Goal: Transaction & Acquisition: Purchase product/service

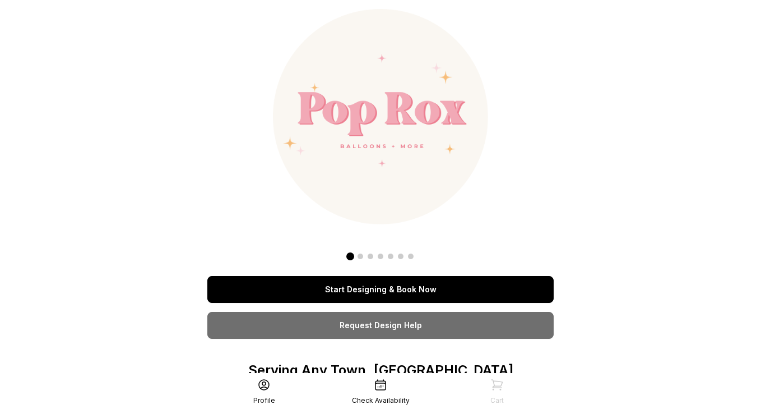
click at [384, 286] on link "Start Designing & Book Now" at bounding box center [380, 289] width 346 height 27
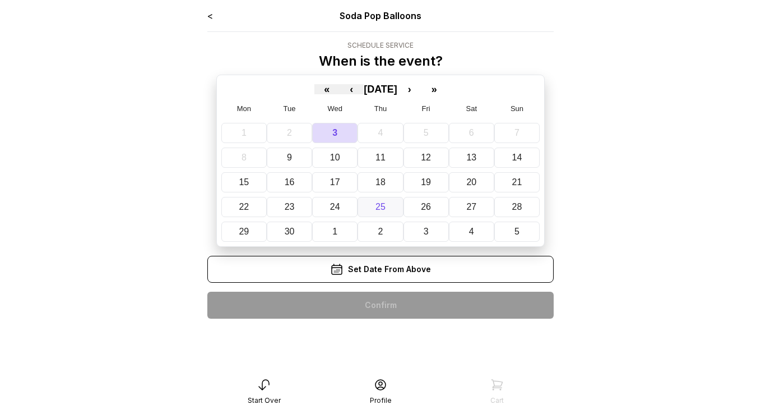
click at [388, 206] on button "25" at bounding box center [380, 207] width 45 height 20
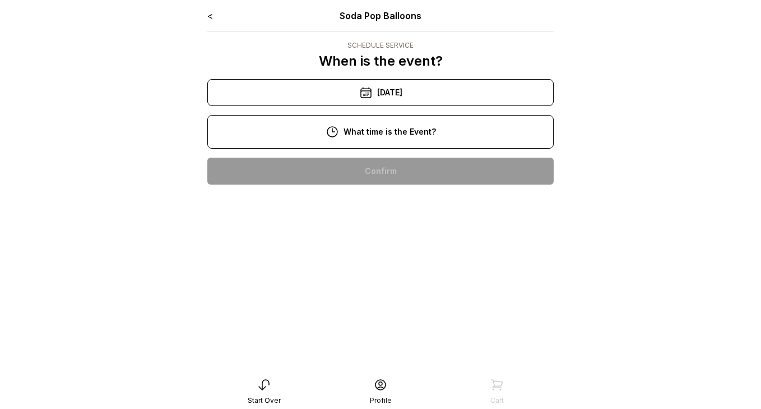
click at [370, 200] on div "11:00 am" at bounding box center [380, 206] width 328 height 27
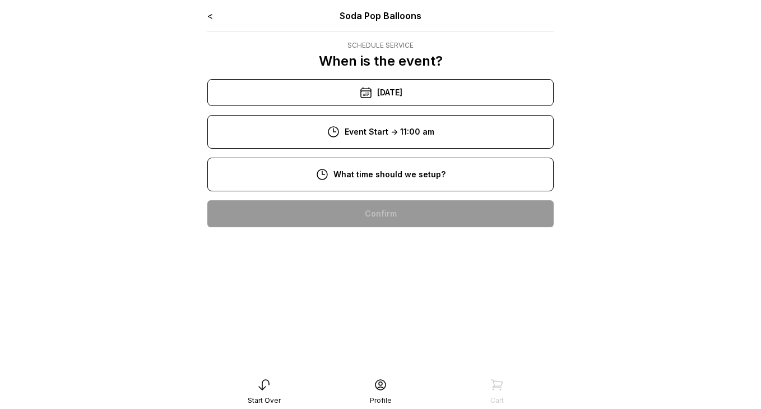
click at [367, 221] on div "8:00 am" at bounding box center [380, 213] width 328 height 27
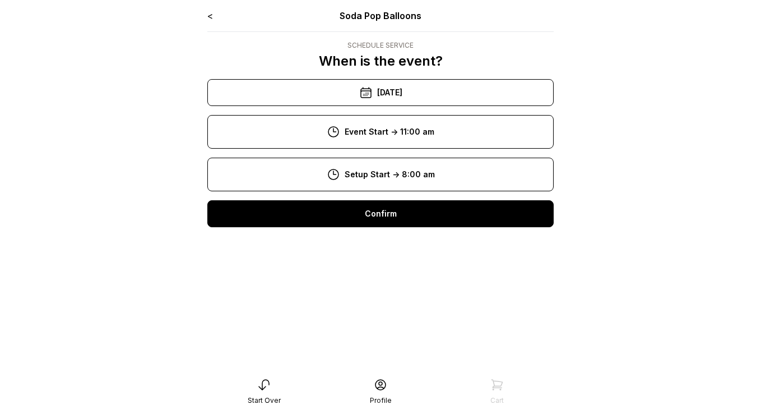
click at [367, 221] on div "Confirm" at bounding box center [380, 213] width 346 height 27
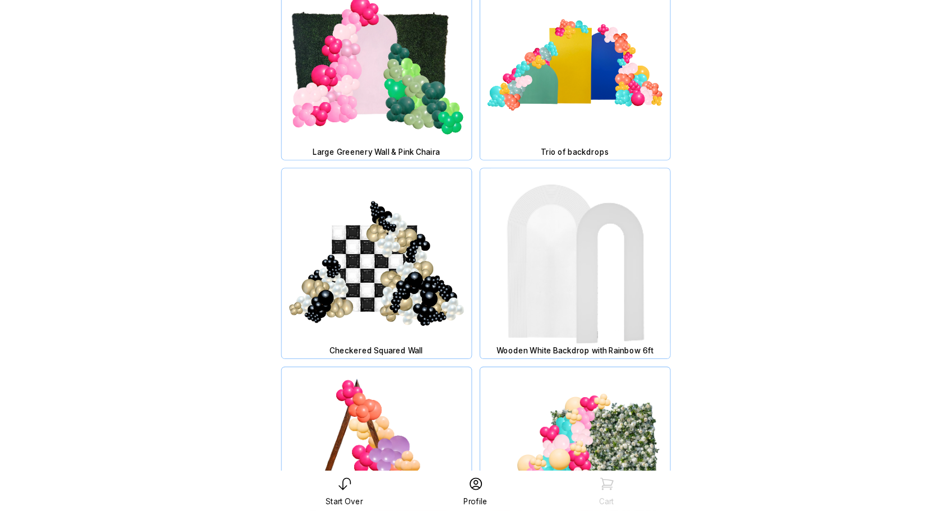
scroll to position [5984, 0]
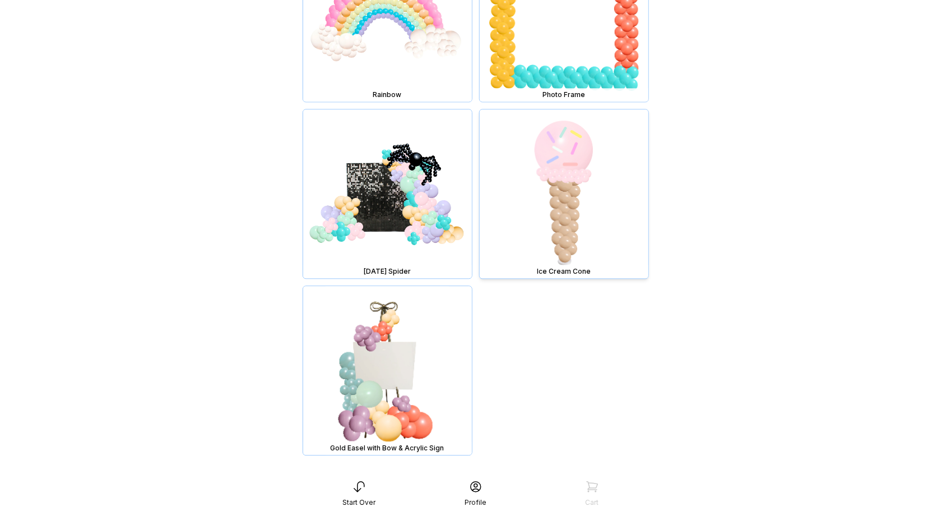
click at [572, 150] on img at bounding box center [564, 193] width 169 height 169
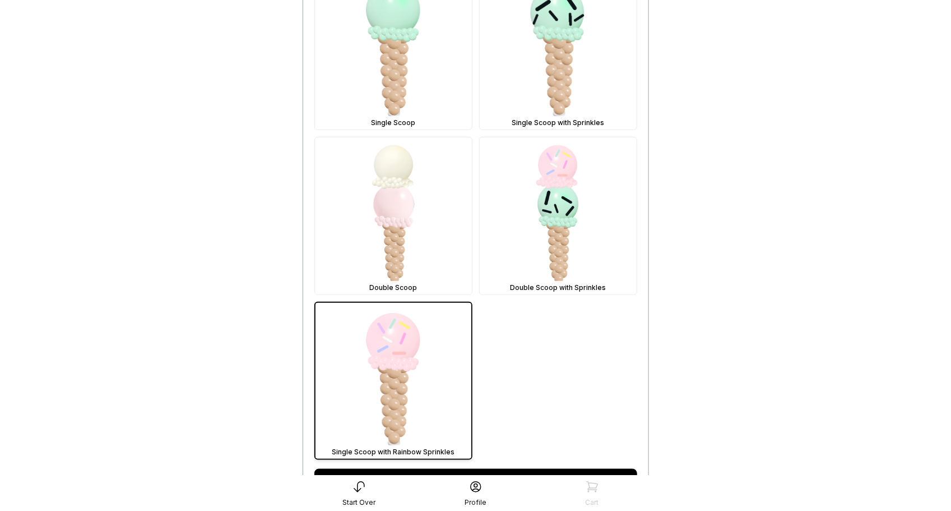
scroll to position [388, 0]
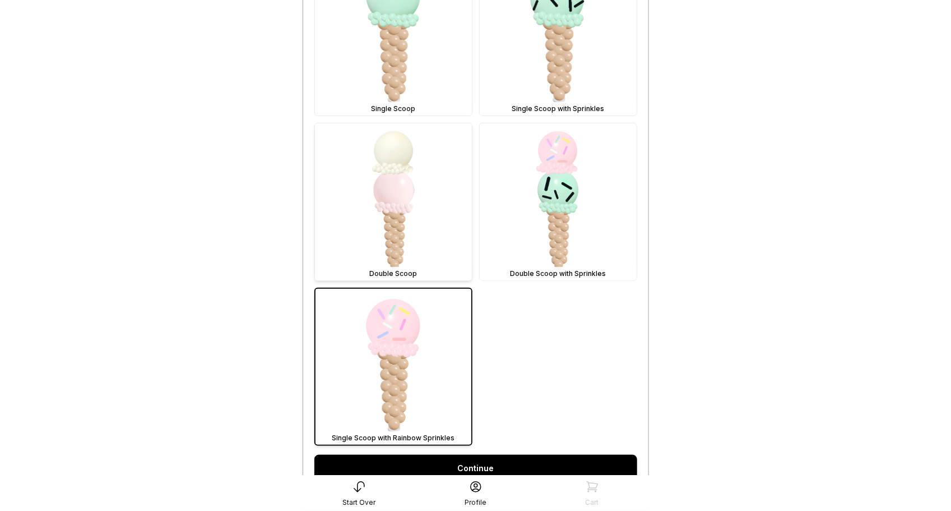
click at [395, 203] on img at bounding box center [393, 201] width 157 height 157
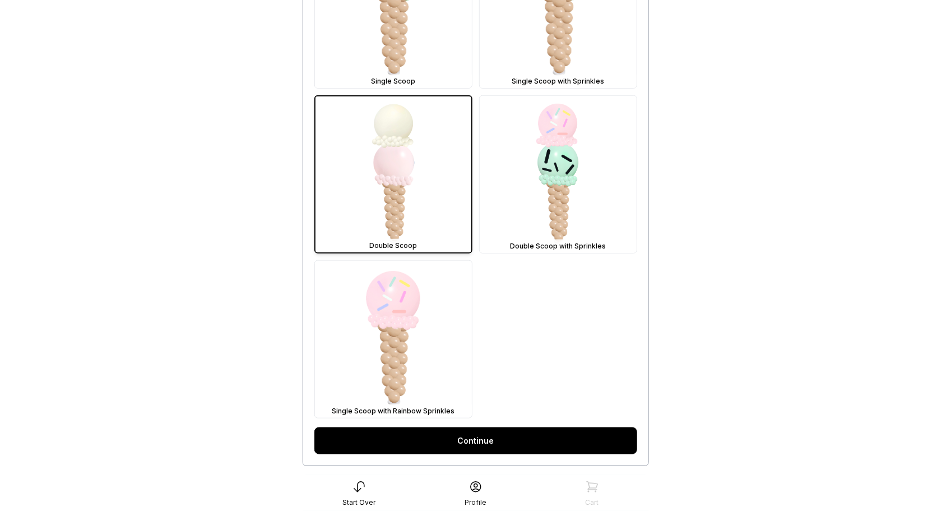
scroll to position [494, 0]
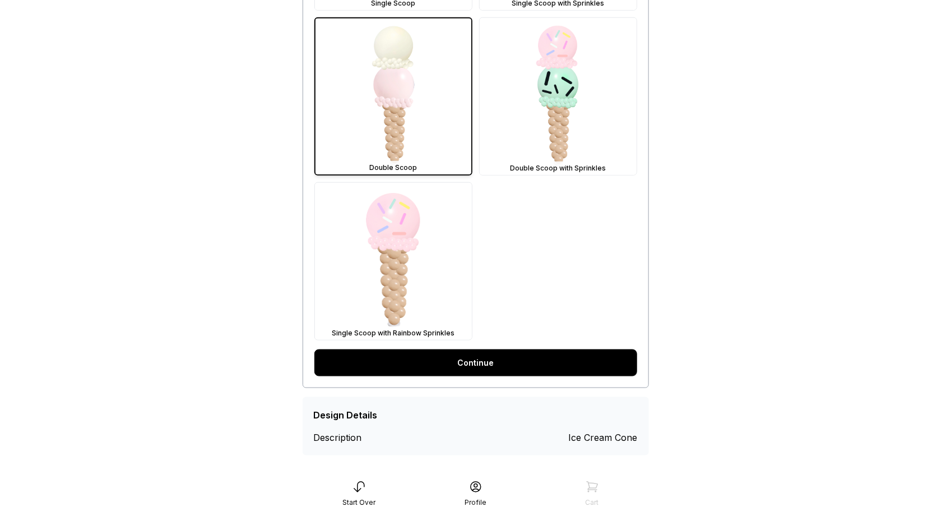
click at [483, 368] on link "Continue" at bounding box center [475, 362] width 323 height 27
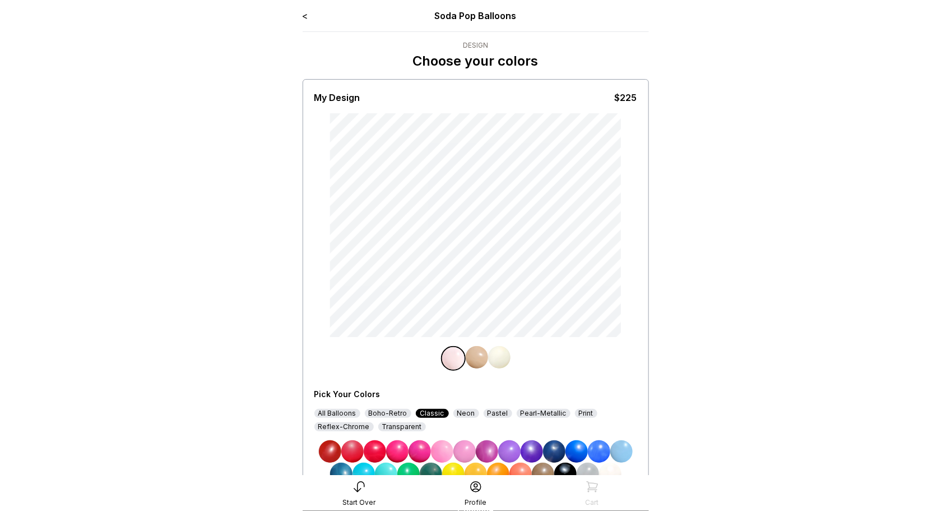
click at [467, 453] on img at bounding box center [464, 451] width 22 height 22
click at [499, 360] on img at bounding box center [499, 357] width 22 height 22
click at [488, 415] on div "Pastel" at bounding box center [498, 413] width 29 height 9
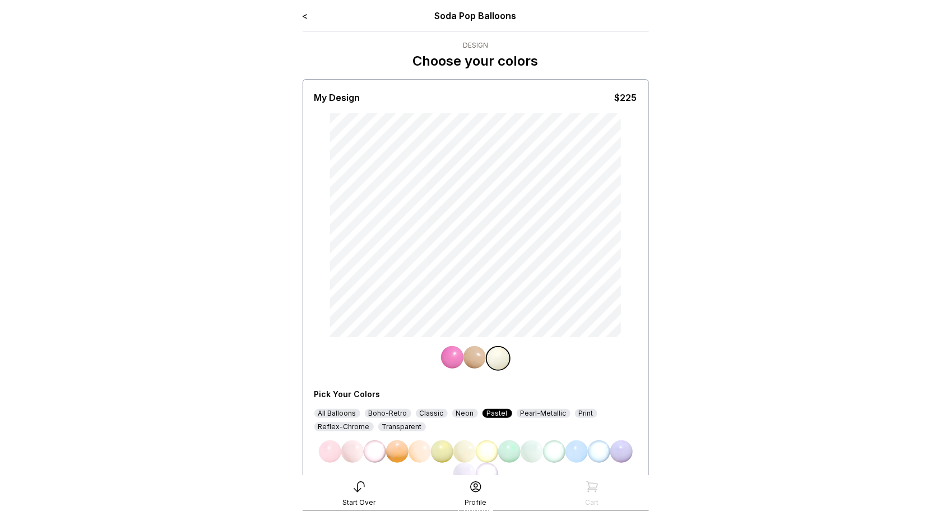
click at [506, 452] on img at bounding box center [509, 451] width 22 height 22
click at [449, 360] on img at bounding box center [452, 357] width 22 height 22
click at [333, 447] on img at bounding box center [330, 451] width 22 height 22
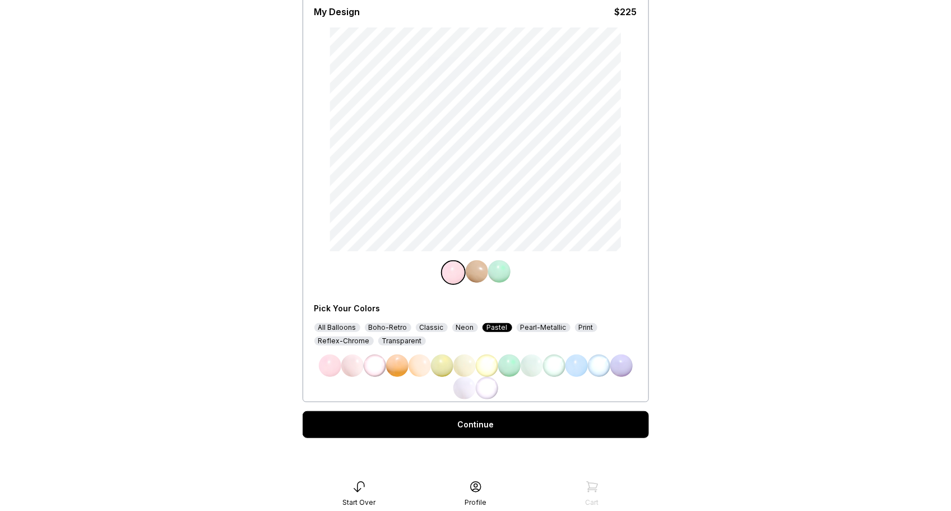
click at [508, 420] on div "Continue" at bounding box center [476, 424] width 346 height 27
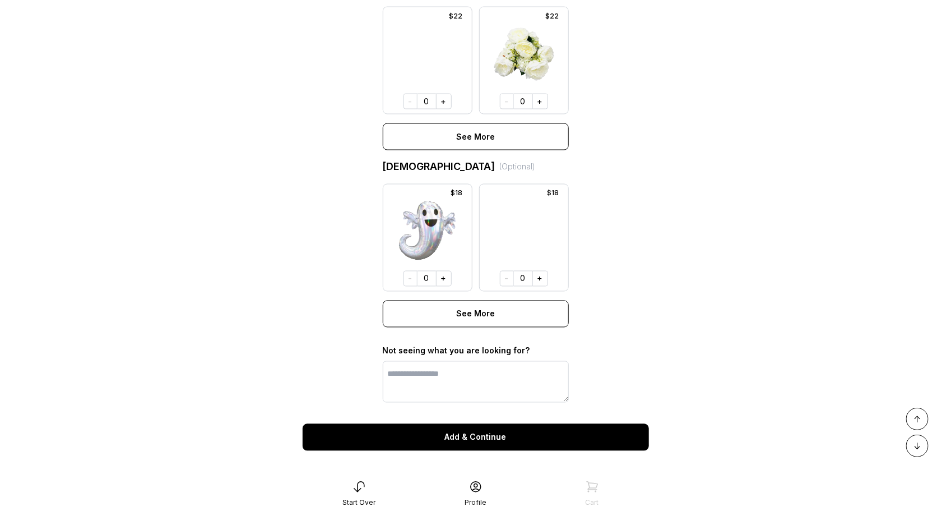
scroll to position [787, 0]
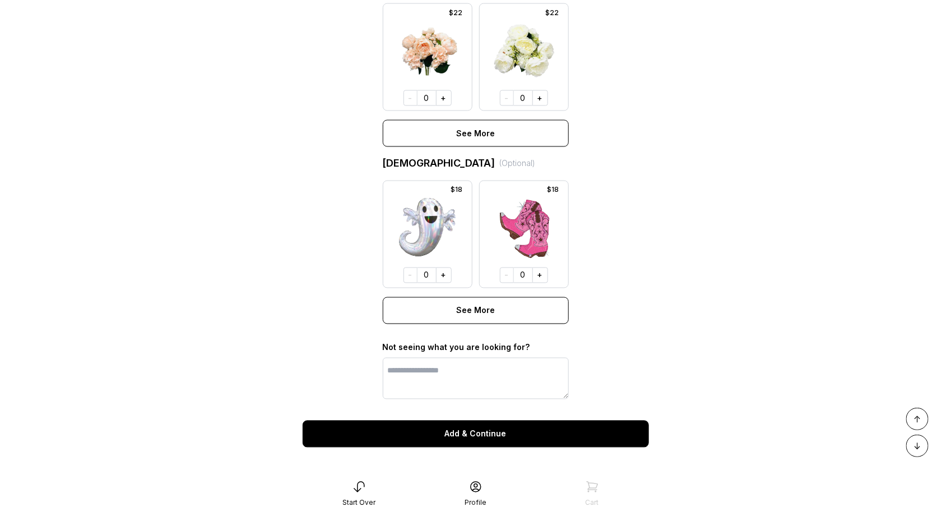
click at [497, 429] on button "Add & Continue" at bounding box center [476, 433] width 346 height 27
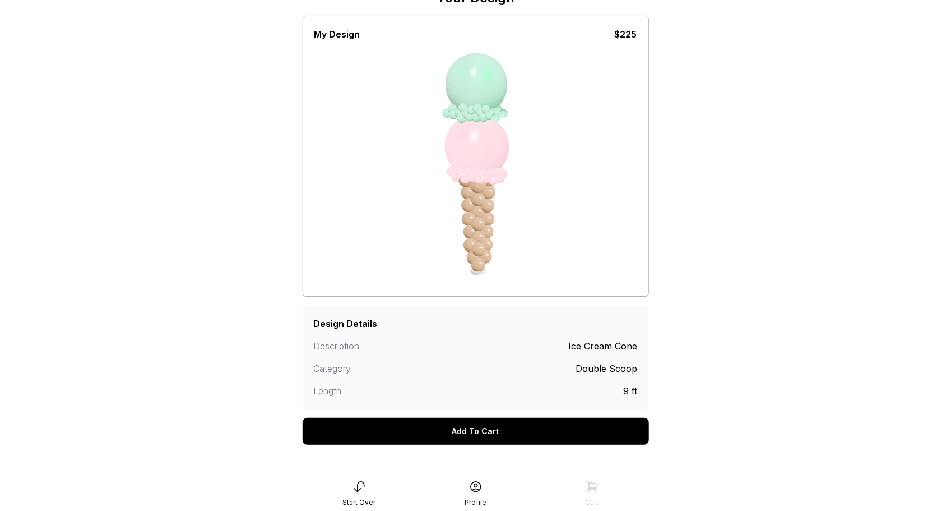
scroll to position [75, 0]
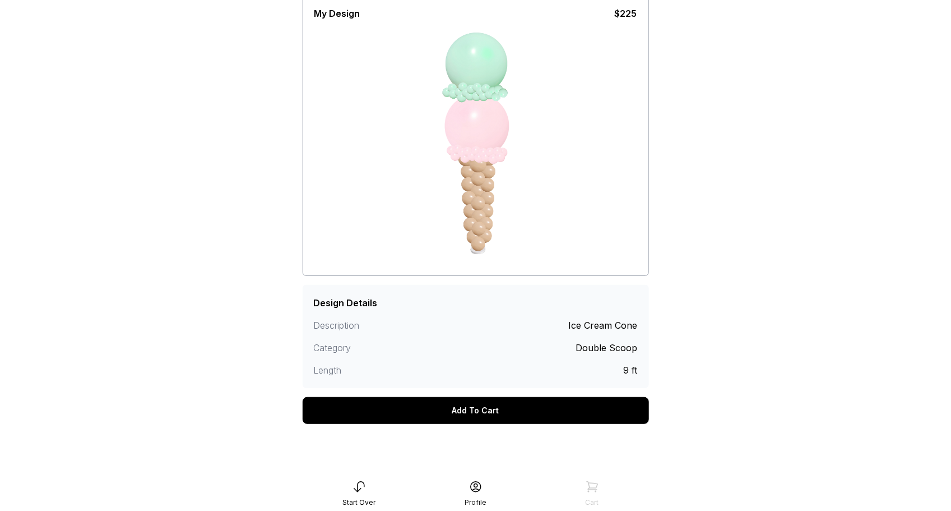
click at [490, 407] on div "Add To Cart" at bounding box center [476, 410] width 346 height 27
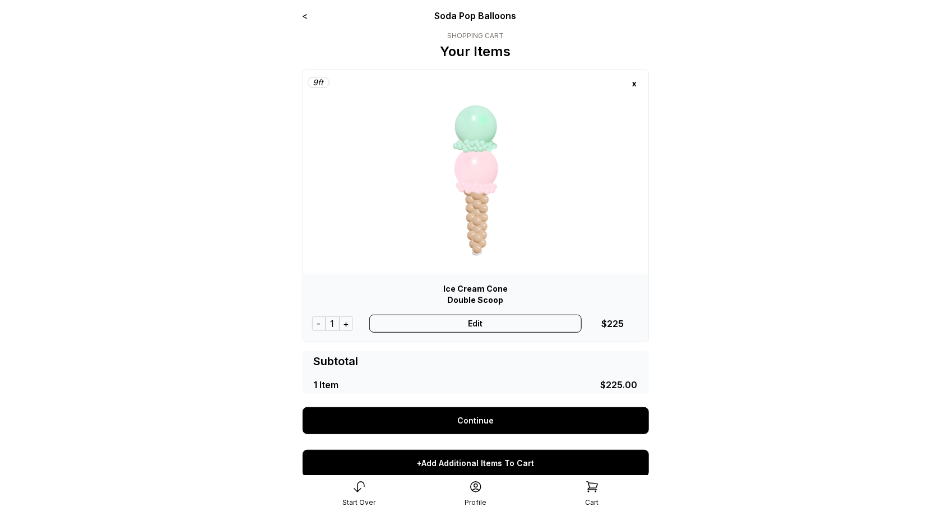
click at [492, 456] on div "+Add Additional Items To Cart" at bounding box center [476, 462] width 346 height 27
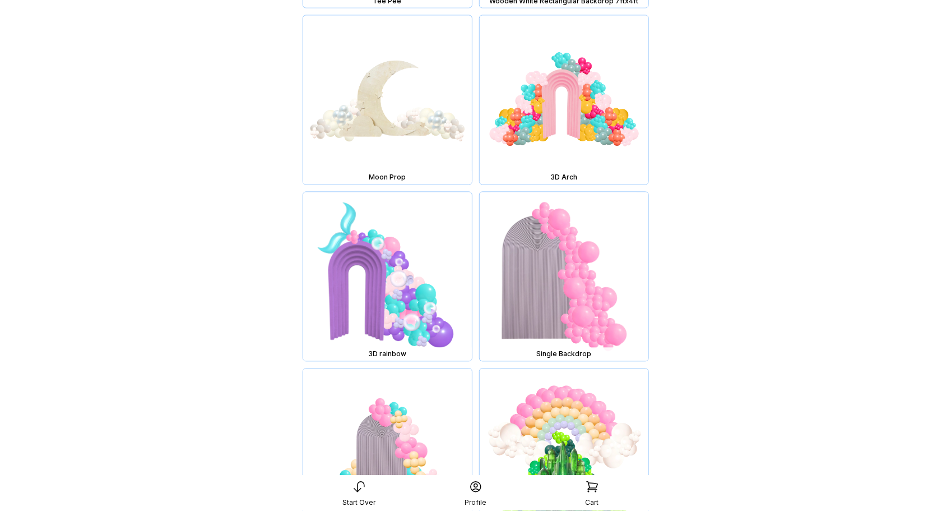
scroll to position [6652, 0]
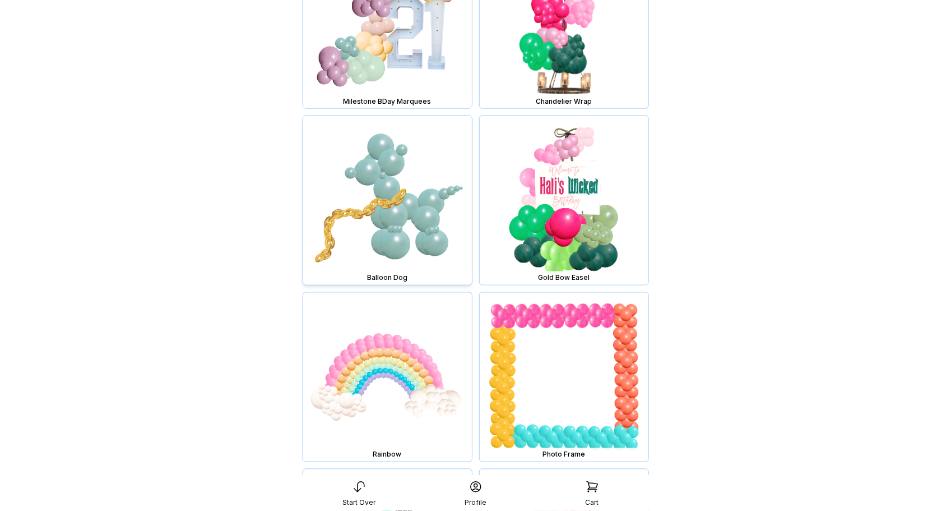
click at [421, 223] on img at bounding box center [387, 200] width 169 height 169
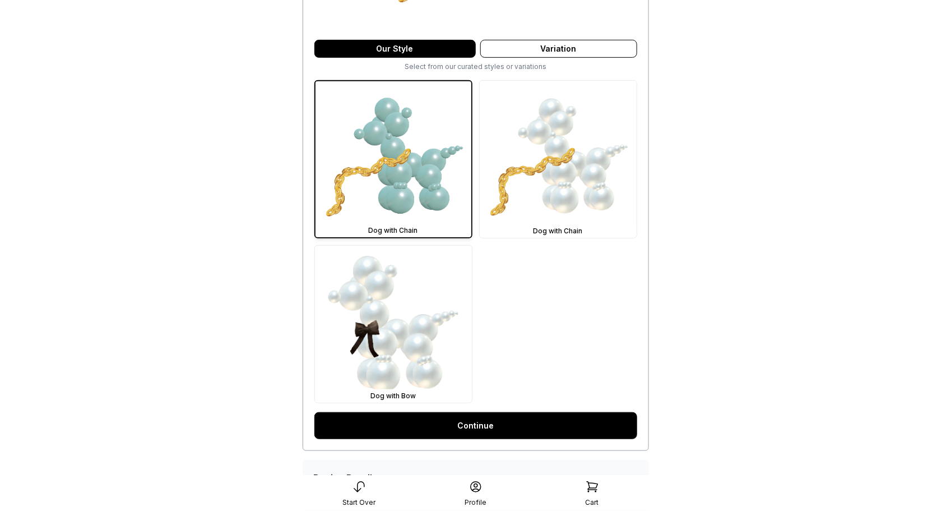
scroll to position [270, 0]
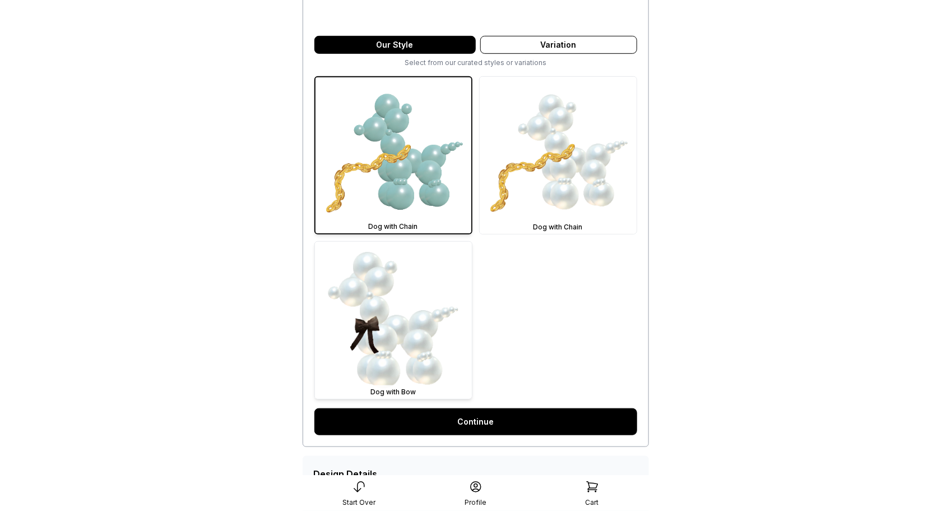
click at [403, 356] on img at bounding box center [393, 320] width 157 height 157
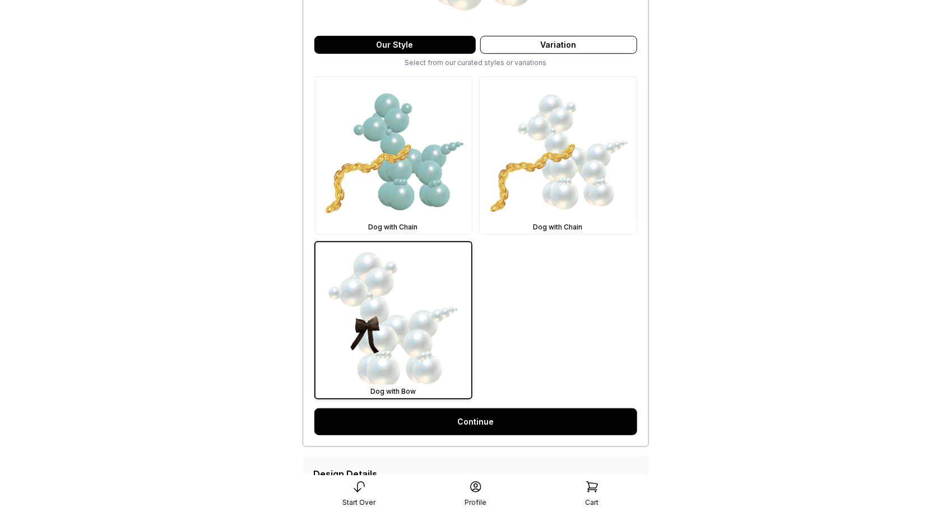
click at [489, 424] on link "Continue" at bounding box center [475, 421] width 323 height 27
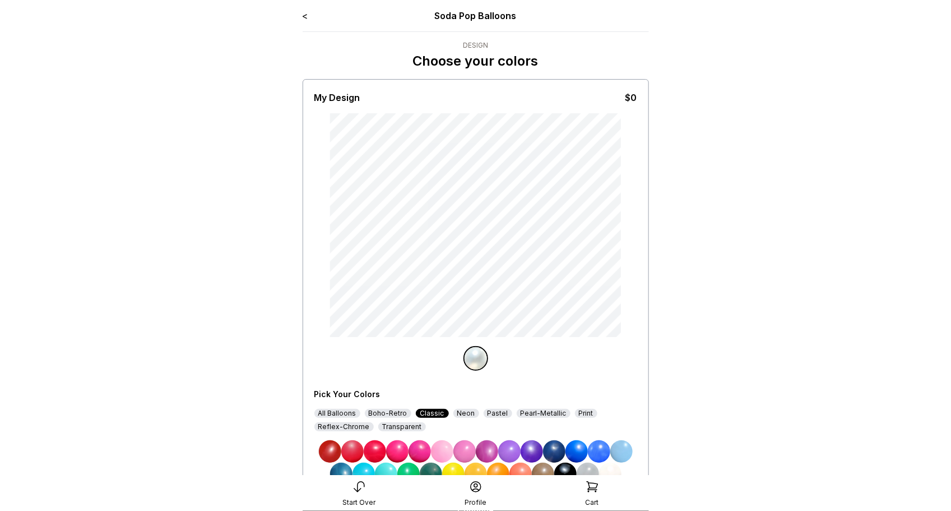
click at [443, 451] on img at bounding box center [442, 451] width 22 height 22
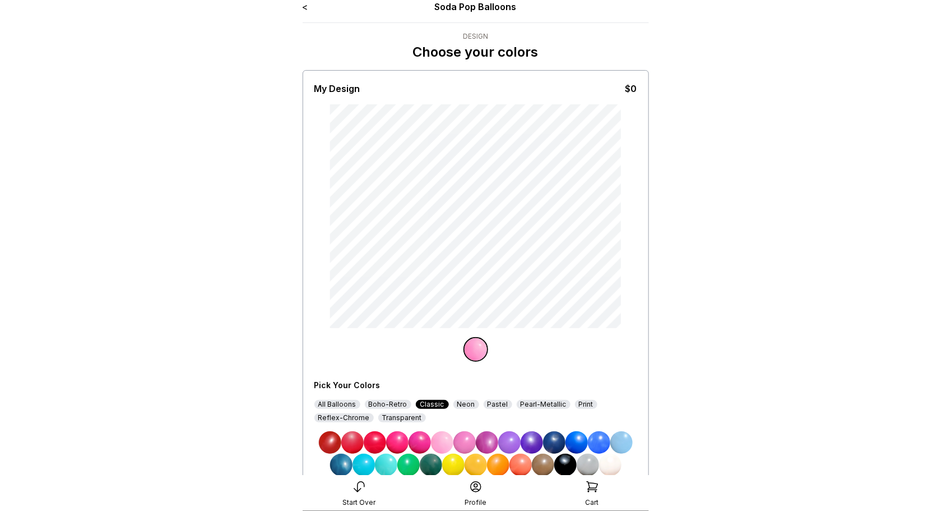
scroll to position [10, 0]
click at [305, 6] on link "<" at bounding box center [306, 6] width 6 height 11
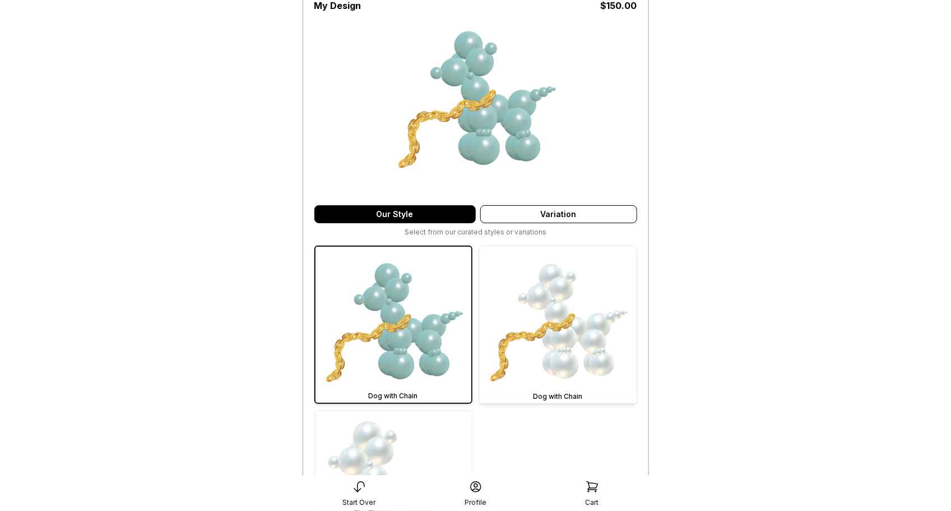
scroll to position [257, 0]
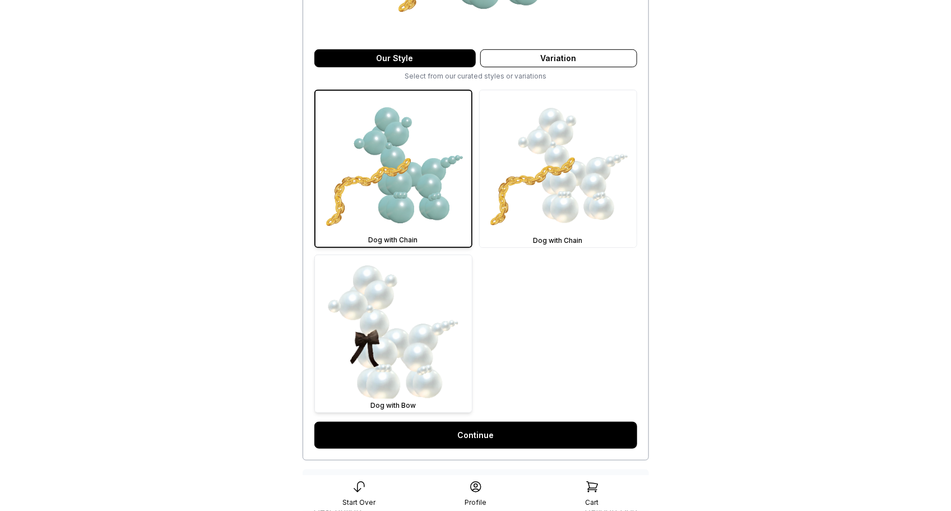
click at [434, 356] on img at bounding box center [393, 333] width 157 height 157
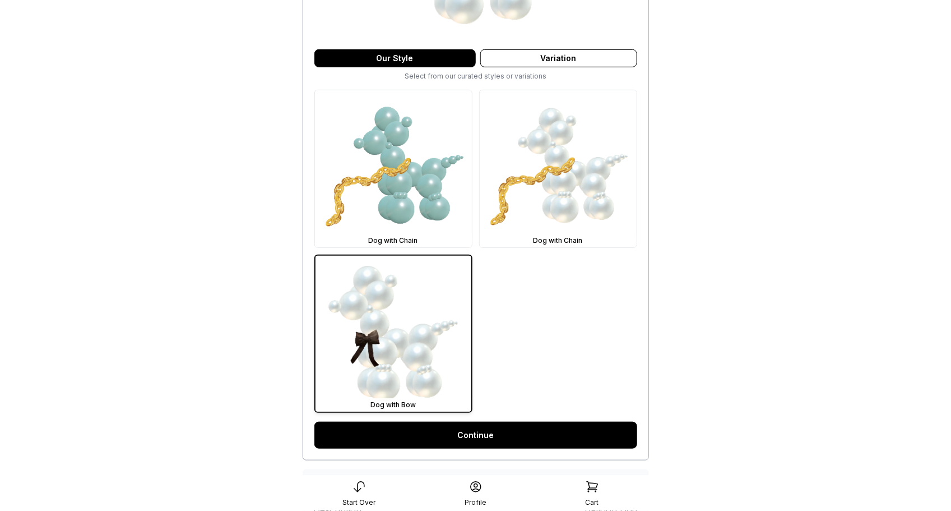
click at [459, 435] on link "Continue" at bounding box center [475, 434] width 323 height 27
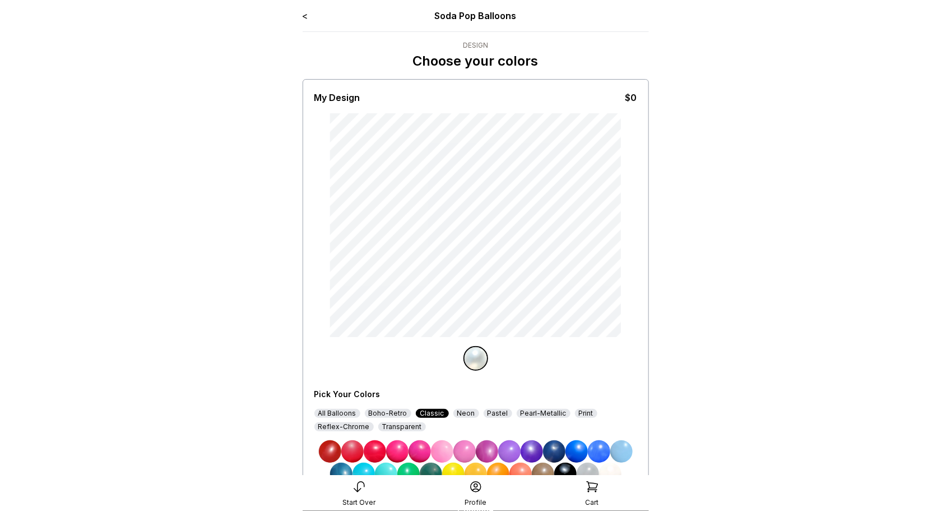
click at [307, 16] on link "<" at bounding box center [306, 15] width 6 height 11
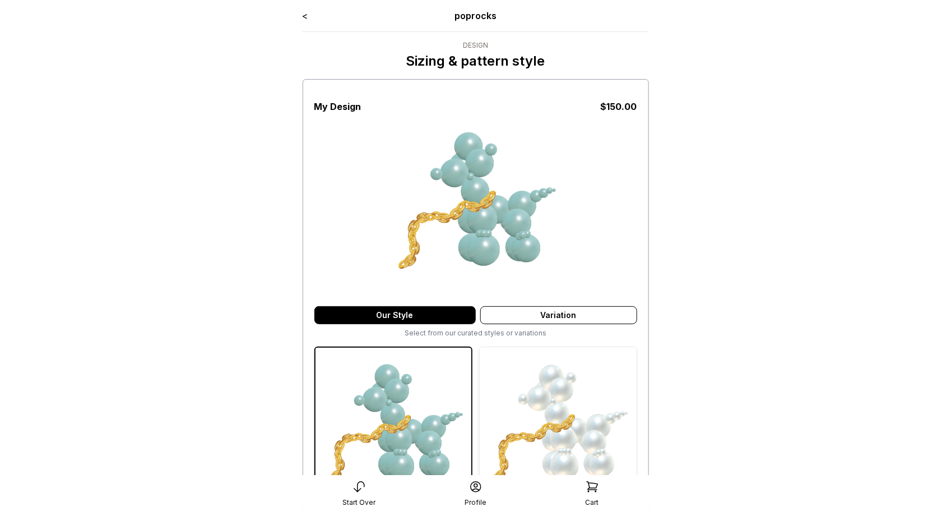
click at [545, 385] on img at bounding box center [558, 425] width 157 height 157
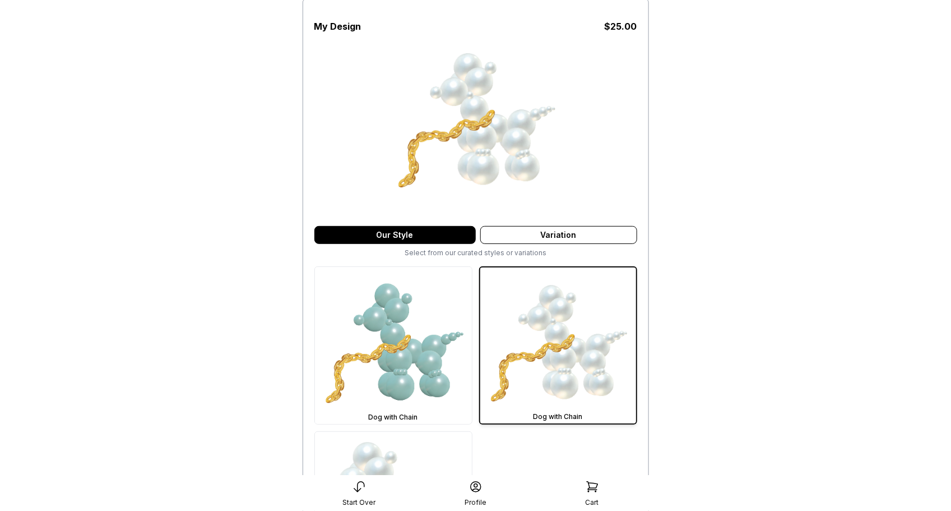
scroll to position [171, 0]
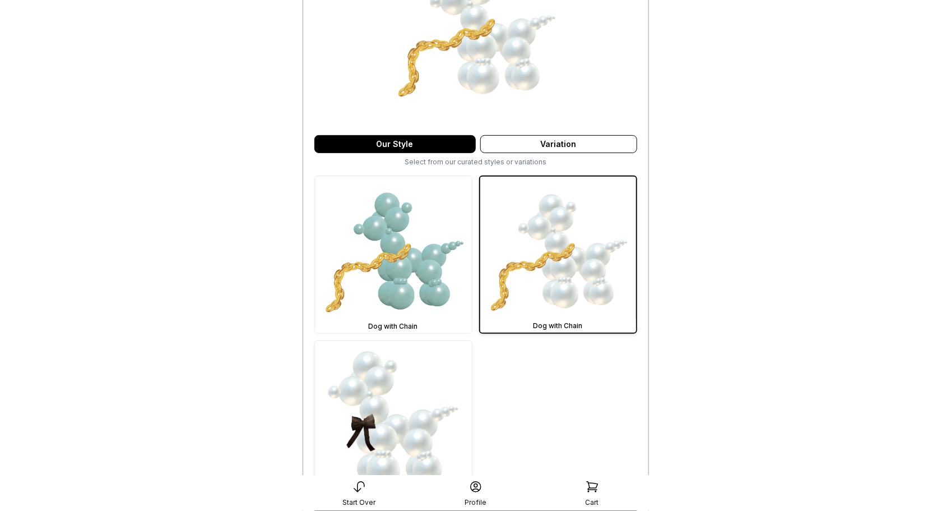
click at [409, 405] on img at bounding box center [393, 419] width 157 height 157
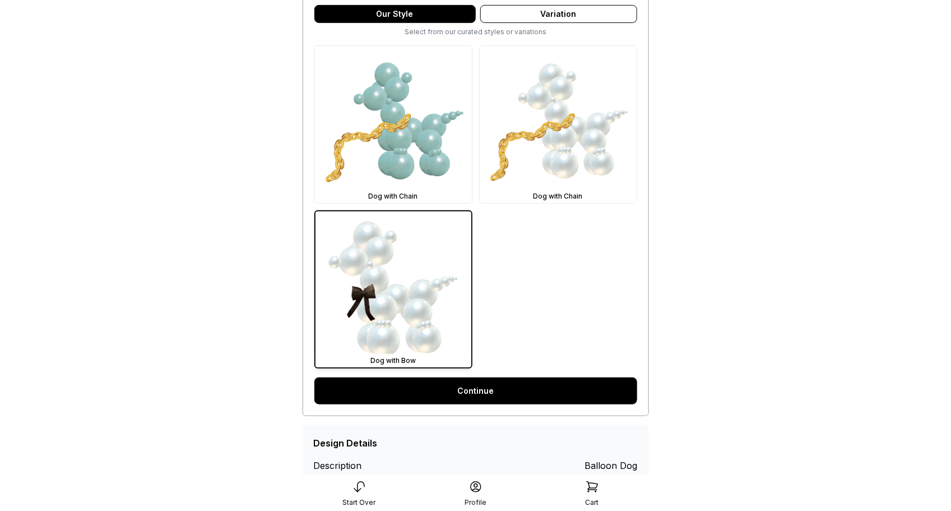
scroll to position [307, 0]
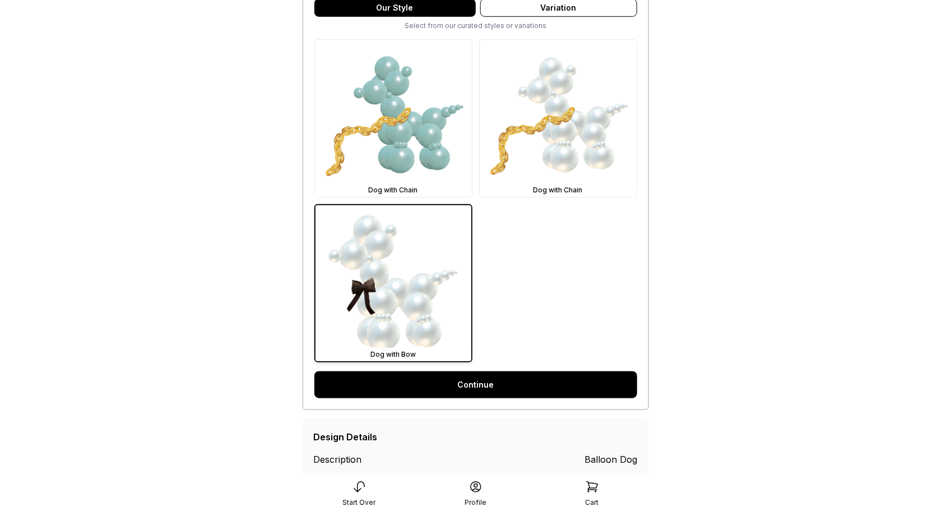
click at [488, 384] on link "Continue" at bounding box center [475, 384] width 323 height 27
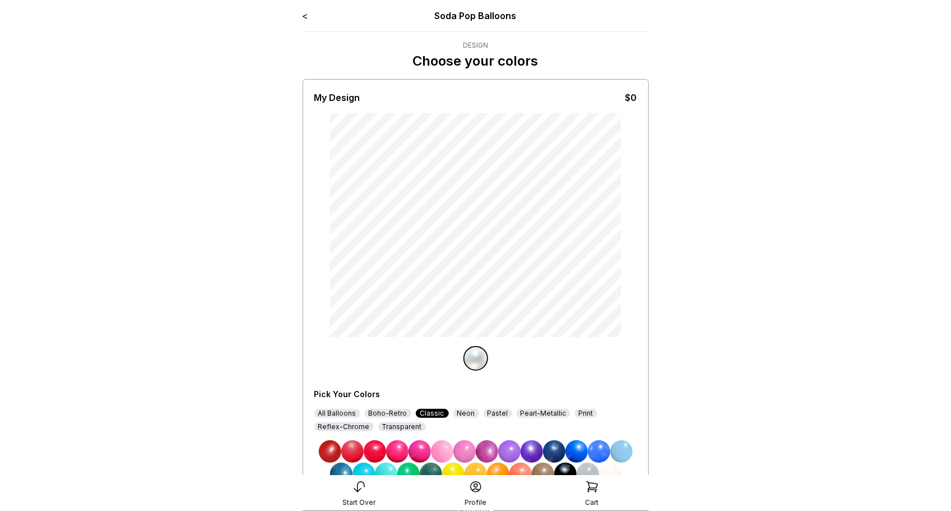
click at [306, 18] on link "<" at bounding box center [306, 15] width 6 height 11
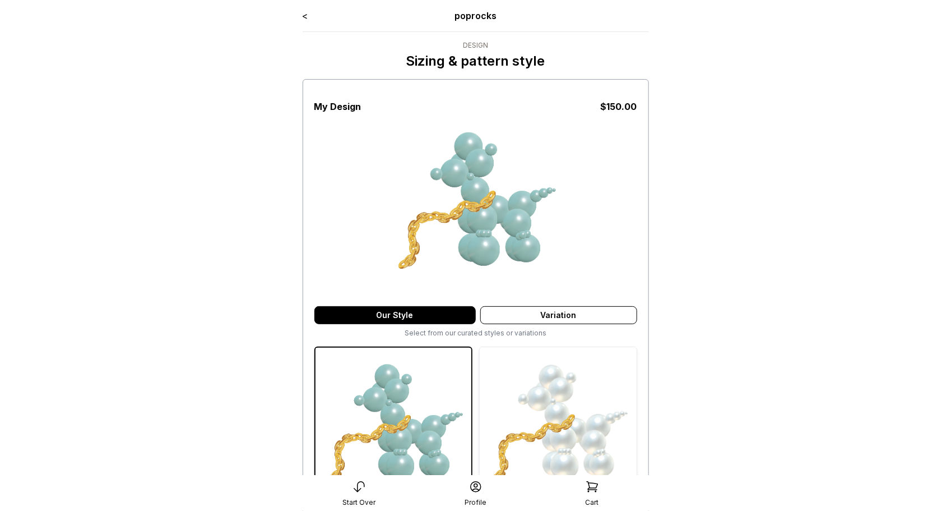
click at [555, 419] on img at bounding box center [558, 425] width 157 height 157
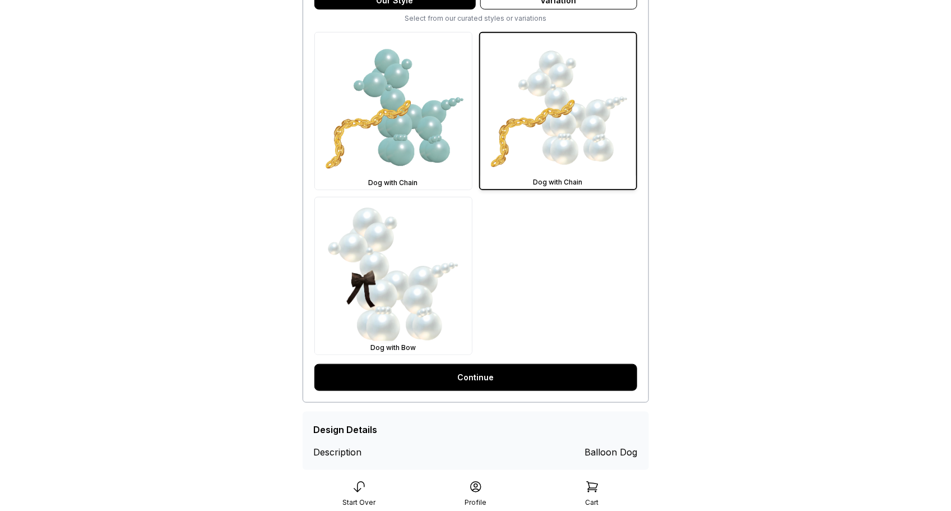
scroll to position [332, 0]
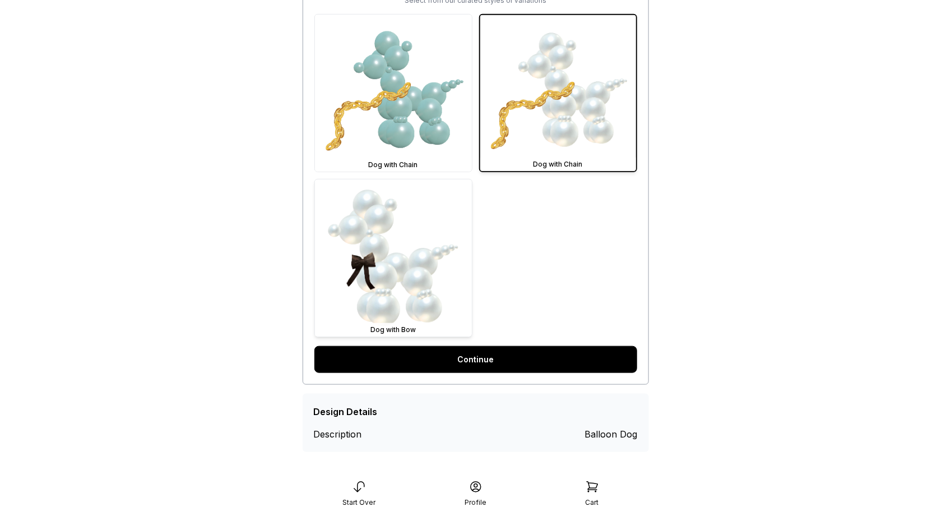
click at [436, 296] on img at bounding box center [393, 257] width 157 height 157
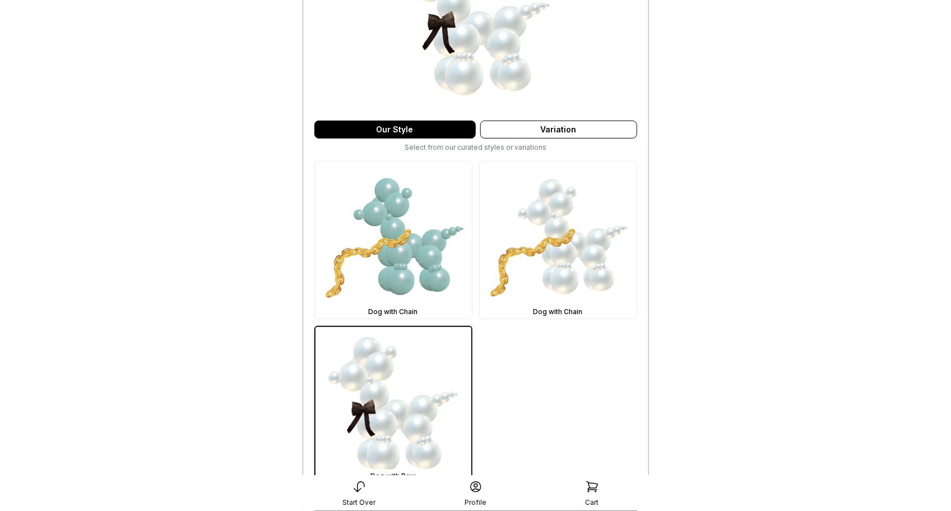
scroll to position [338, 0]
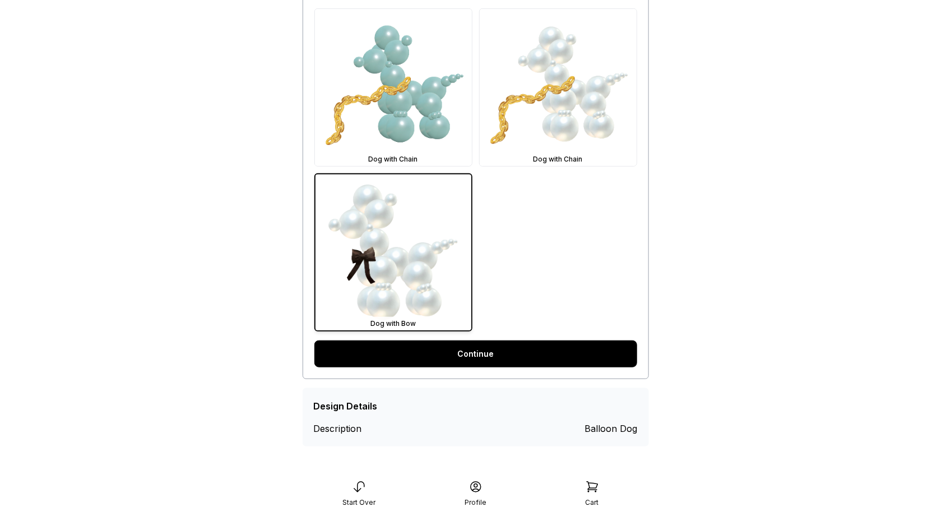
click at [478, 354] on link "Continue" at bounding box center [475, 353] width 323 height 27
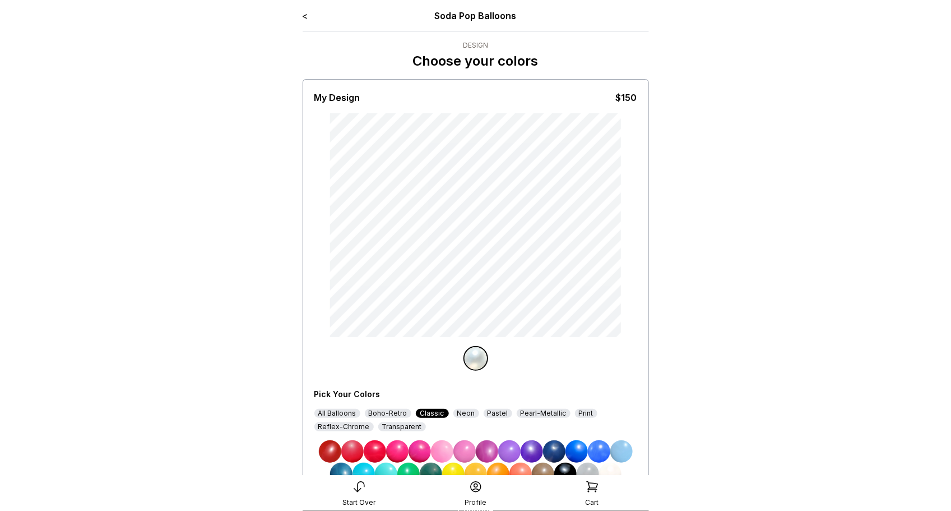
click at [303, 16] on link "<" at bounding box center [306, 15] width 6 height 11
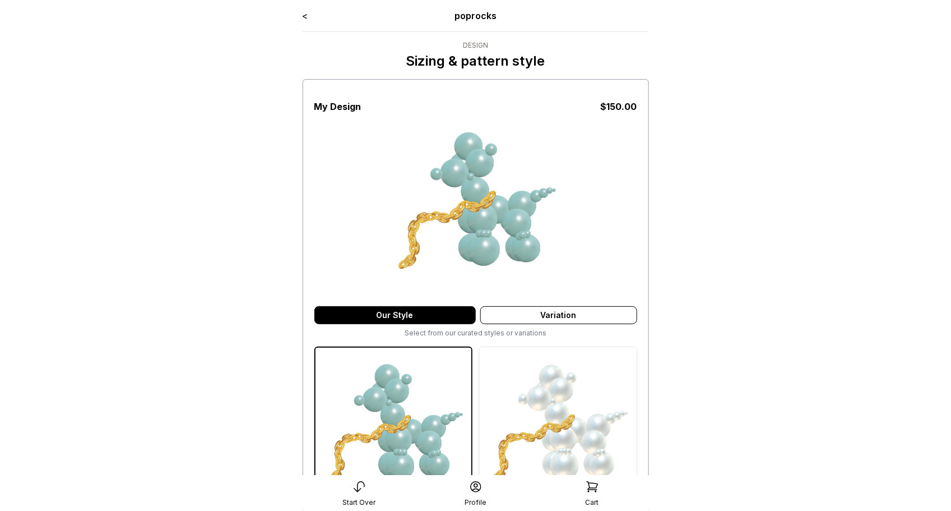
click at [510, 382] on img at bounding box center [558, 425] width 157 height 157
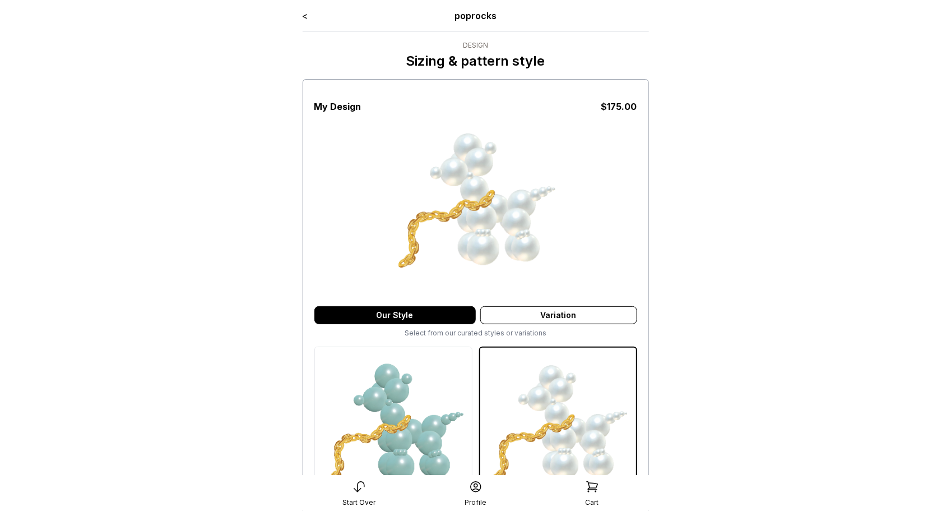
click at [305, 13] on link "<" at bounding box center [306, 15] width 6 height 11
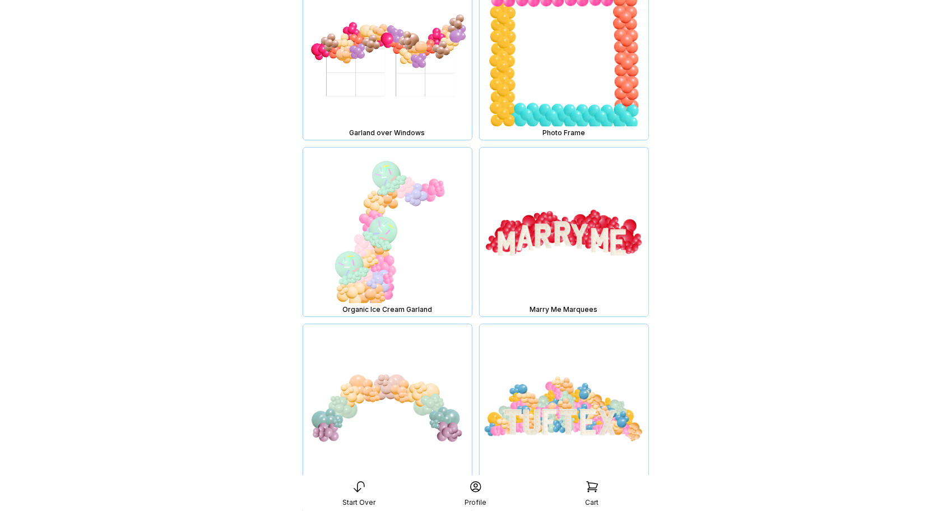
scroll to position [8885, 0]
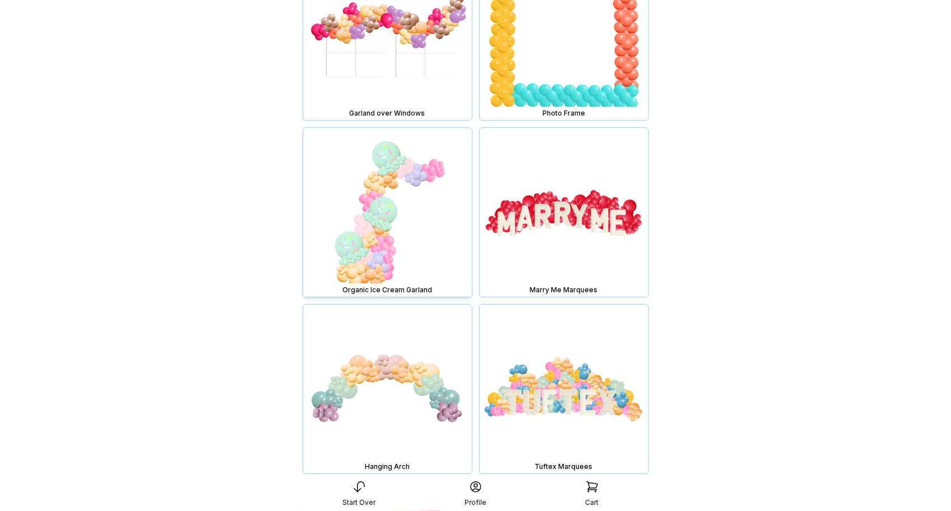
click at [424, 223] on img at bounding box center [387, 212] width 169 height 169
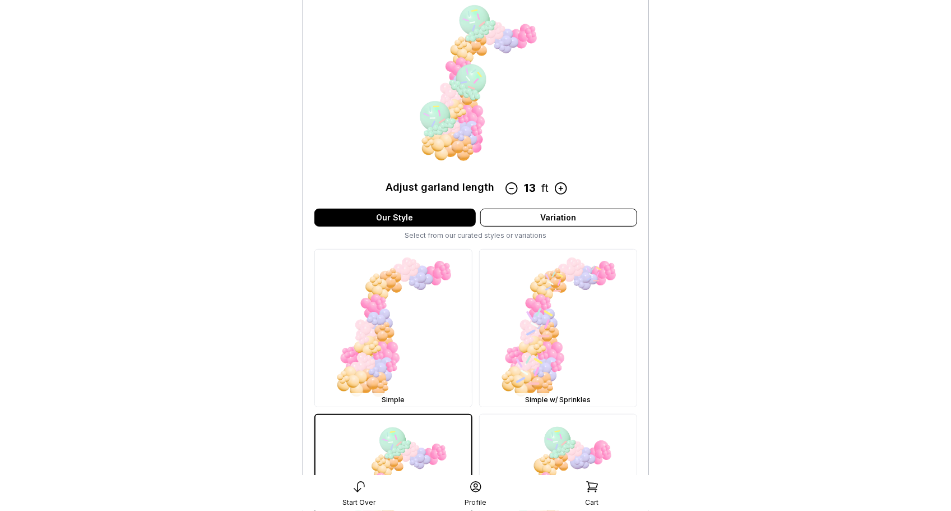
scroll to position [123, 0]
click at [553, 340] on img at bounding box center [558, 326] width 157 height 157
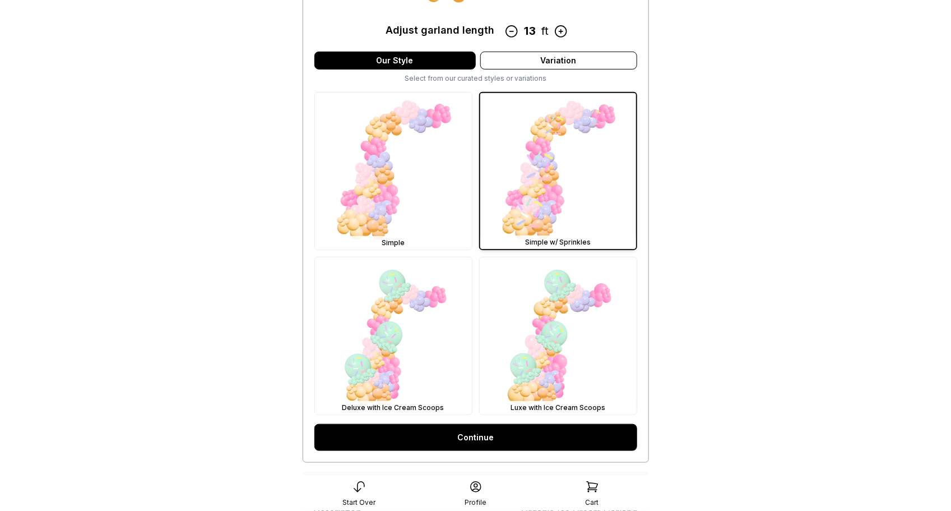
scroll to position [283, 0]
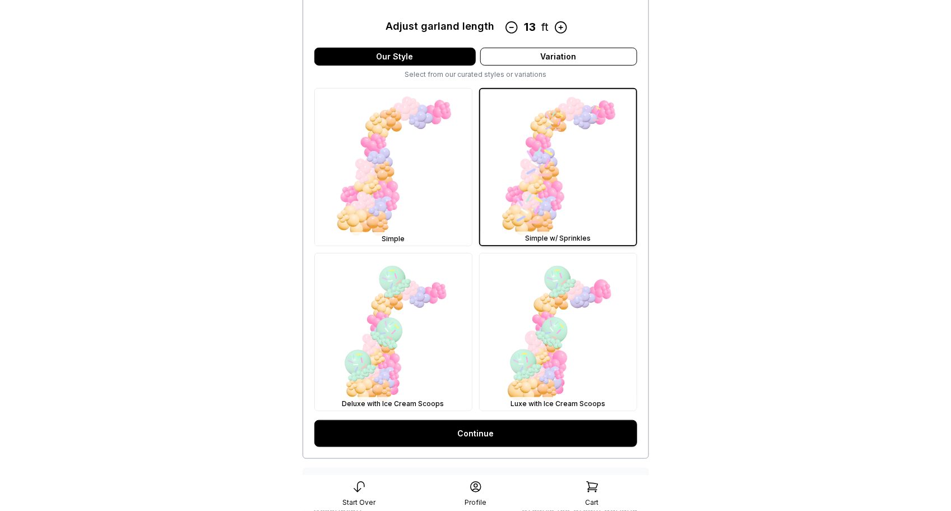
click at [499, 439] on link "Continue" at bounding box center [475, 433] width 323 height 27
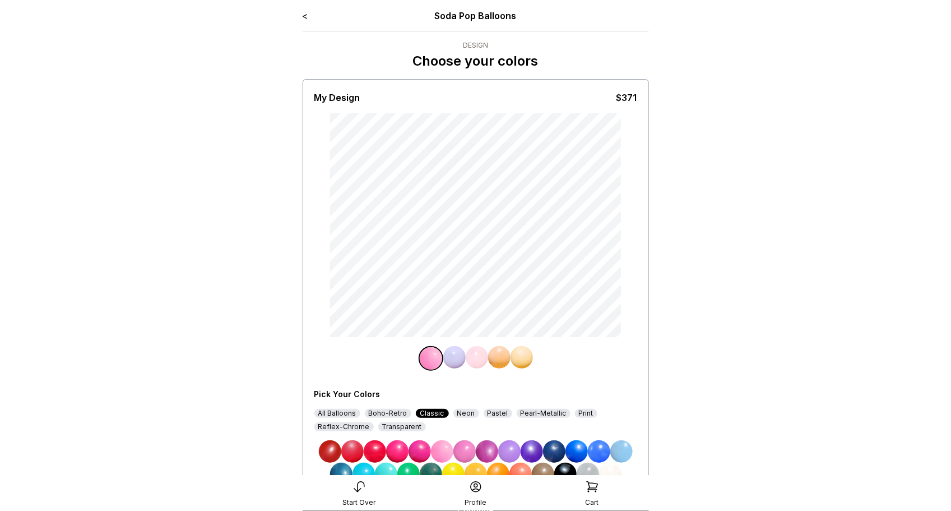
click at [513, 446] on img at bounding box center [509, 451] width 22 height 22
click at [455, 355] on img at bounding box center [454, 357] width 22 height 22
click at [461, 449] on img at bounding box center [464, 451] width 22 height 22
click at [498, 358] on img at bounding box center [500, 357] width 22 height 22
click at [486, 450] on img at bounding box center [487, 451] width 22 height 22
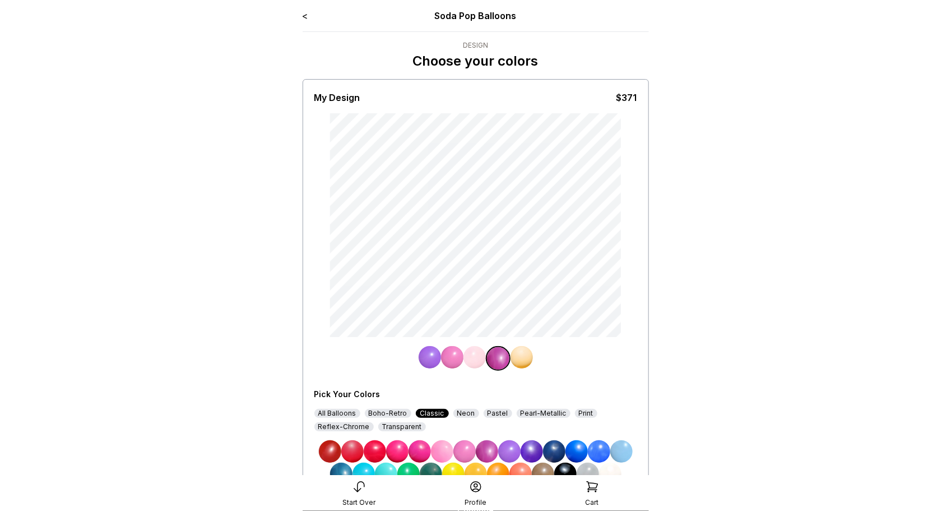
click at [520, 358] on img at bounding box center [522, 357] width 22 height 22
click at [425, 452] on img at bounding box center [420, 451] width 22 height 22
click at [453, 354] on img at bounding box center [452, 357] width 22 height 22
click at [597, 485] on icon at bounding box center [592, 486] width 13 height 13
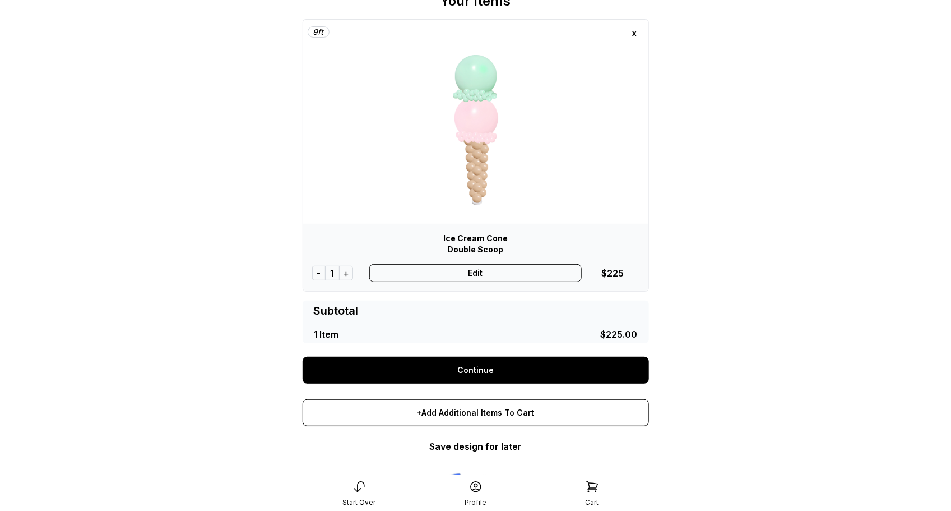
scroll to position [109, 0]
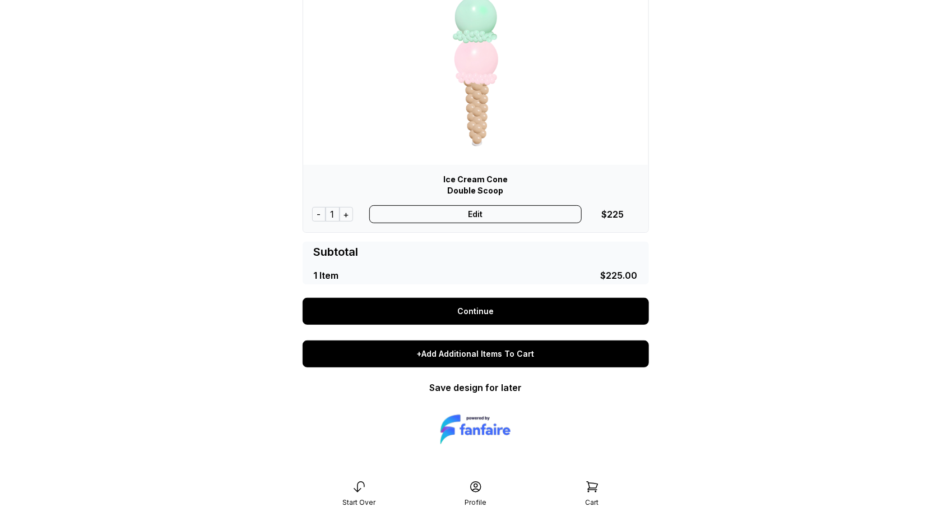
click at [513, 352] on div "+Add Additional Items To Cart" at bounding box center [476, 353] width 346 height 27
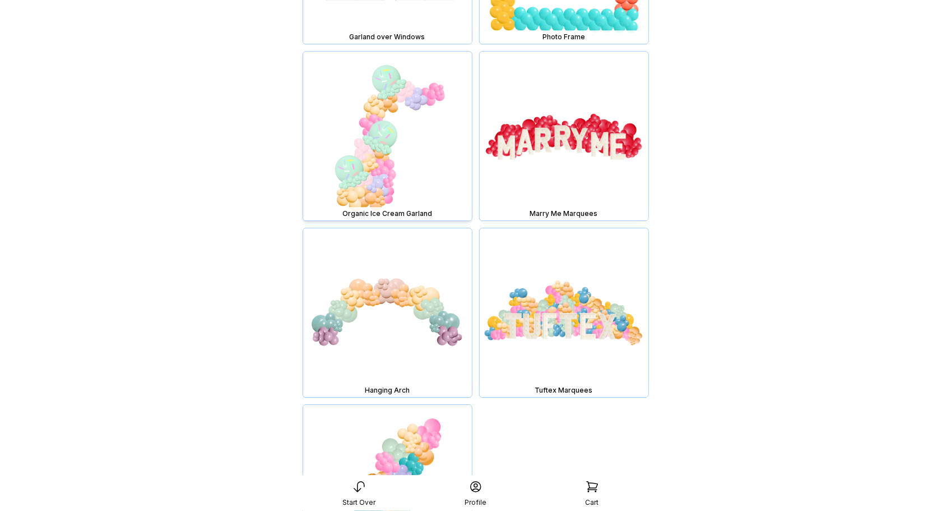
click at [378, 145] on img at bounding box center [387, 136] width 169 height 169
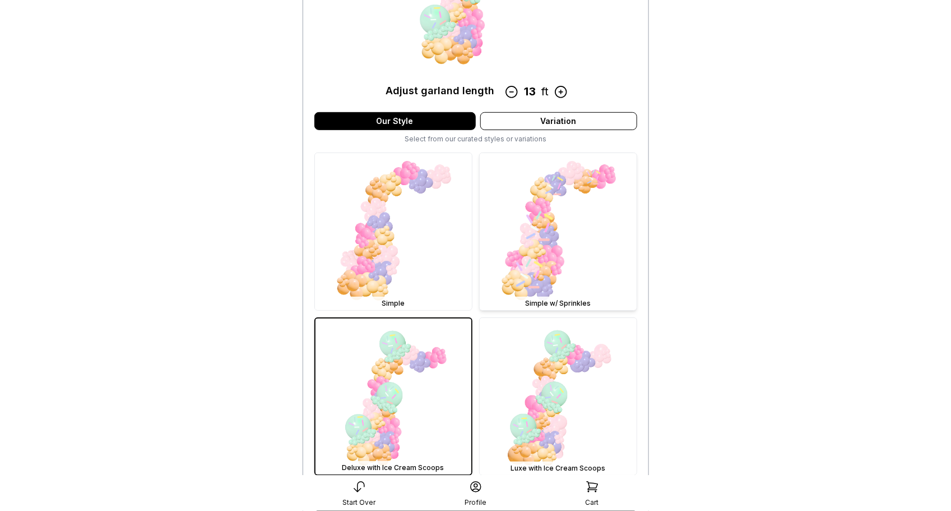
scroll to position [328, 0]
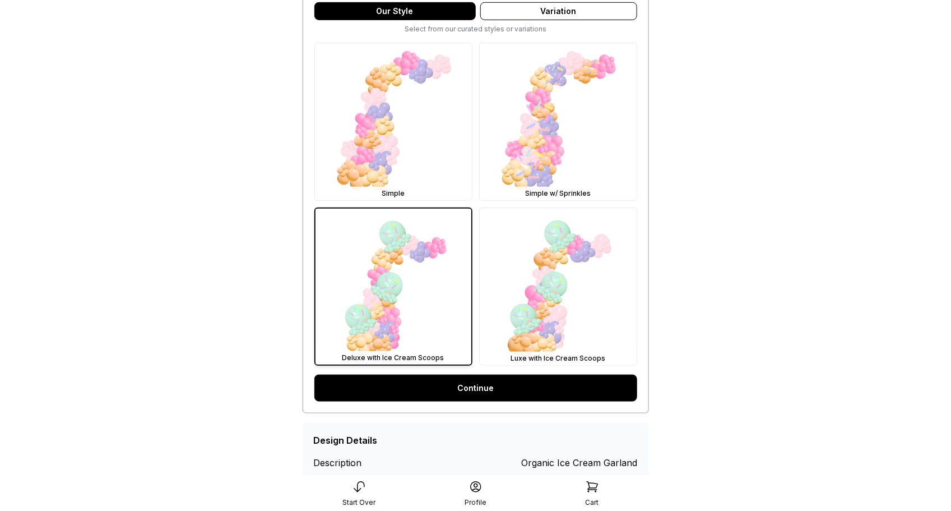
click at [519, 394] on link "Continue" at bounding box center [475, 387] width 323 height 27
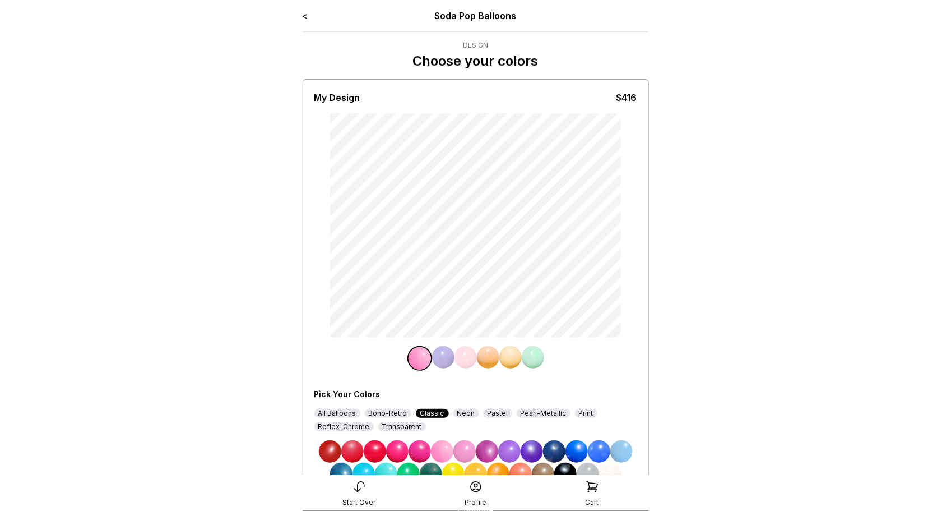
click at [469, 448] on img at bounding box center [464, 451] width 22 height 22
click at [443, 356] on img at bounding box center [443, 357] width 22 height 22
click at [494, 452] on img at bounding box center [487, 451] width 22 height 22
click at [467, 362] on img at bounding box center [466, 357] width 22 height 22
click at [527, 446] on img at bounding box center [532, 451] width 22 height 22
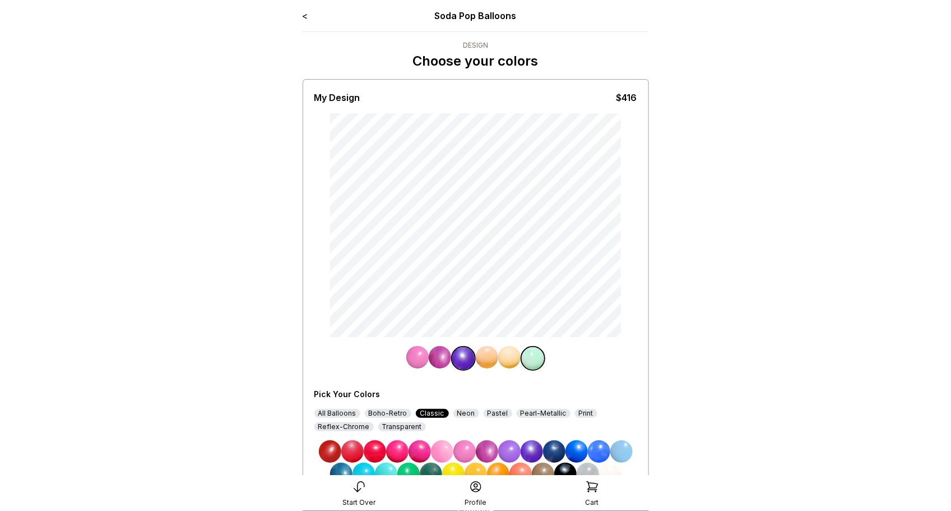
click at [535, 356] on img at bounding box center [533, 358] width 22 height 22
click at [623, 448] on img at bounding box center [621, 451] width 22 height 22
click at [536, 363] on img at bounding box center [533, 358] width 22 height 22
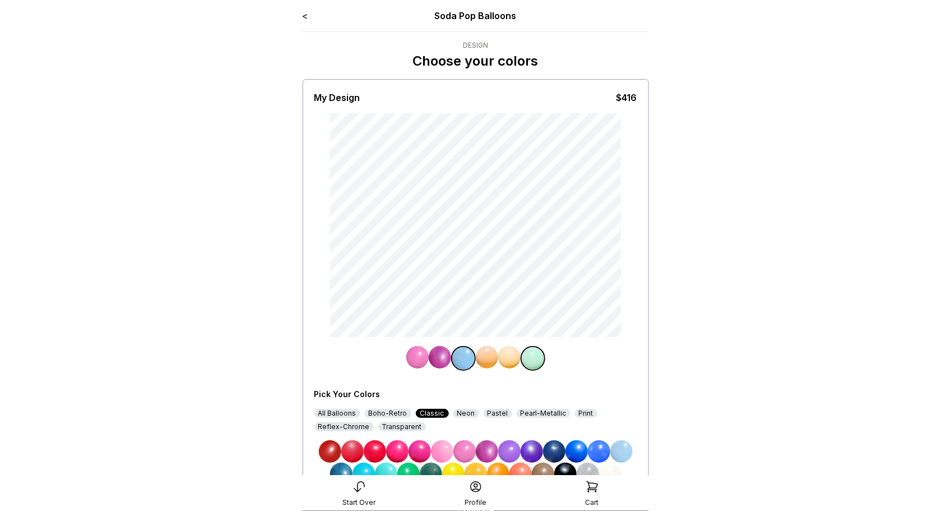
click at [622, 451] on img at bounding box center [621, 451] width 22 height 22
click at [617, 448] on img at bounding box center [621, 451] width 22 height 22
click at [596, 448] on img at bounding box center [599, 451] width 22 height 22
click at [537, 358] on img at bounding box center [533, 358] width 22 height 22
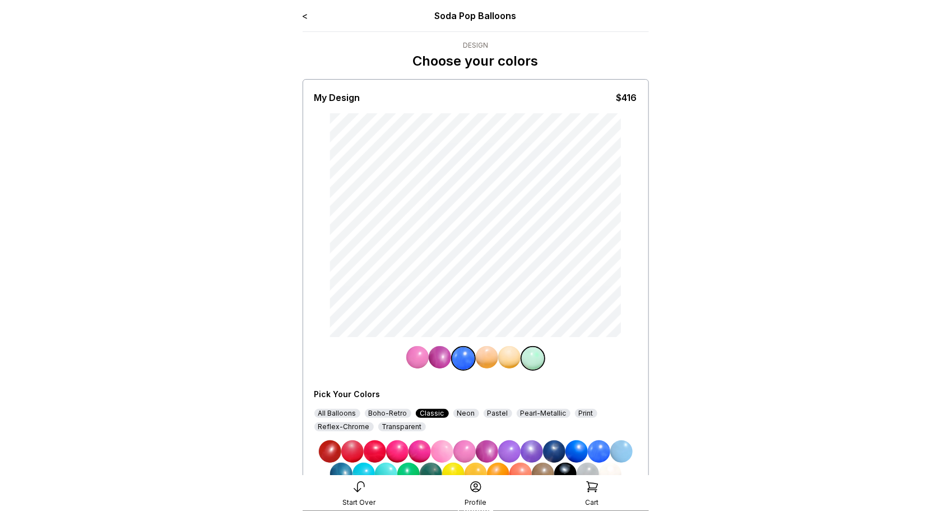
click at [536, 449] on img at bounding box center [532, 451] width 22 height 22
click at [488, 359] on img at bounding box center [487, 357] width 22 height 22
click at [530, 449] on img at bounding box center [532, 451] width 22 height 22
click at [556, 449] on img at bounding box center [554, 451] width 22 height 22
click at [516, 359] on img at bounding box center [510, 357] width 22 height 22
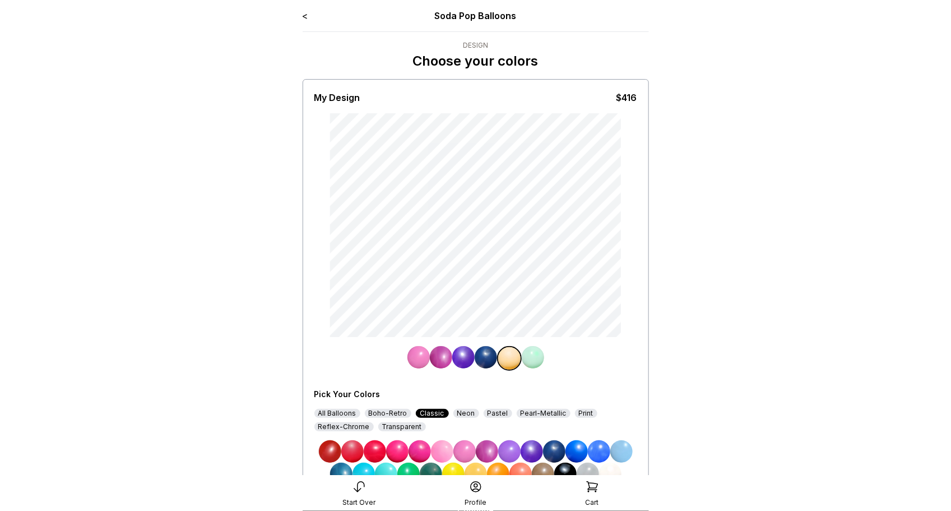
click at [478, 466] on img at bounding box center [476, 473] width 22 height 22
click at [534, 354] on img at bounding box center [533, 357] width 22 height 22
click at [457, 468] on img at bounding box center [453, 473] width 22 height 22
click at [306, 17] on link "<" at bounding box center [306, 15] width 6 height 11
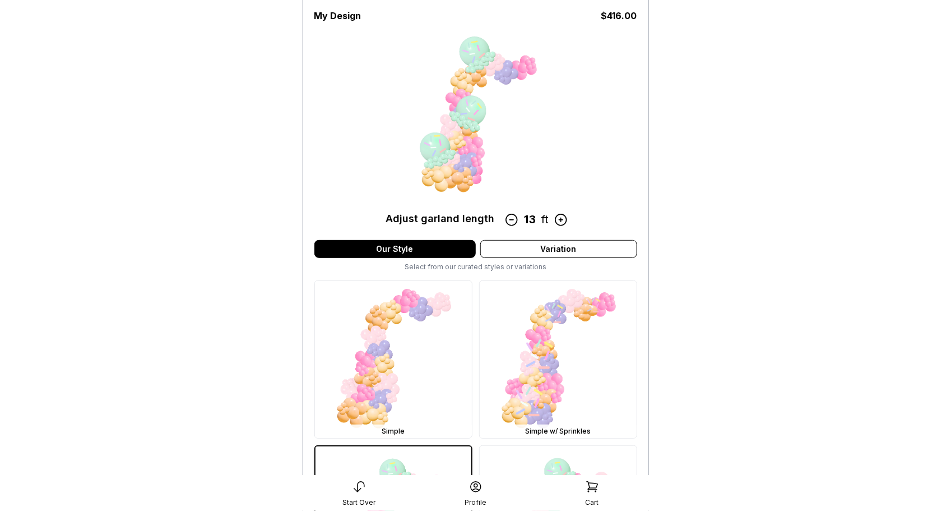
scroll to position [189, 0]
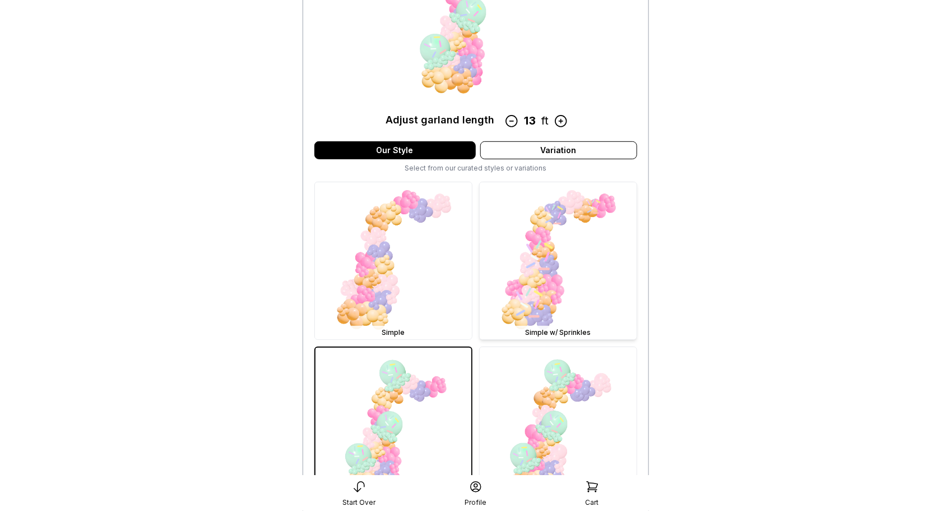
click at [548, 270] on img at bounding box center [558, 260] width 157 height 157
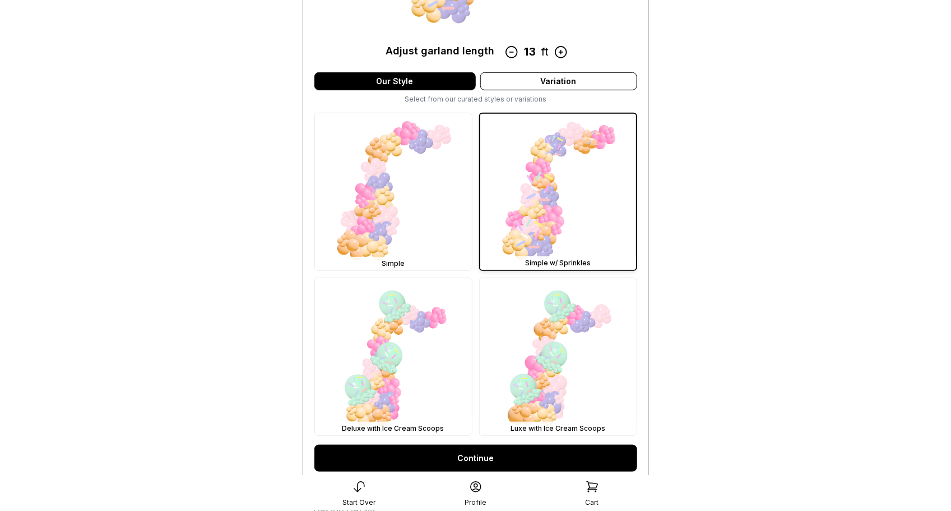
scroll to position [363, 0]
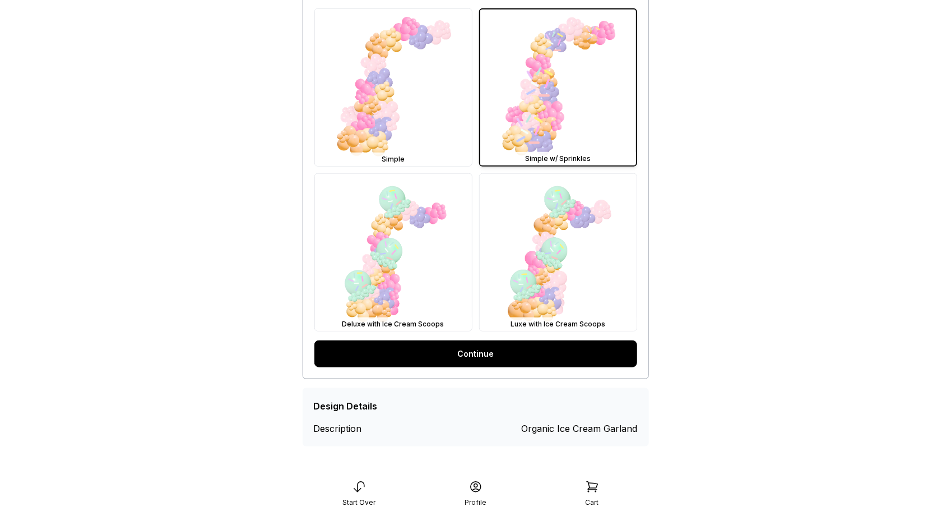
click at [500, 353] on link "Continue" at bounding box center [475, 353] width 323 height 27
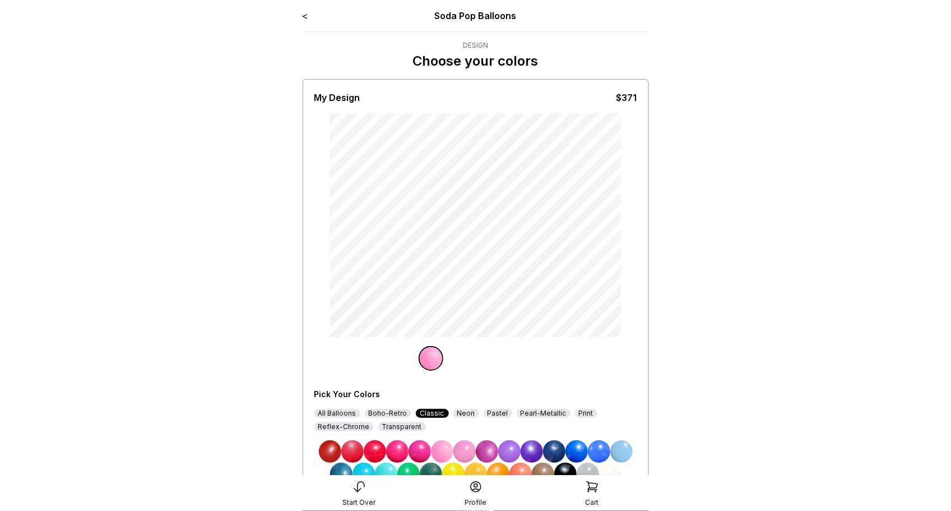
click at [466, 444] on img at bounding box center [464, 451] width 22 height 22
click at [456, 363] on img at bounding box center [454, 357] width 22 height 22
click at [508, 443] on img at bounding box center [509, 451] width 22 height 22
click at [461, 353] on img at bounding box center [453, 358] width 22 height 22
click at [480, 360] on img at bounding box center [477, 357] width 22 height 22
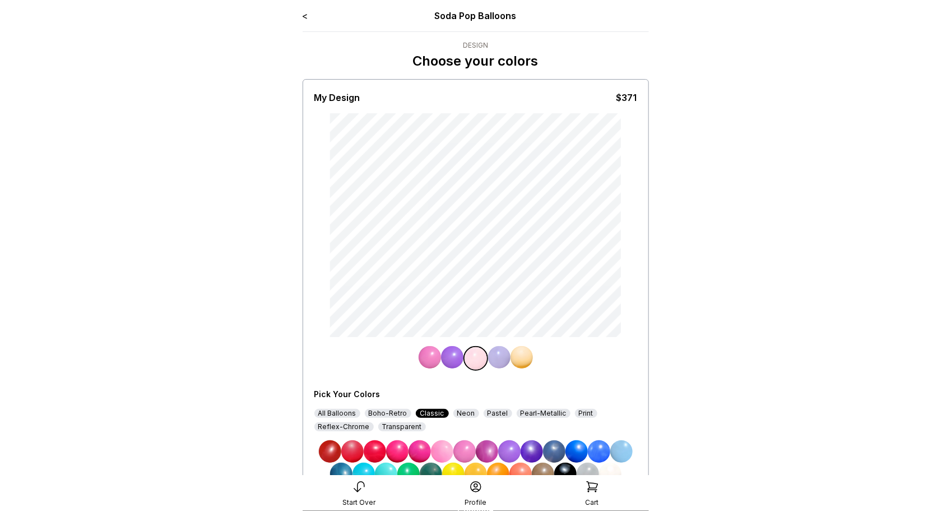
click at [550, 444] on img at bounding box center [554, 451] width 22 height 22
click at [492, 355] on img at bounding box center [499, 357] width 22 height 22
click at [423, 451] on img at bounding box center [420, 451] width 22 height 22
click at [523, 355] on img at bounding box center [522, 357] width 22 height 22
click at [400, 451] on img at bounding box center [397, 451] width 22 height 22
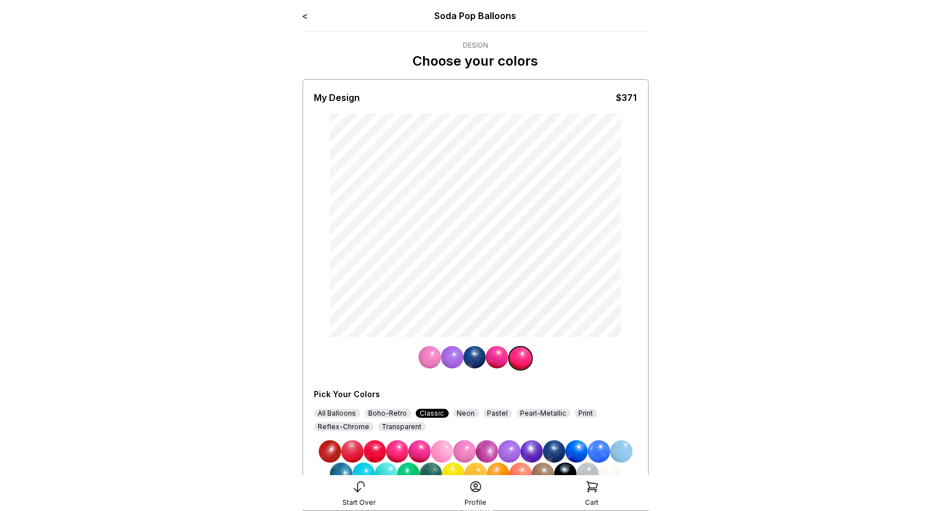
click at [489, 411] on div "Pastel" at bounding box center [498, 413] width 29 height 9
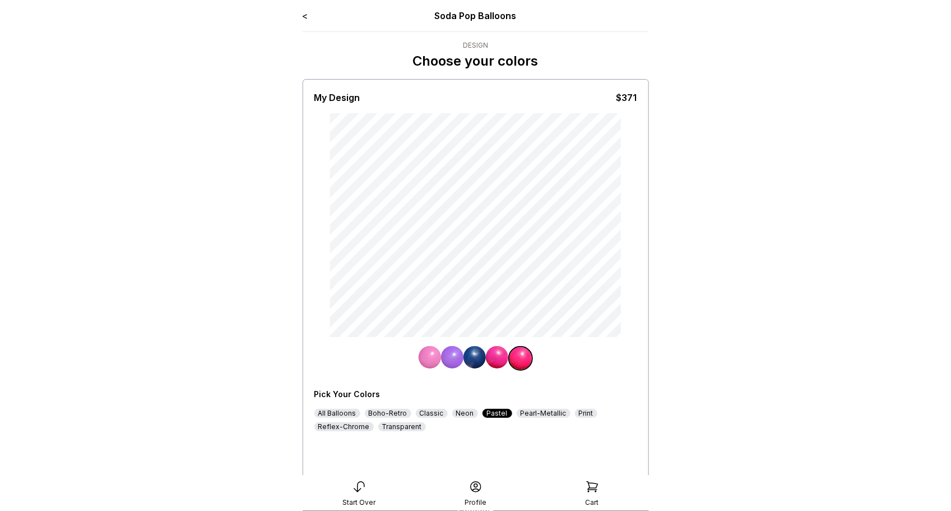
click at [352, 452] on img at bounding box center [352, 451] width 22 height 22
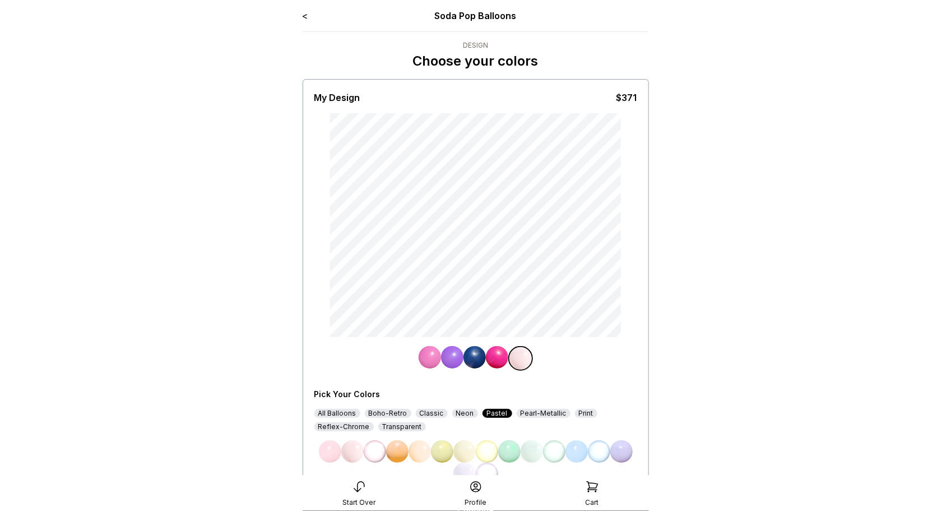
click at [499, 353] on img at bounding box center [497, 357] width 22 height 22
click at [512, 450] on img at bounding box center [509, 451] width 22 height 22
click at [478, 363] on img at bounding box center [475, 357] width 22 height 22
click at [530, 455] on img at bounding box center [532, 451] width 22 height 22
click at [459, 358] on img at bounding box center [452, 357] width 22 height 22
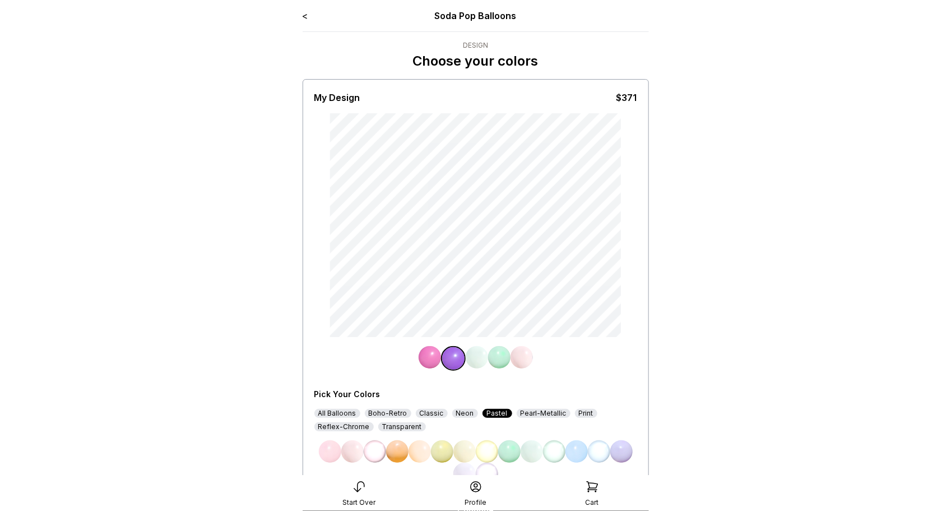
click at [599, 448] on img at bounding box center [599, 451] width 22 height 22
click at [576, 453] on img at bounding box center [577, 451] width 22 height 22
click at [433, 362] on img at bounding box center [430, 357] width 22 height 22
click at [461, 469] on img at bounding box center [464, 473] width 22 height 22
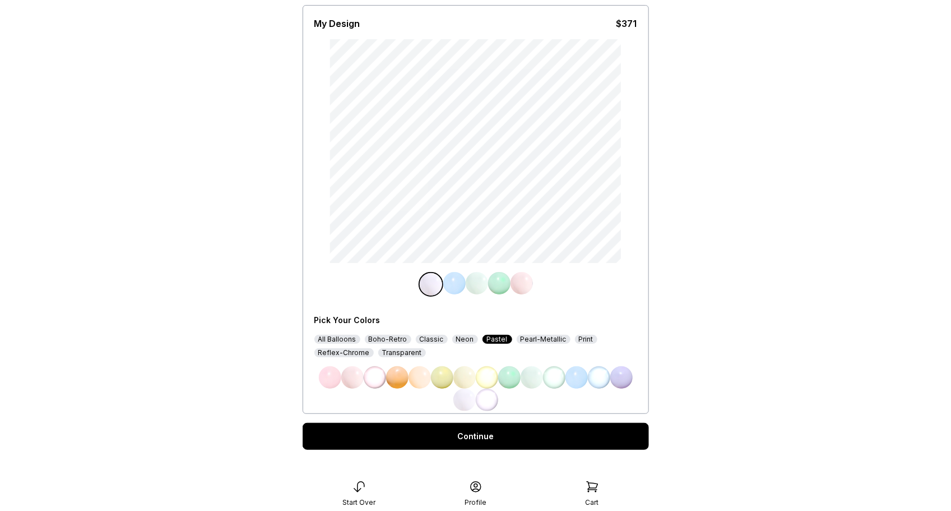
scroll to position [86, 0]
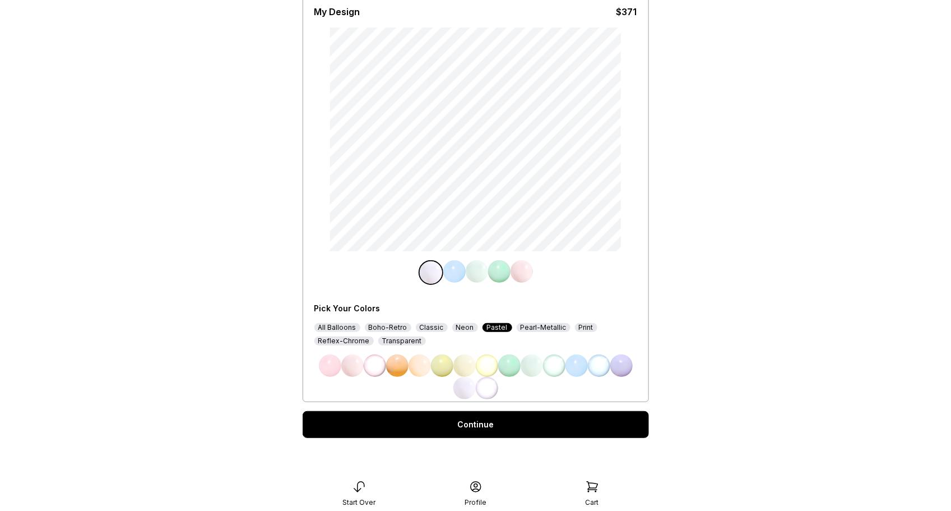
click at [523, 429] on div "Continue" at bounding box center [476, 424] width 346 height 27
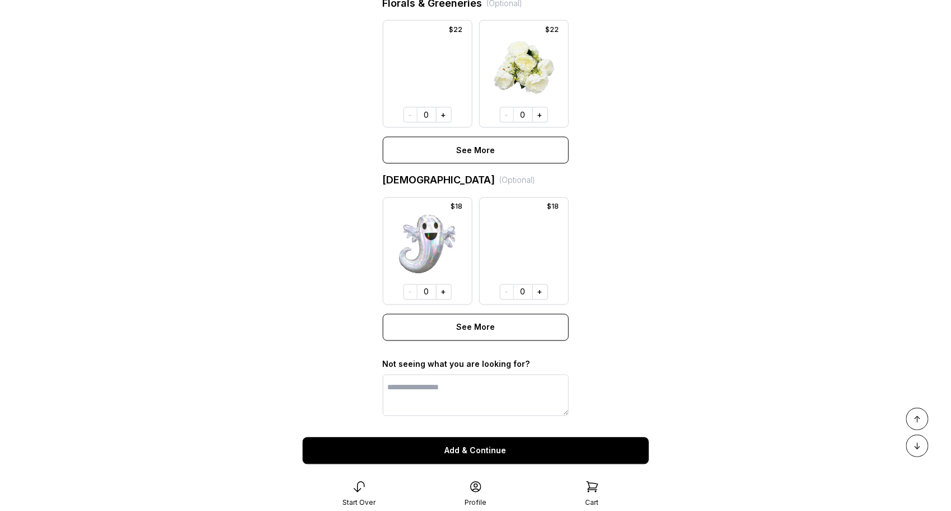
scroll to position [787, 0]
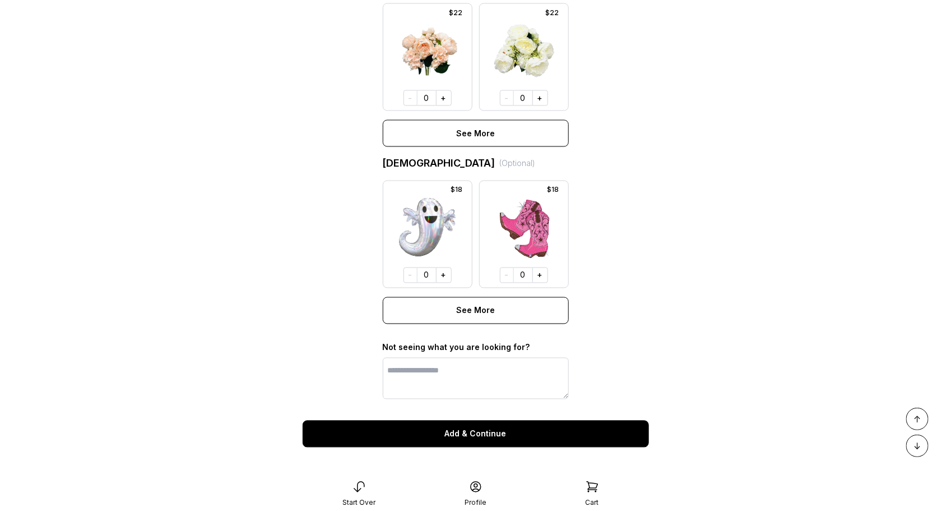
click at [508, 435] on button "Add & Continue" at bounding box center [476, 433] width 346 height 27
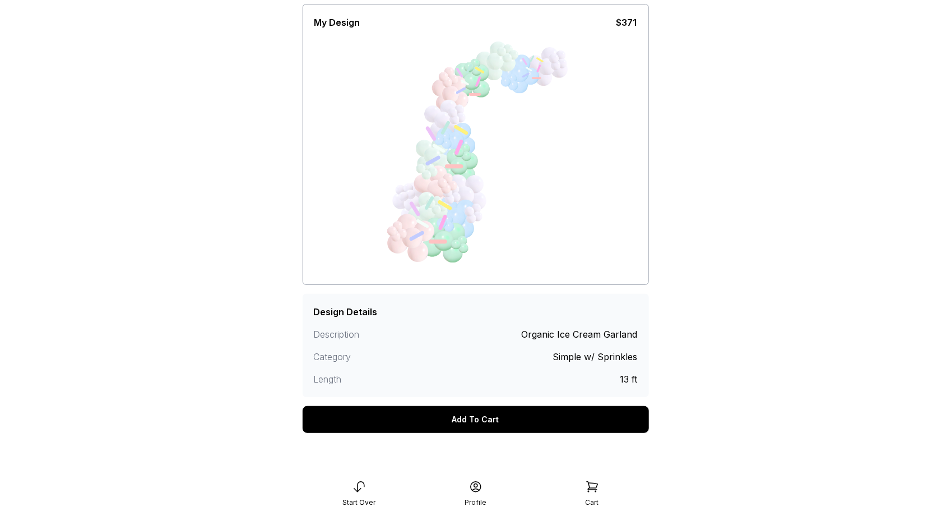
scroll to position [75, 0]
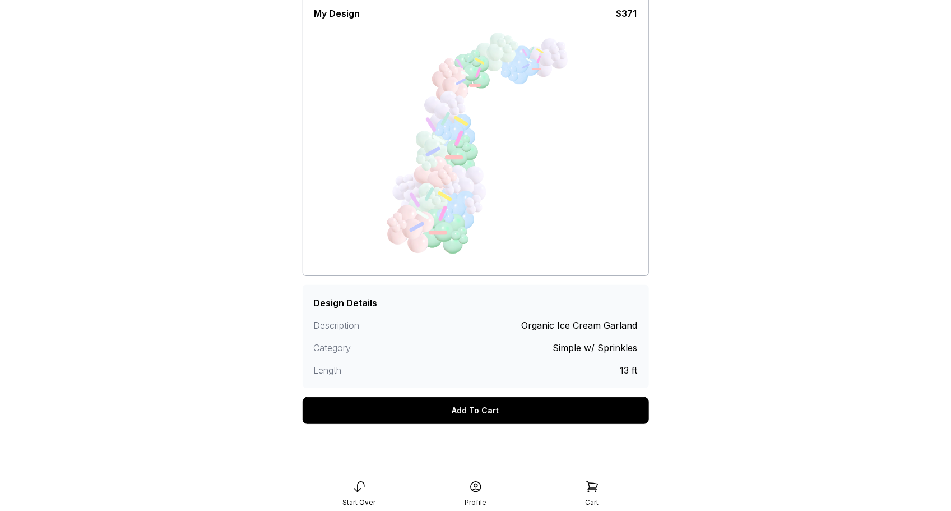
click at [506, 409] on div "Add To Cart" at bounding box center [476, 410] width 346 height 27
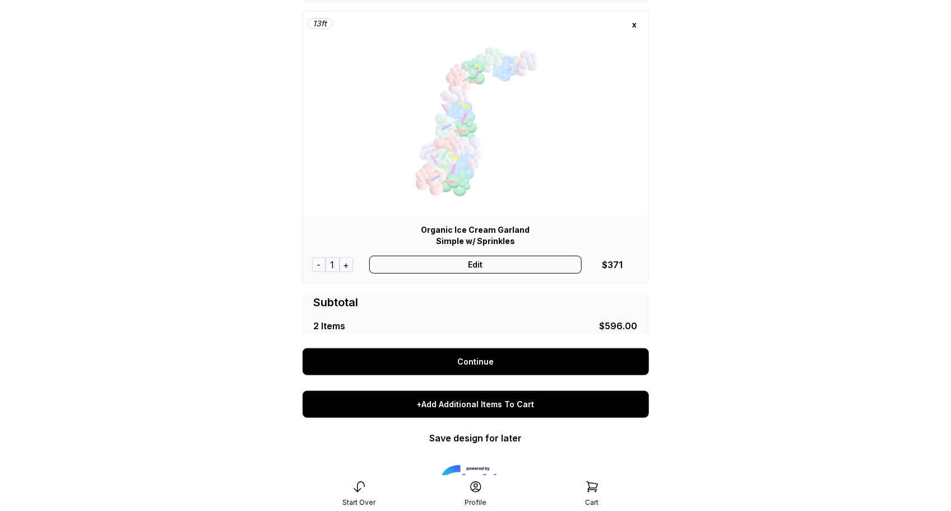
scroll to position [345, 0]
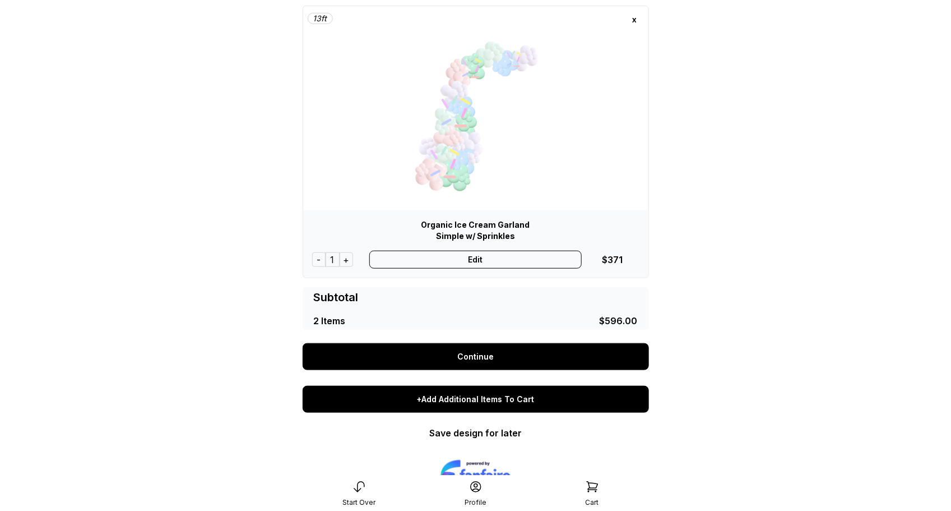
click at [484, 400] on div "+Add Additional Items To Cart" at bounding box center [476, 399] width 346 height 27
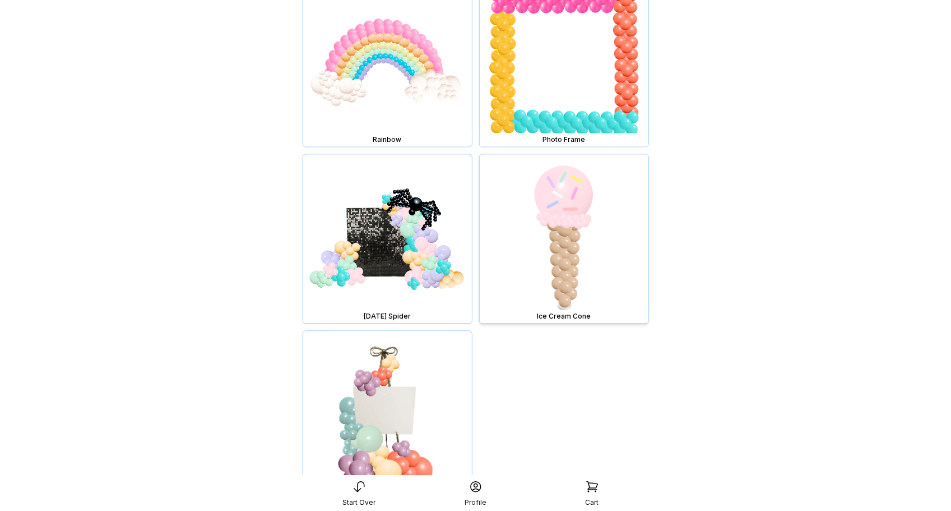
click at [561, 214] on img at bounding box center [564, 238] width 169 height 169
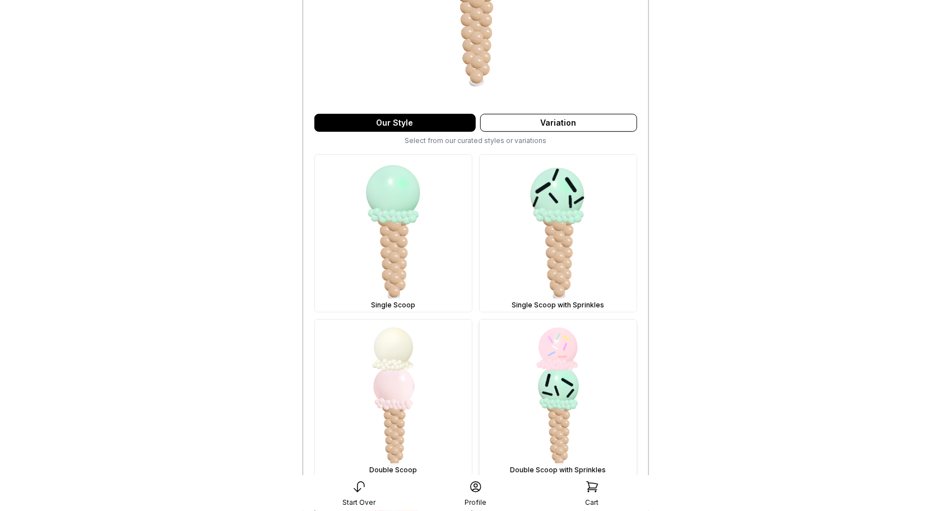
scroll to position [194, 0]
click at [551, 399] on img at bounding box center [558, 396] width 157 height 157
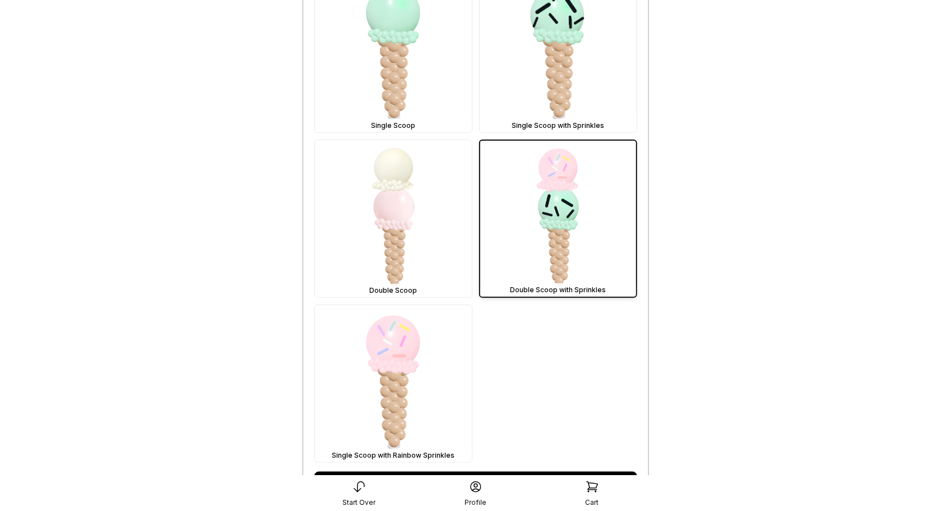
scroll to position [413, 0]
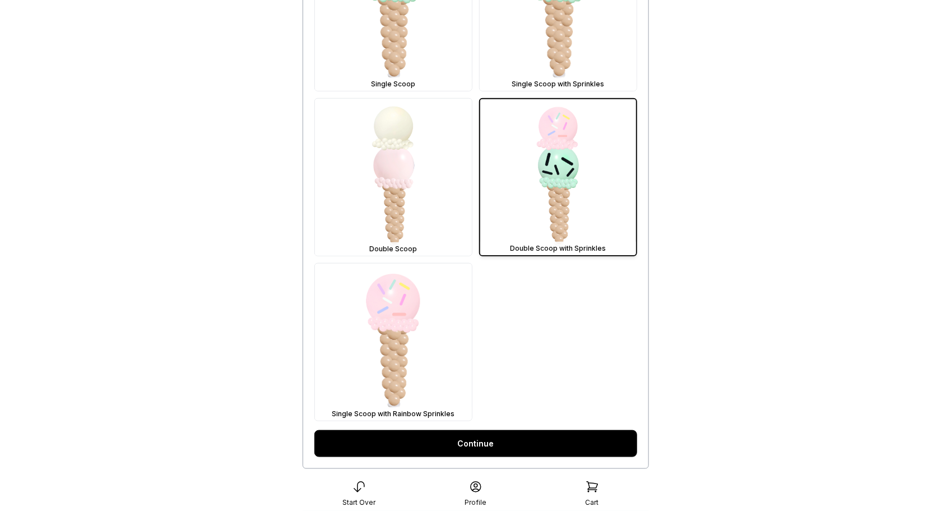
click at [489, 439] on link "Continue" at bounding box center [475, 443] width 323 height 27
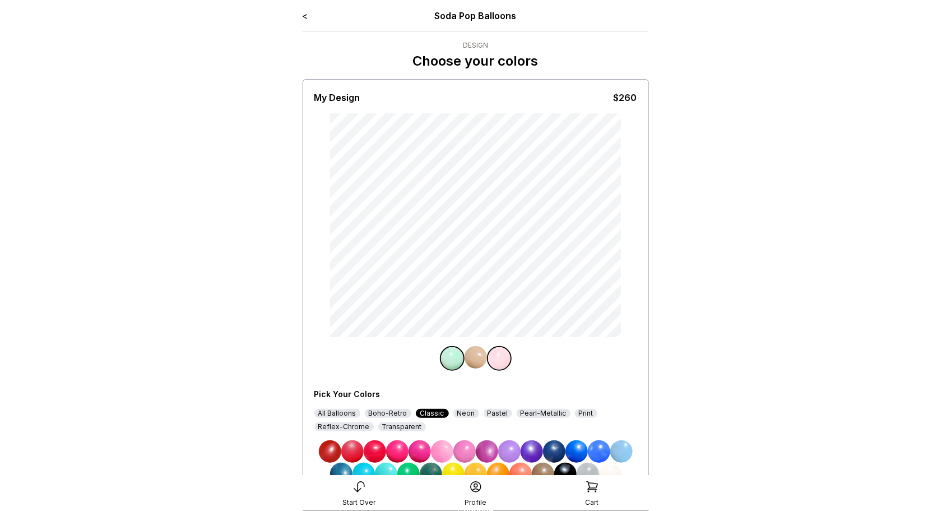
click at [513, 449] on img at bounding box center [509, 451] width 22 height 22
click at [495, 344] on div "Pick Your Colors All Balloons Boho-Retro Classic Neon Pastel Pearl-Metallic Pri…" at bounding box center [475, 299] width 323 height 372
click at [552, 441] on img at bounding box center [554, 451] width 22 height 22
click at [304, 16] on link "<" at bounding box center [306, 15] width 6 height 11
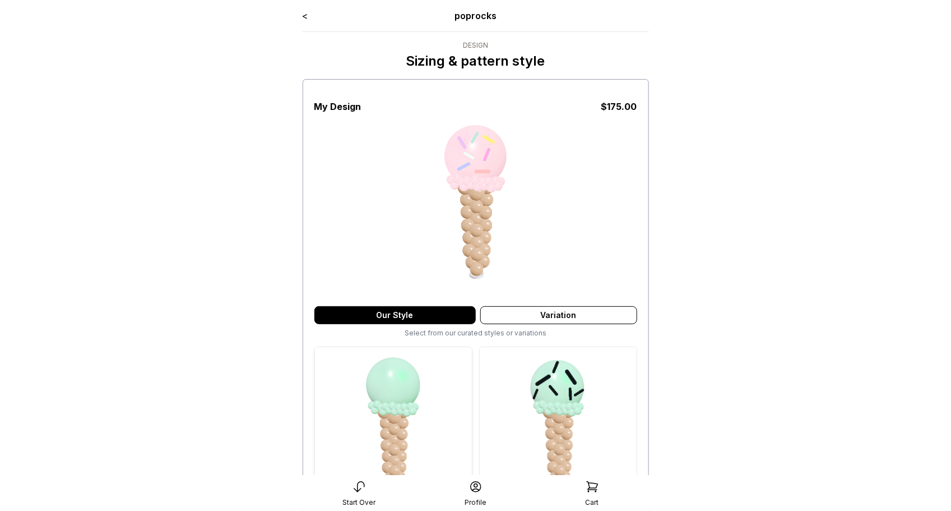
click at [398, 386] on img at bounding box center [393, 425] width 157 height 157
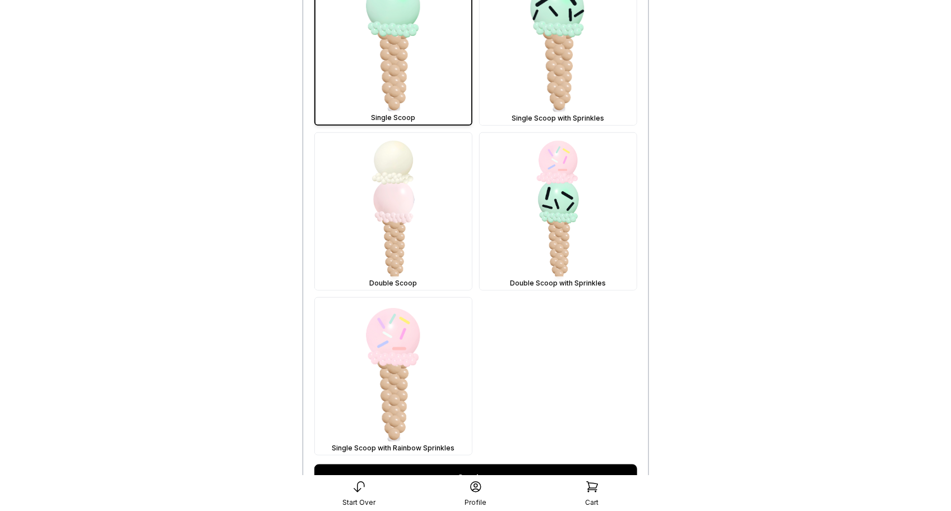
scroll to position [489, 0]
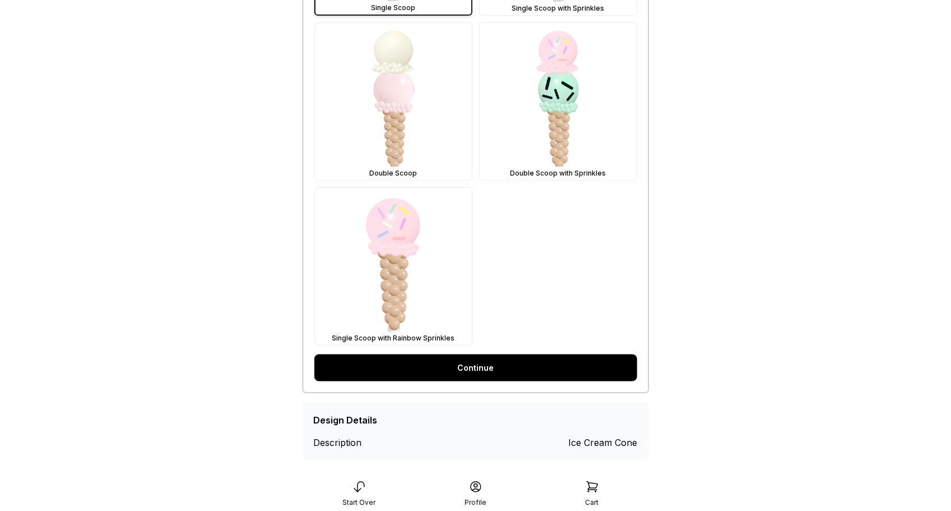
click at [509, 370] on link "Continue" at bounding box center [475, 367] width 323 height 27
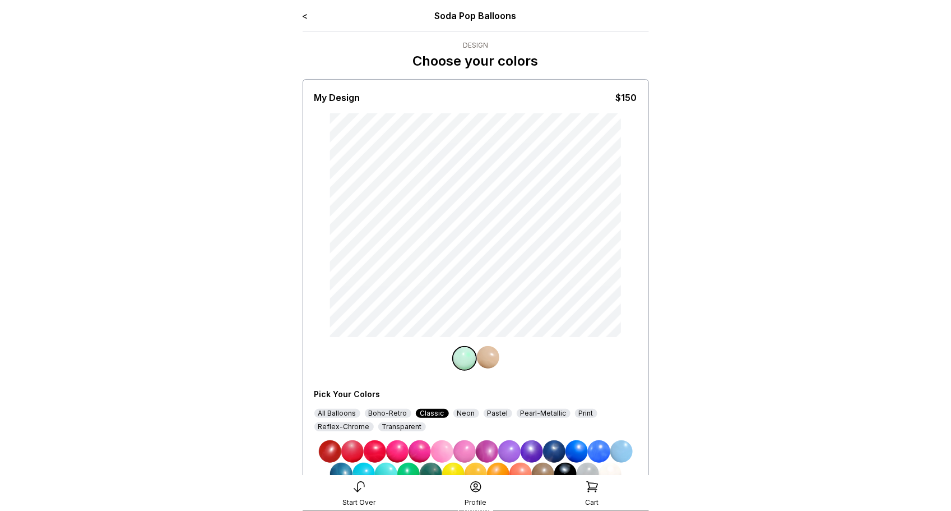
click at [502, 413] on div "Pastel" at bounding box center [498, 413] width 29 height 9
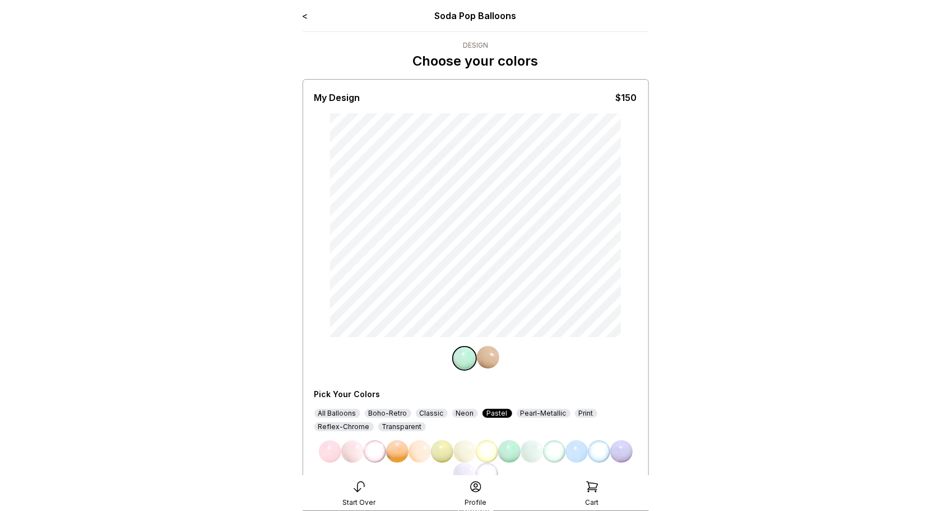
click at [467, 451] on img at bounding box center [464, 451] width 22 height 22
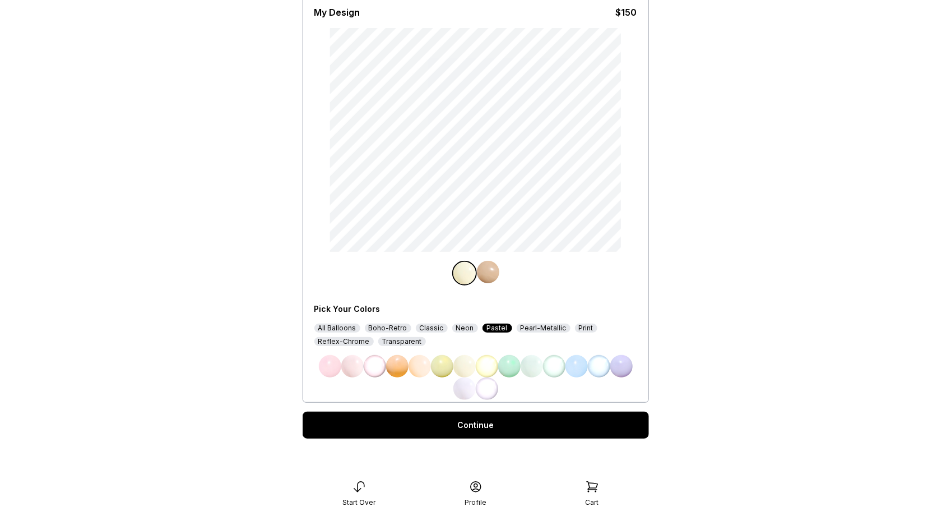
scroll to position [86, 0]
click at [469, 426] on div "Continue" at bounding box center [476, 424] width 346 height 27
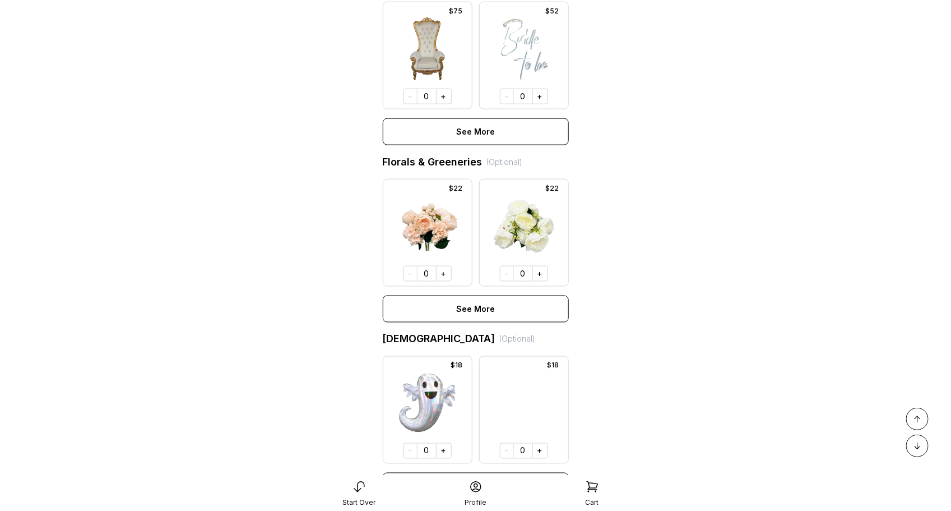
scroll to position [787, 0]
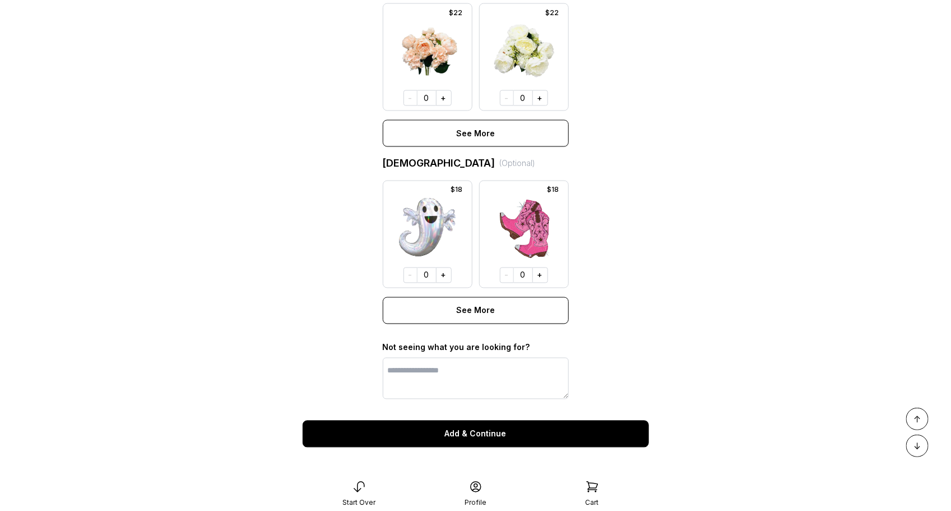
click at [469, 426] on button "Add & Continue" at bounding box center [476, 433] width 346 height 27
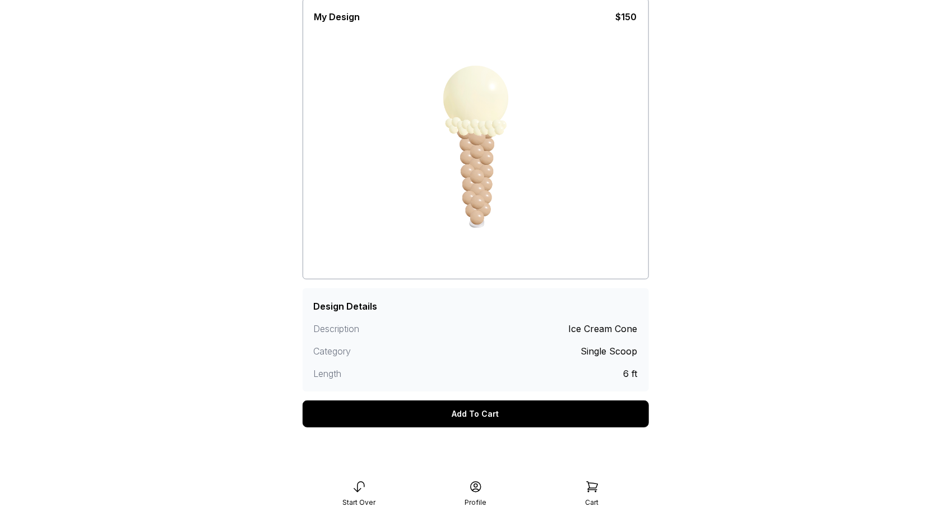
scroll to position [75, 0]
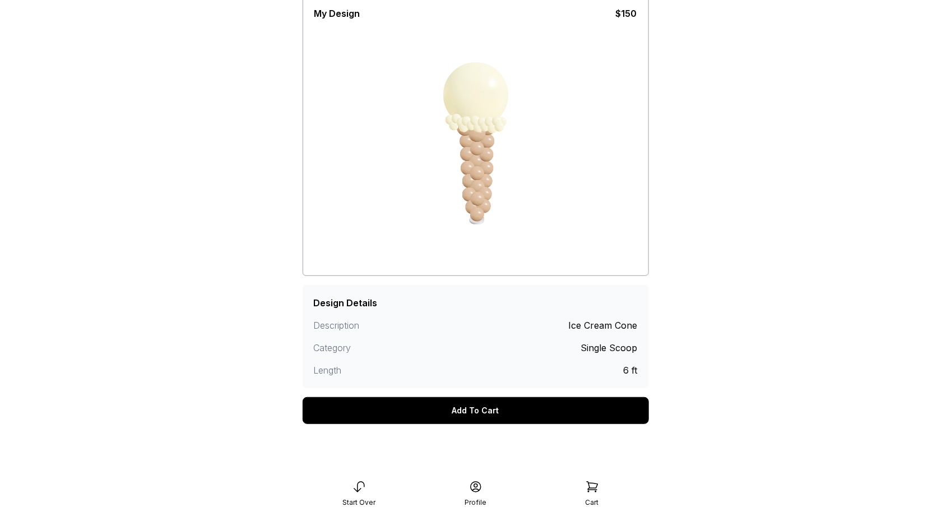
click at [469, 400] on div "Add To Cart" at bounding box center [476, 410] width 346 height 27
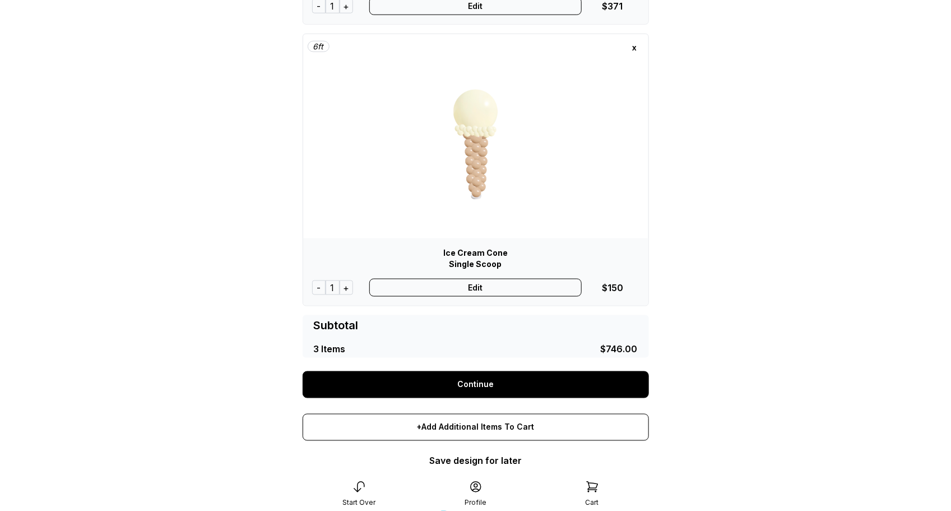
scroll to position [633, 0]
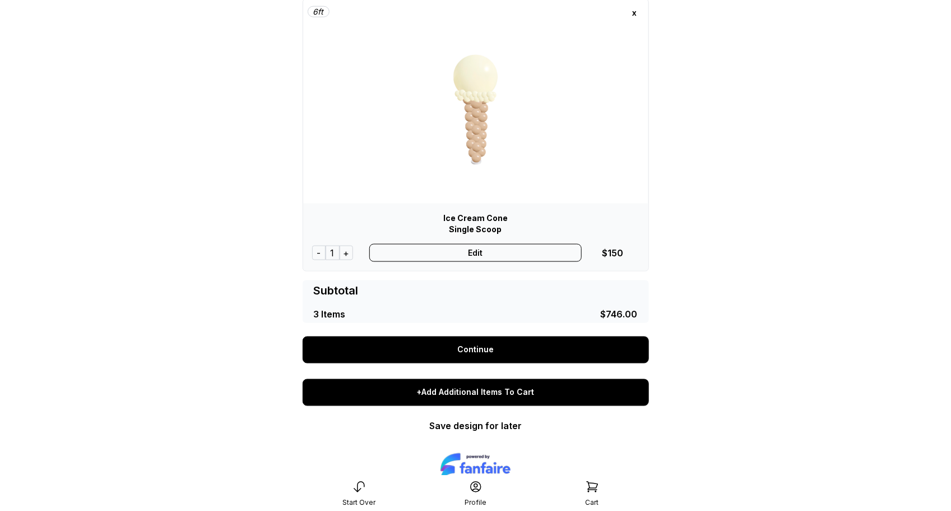
click at [468, 400] on div "+Add Additional Items To Cart" at bounding box center [476, 392] width 346 height 27
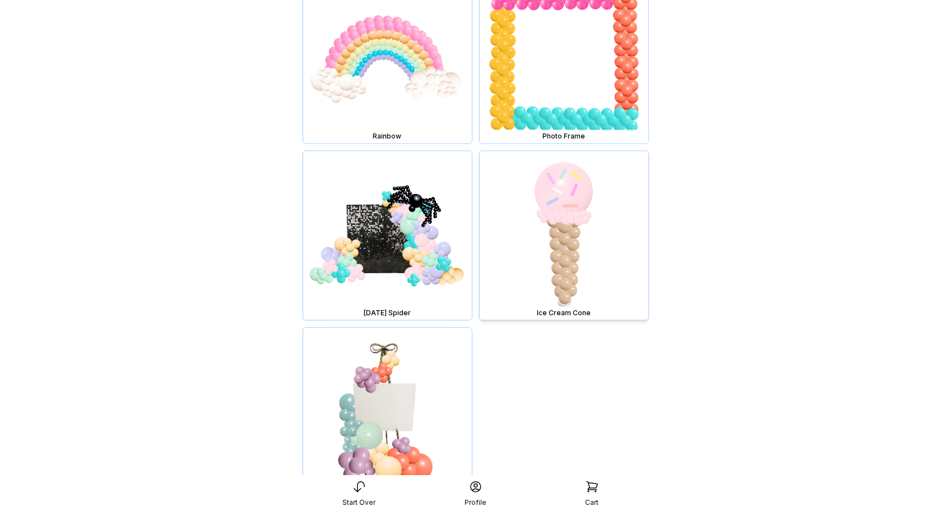
click at [559, 175] on img at bounding box center [564, 235] width 169 height 169
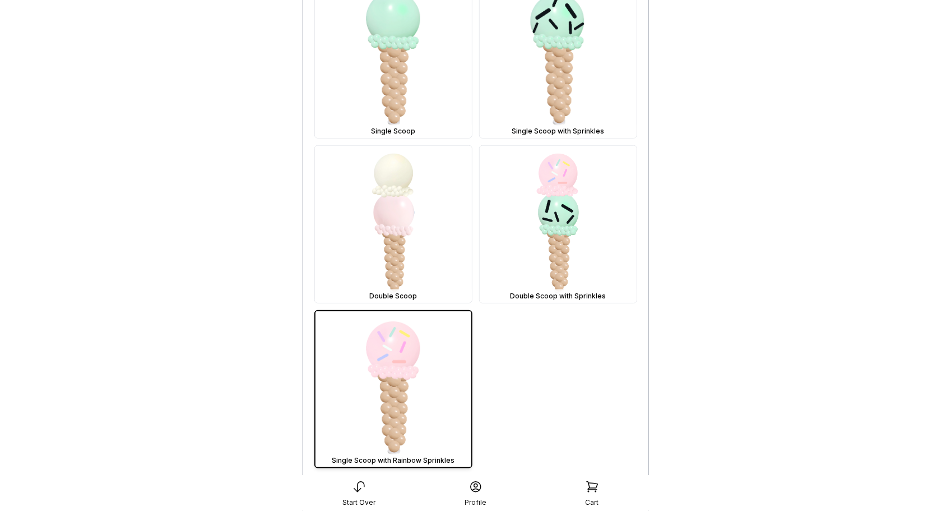
scroll to position [413, 0]
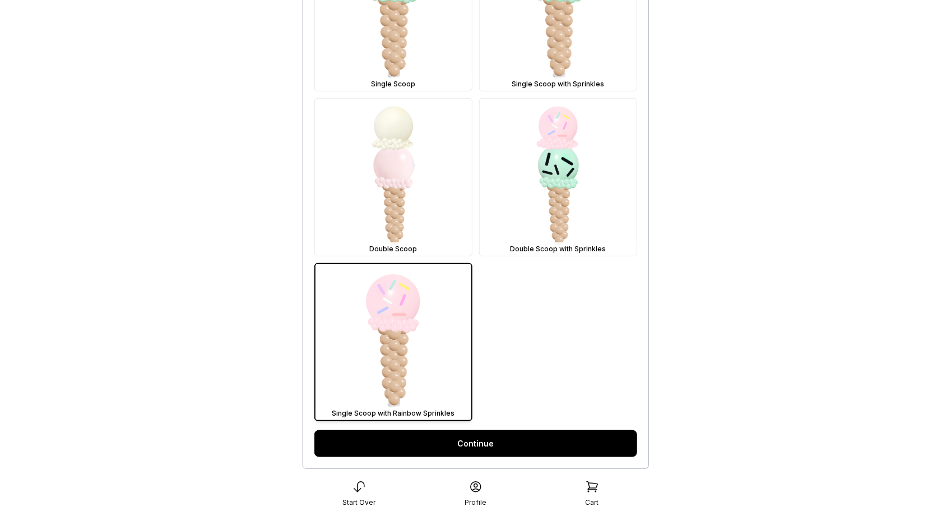
click at [513, 438] on link "Continue" at bounding box center [475, 443] width 323 height 27
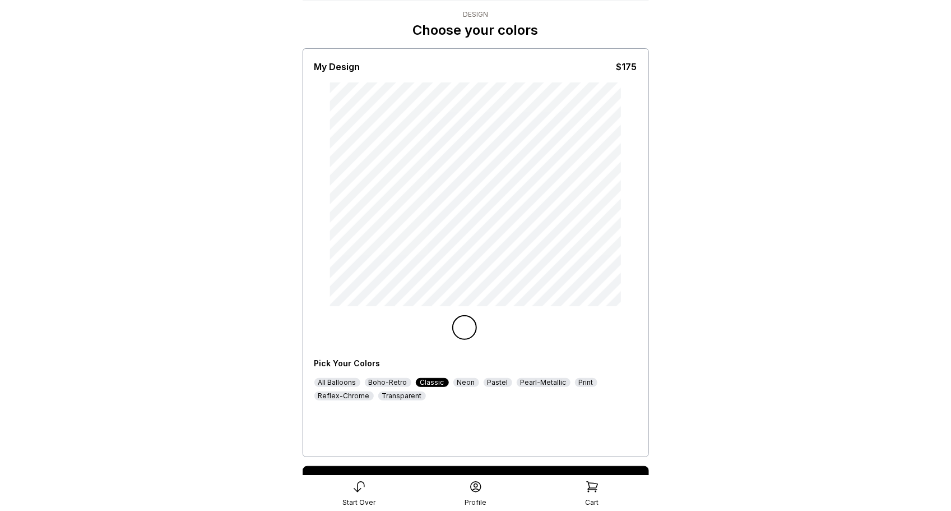
scroll to position [43, 0]
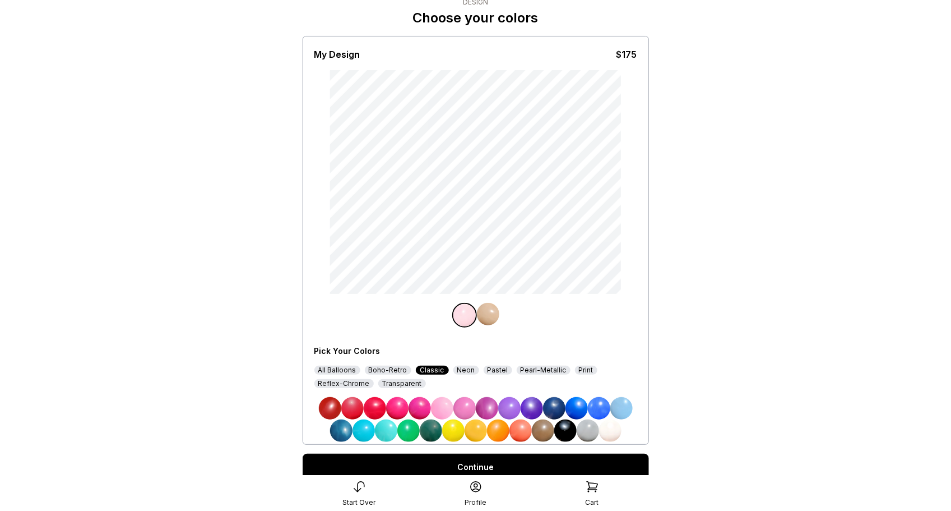
click at [447, 409] on img at bounding box center [442, 408] width 22 height 22
click at [485, 317] on img at bounding box center [488, 314] width 22 height 22
click at [398, 370] on div "Boho-Retro" at bounding box center [388, 369] width 47 height 9
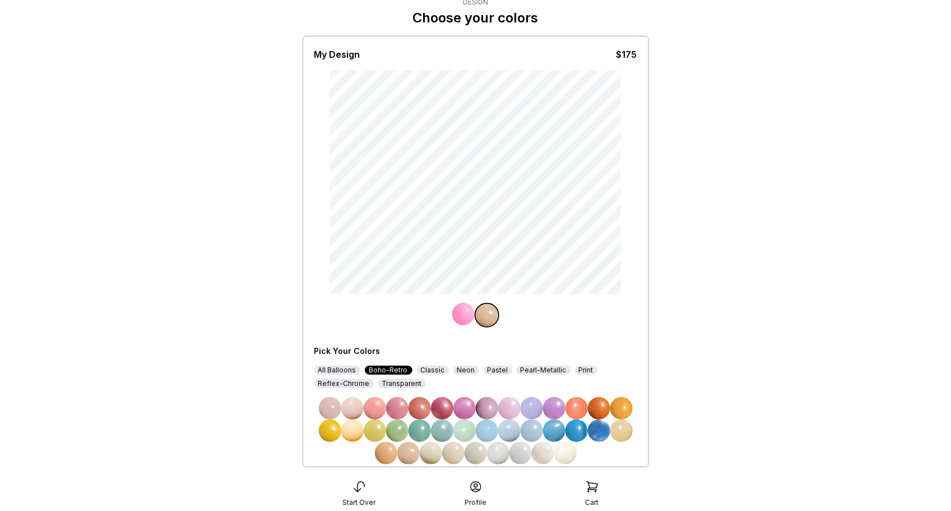
click at [627, 427] on img at bounding box center [621, 430] width 22 height 22
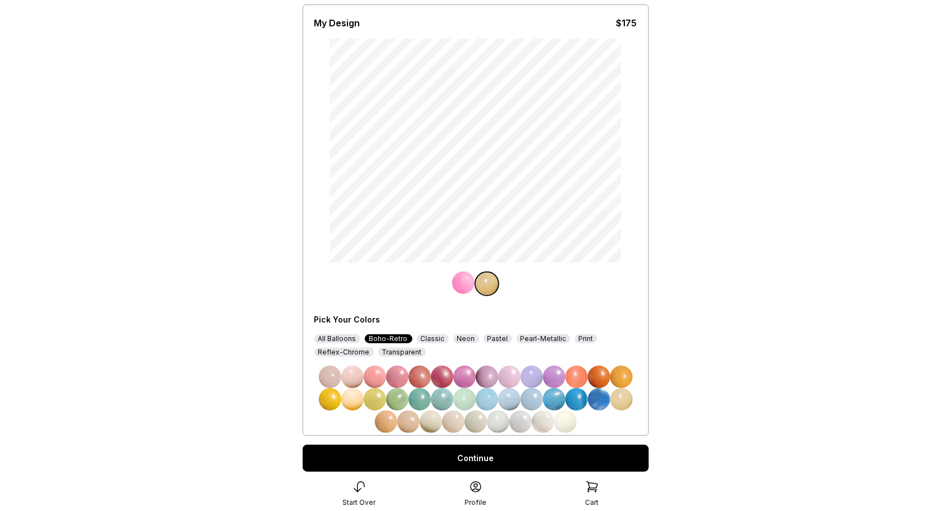
scroll to position [108, 0]
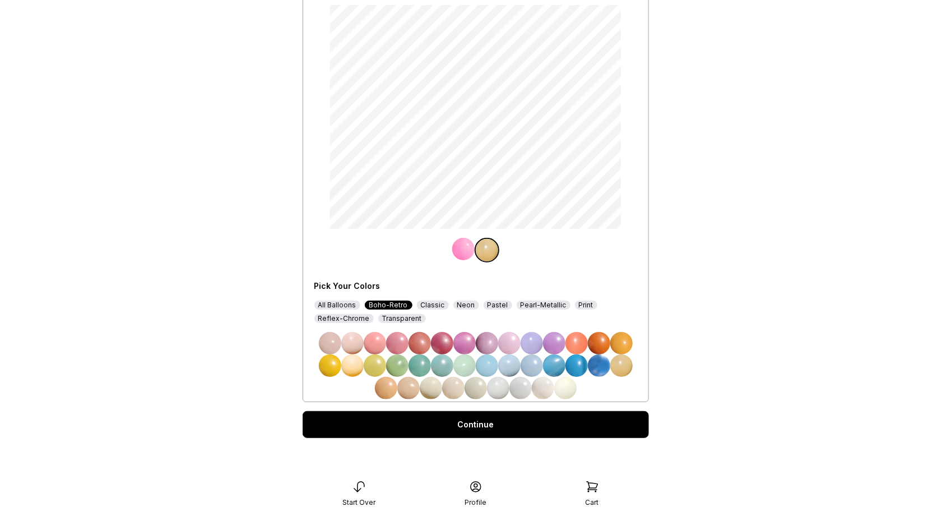
click at [587, 420] on div "Continue" at bounding box center [476, 424] width 346 height 27
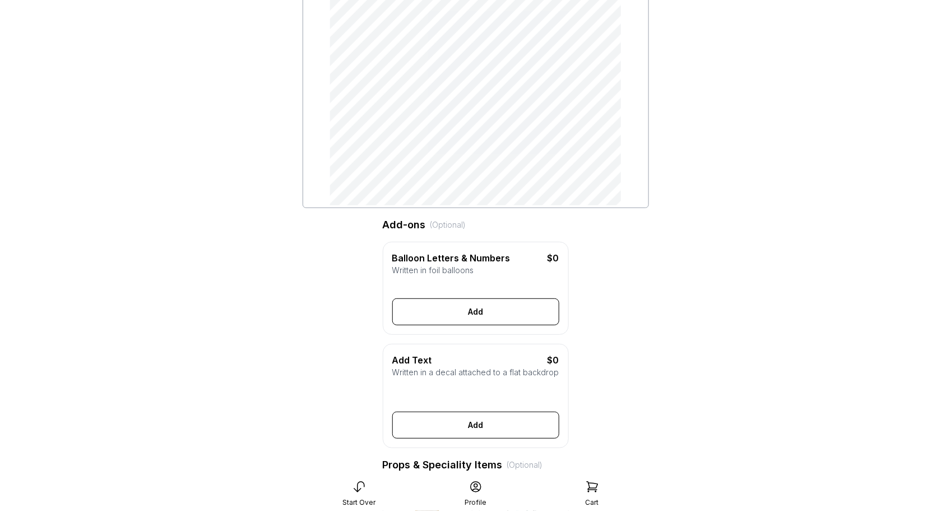
scroll to position [145, 0]
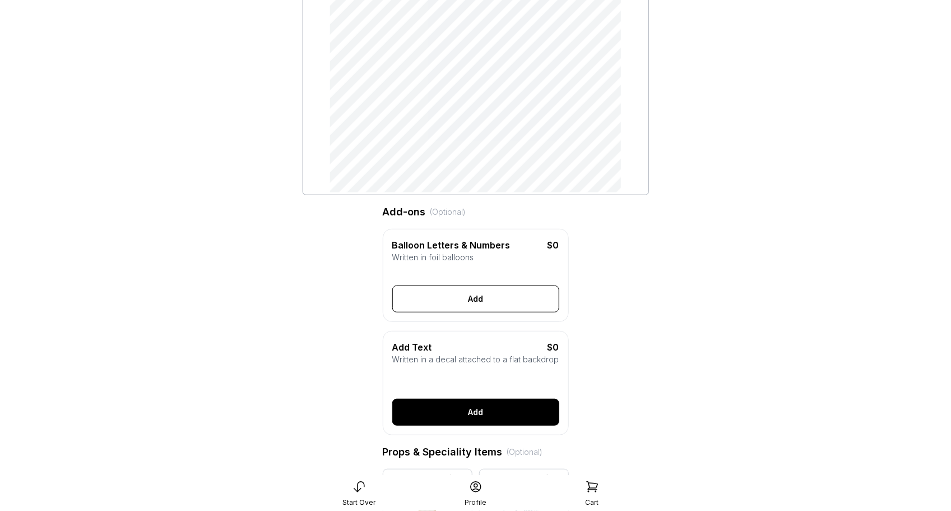
click at [492, 419] on button "Add" at bounding box center [475, 411] width 167 height 27
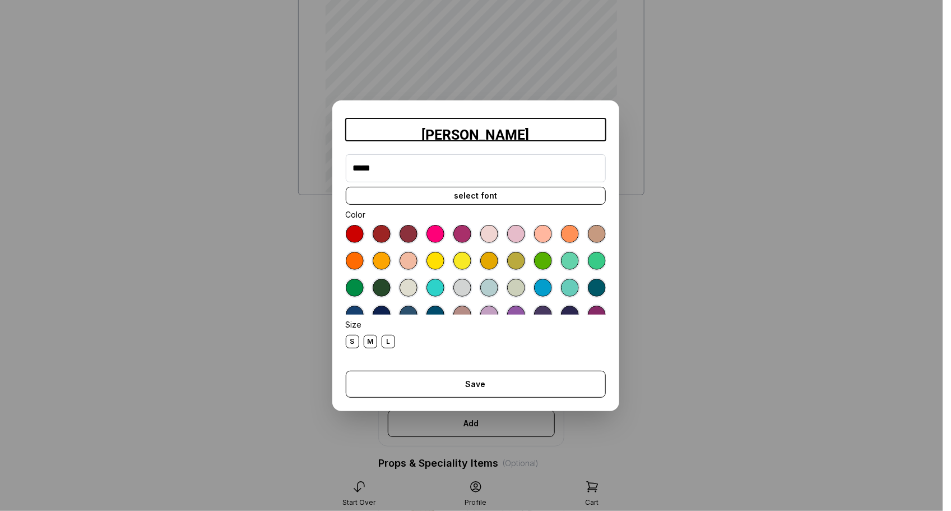
type input "*****"
click at [500, 199] on div "select font" at bounding box center [476, 196] width 260 height 18
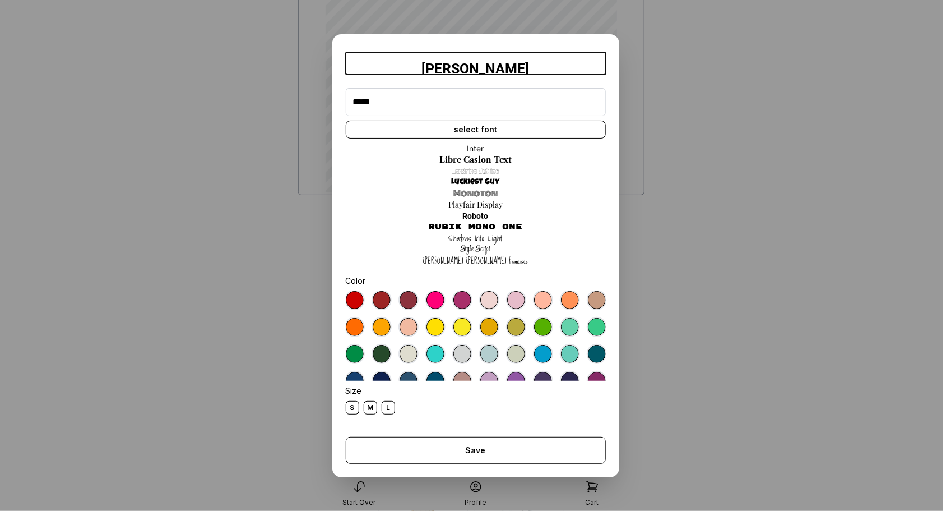
click at [484, 203] on link "Playfair Display" at bounding box center [475, 204] width 54 height 11
click at [435, 303] on div at bounding box center [436, 300] width 18 height 18
click at [517, 376] on div at bounding box center [516, 381] width 18 height 18
click at [371, 408] on div "M" at bounding box center [370, 407] width 13 height 13
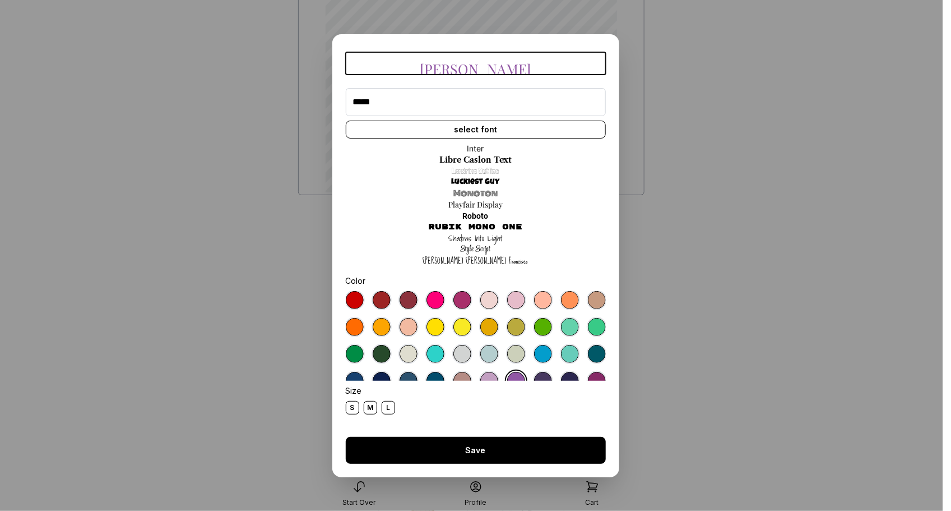
click at [454, 447] on button "Save" at bounding box center [476, 450] width 260 height 27
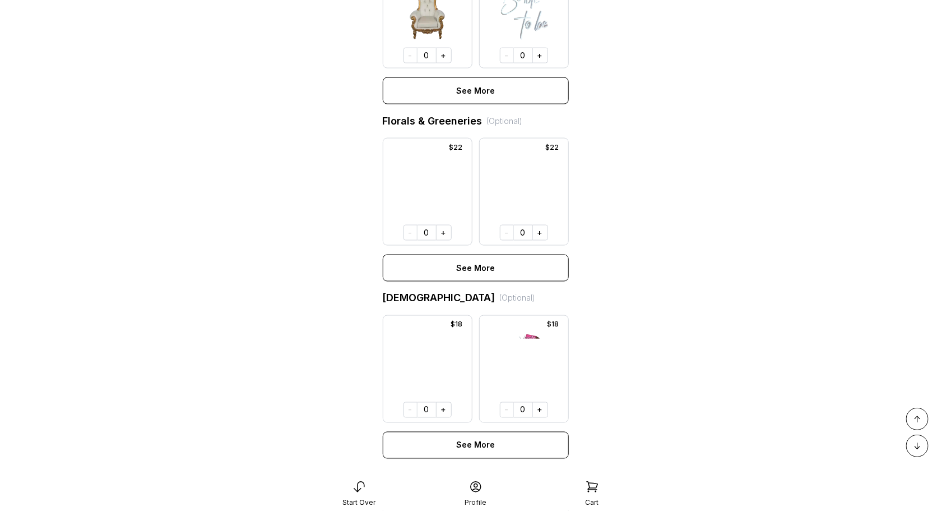
scroll to position [798, 0]
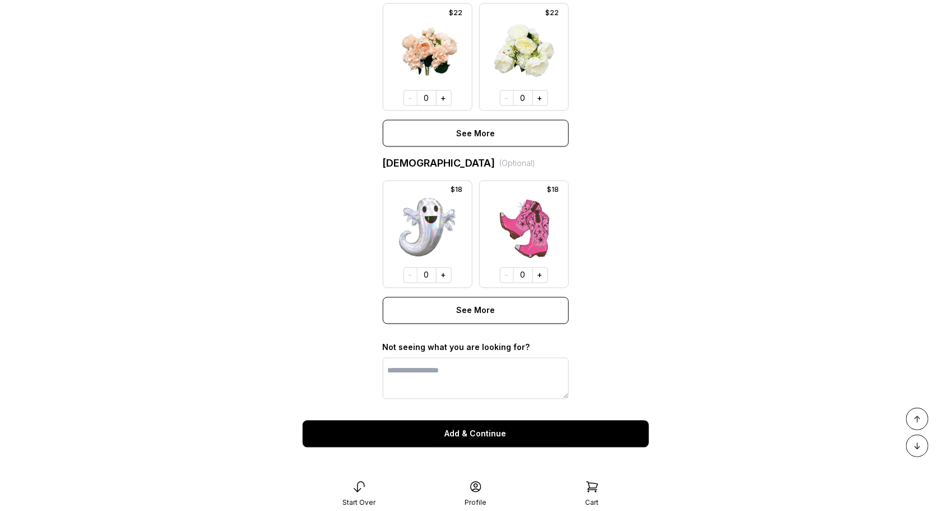
click at [460, 439] on button "Add & Continue" at bounding box center [476, 433] width 346 height 27
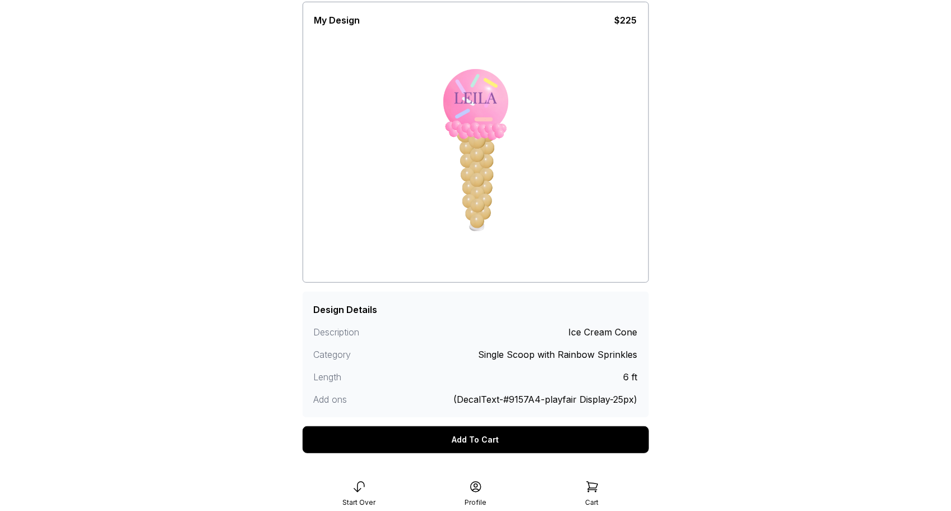
scroll to position [97, 0]
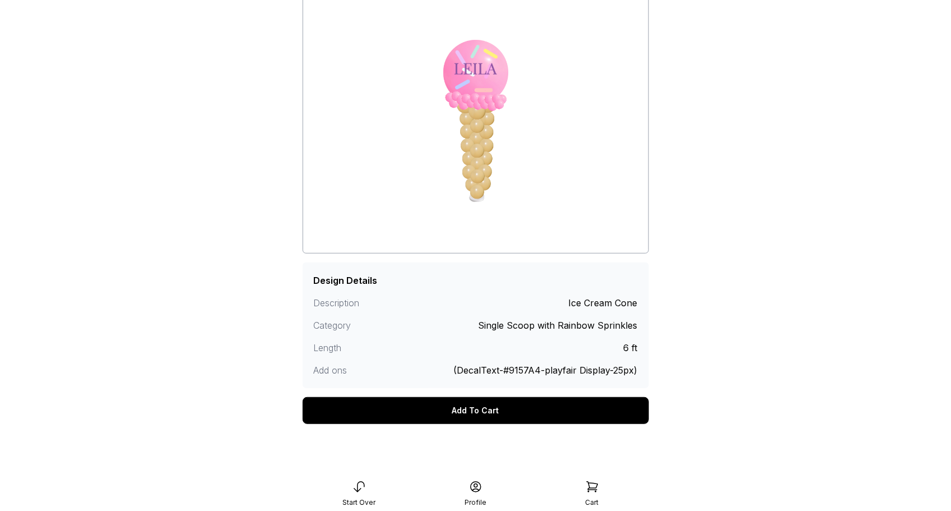
click at [470, 414] on div "Add To Cart" at bounding box center [476, 410] width 346 height 27
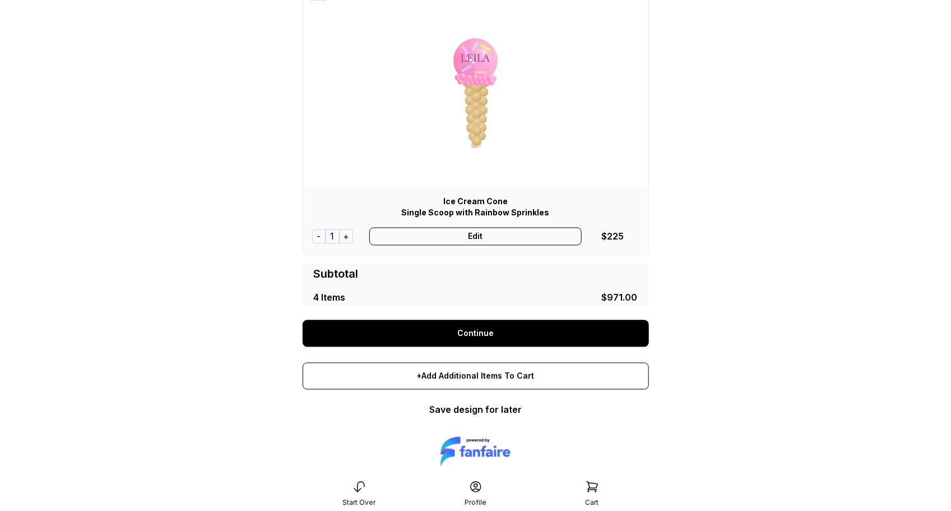
scroll to position [937, 0]
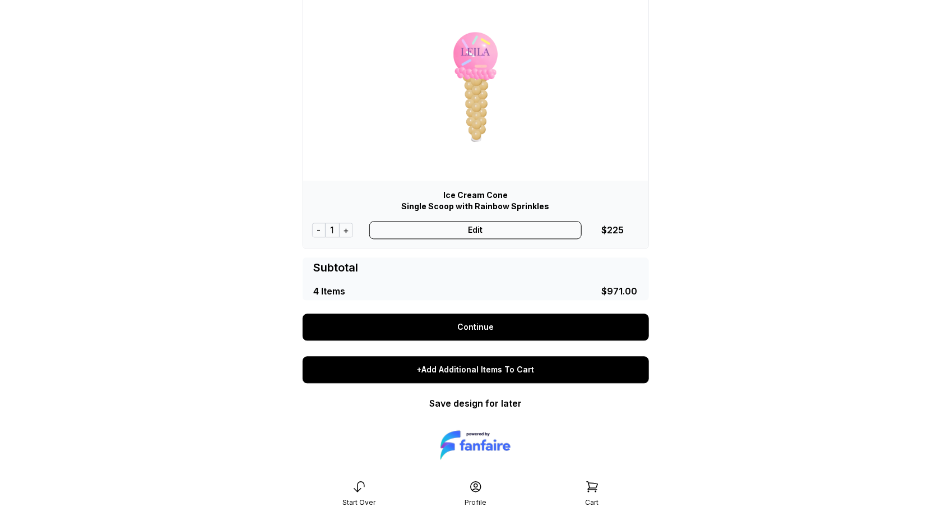
click at [472, 369] on div "+Add Additional Items To Cart" at bounding box center [476, 369] width 346 height 27
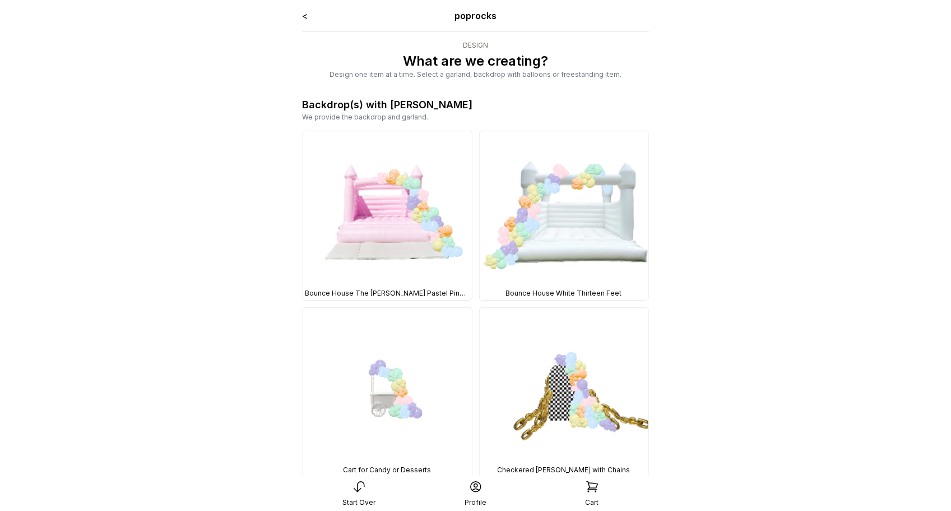
scroll to position [182, 0]
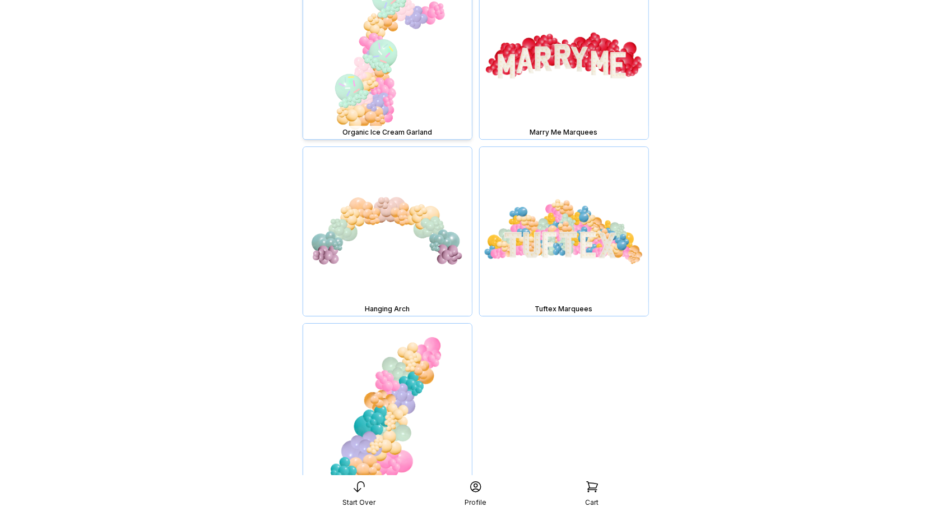
click at [390, 81] on img at bounding box center [387, 54] width 169 height 169
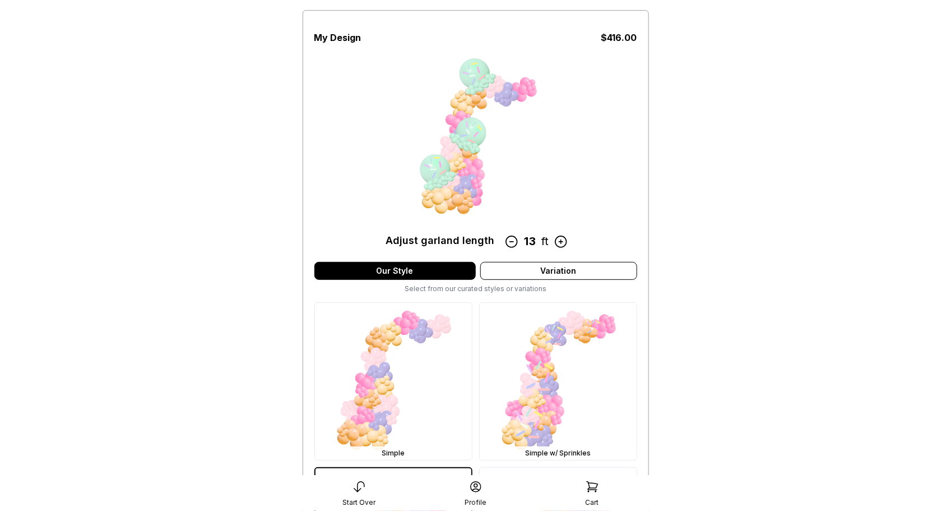
scroll to position [72, 0]
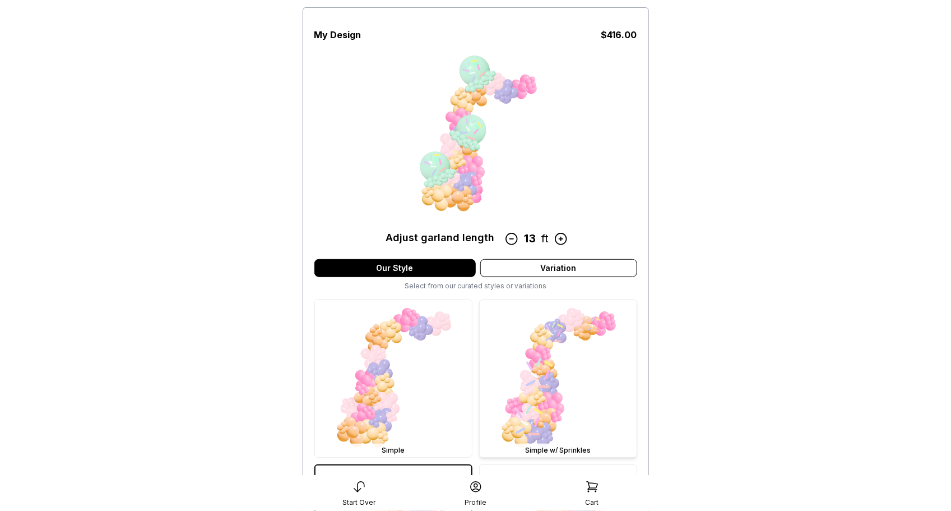
click at [490, 347] on img at bounding box center [558, 378] width 157 height 157
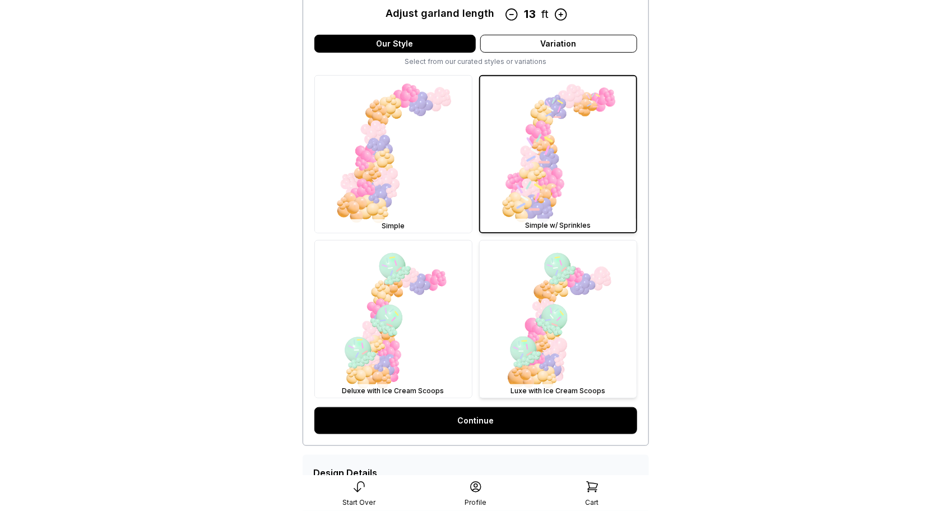
scroll to position [300, 0]
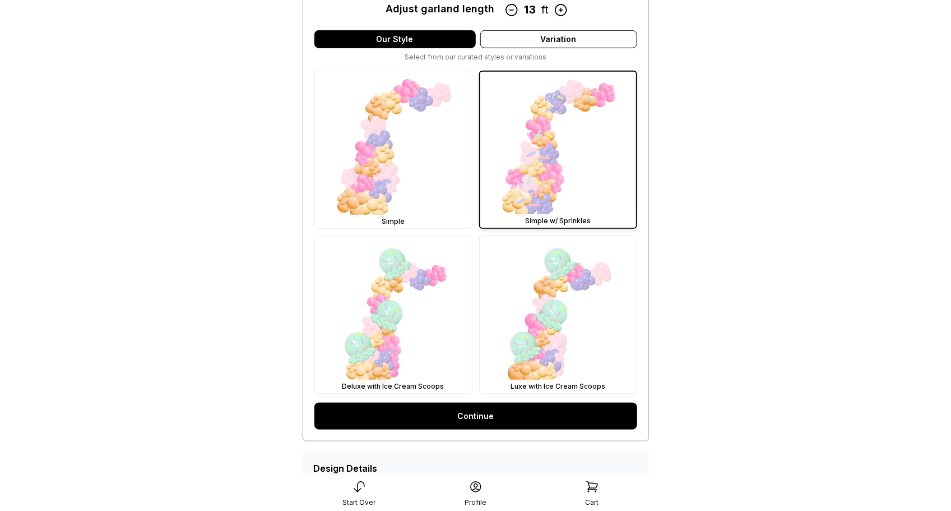
click at [481, 416] on link "Continue" at bounding box center [475, 415] width 323 height 27
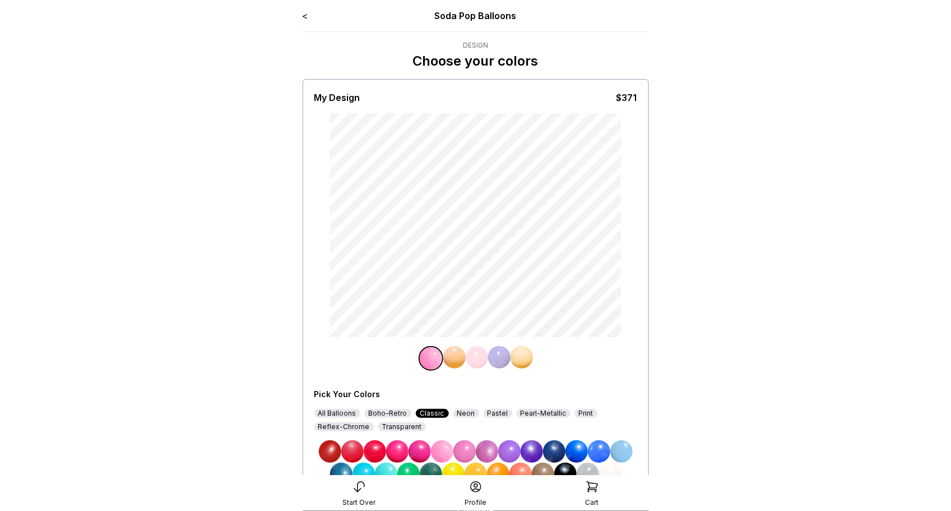
click at [493, 441] on img at bounding box center [487, 451] width 22 height 22
click at [477, 356] on img at bounding box center [477, 357] width 22 height 22
click at [465, 450] on img at bounding box center [464, 451] width 22 height 22
click at [524, 357] on img at bounding box center [522, 357] width 22 height 22
click at [617, 450] on img at bounding box center [621, 451] width 22 height 22
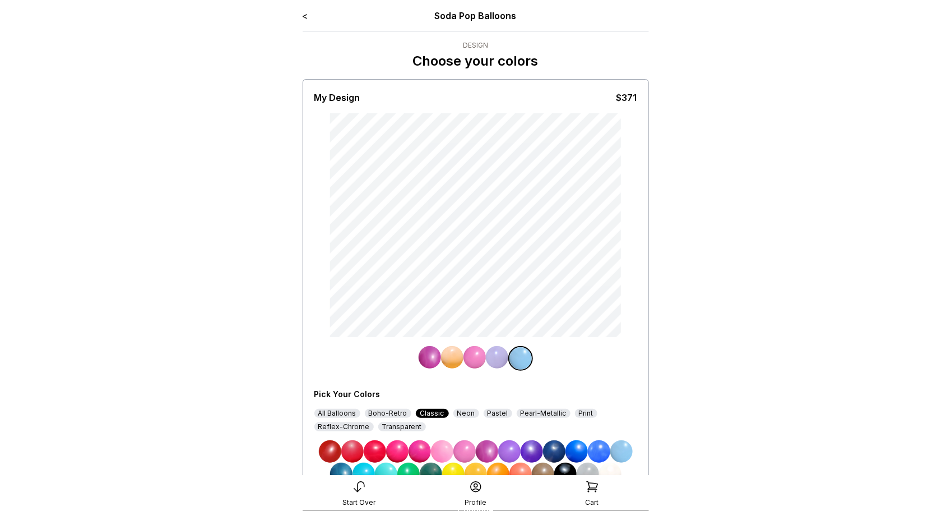
click at [500, 359] on img at bounding box center [497, 357] width 22 height 22
click at [445, 449] on img at bounding box center [442, 451] width 22 height 22
click at [462, 412] on div "Neon" at bounding box center [466, 413] width 26 height 9
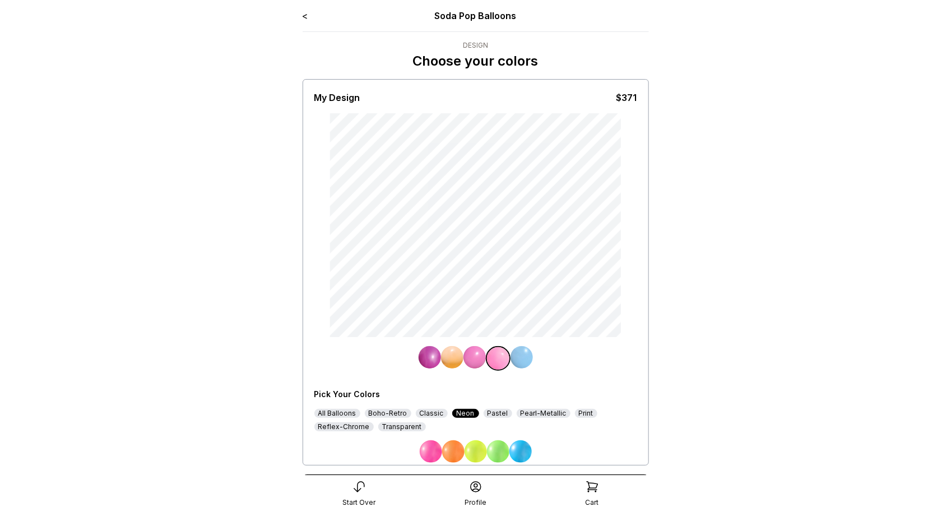
click at [432, 357] on img at bounding box center [430, 357] width 22 height 22
click at [434, 450] on img at bounding box center [431, 451] width 22 height 22
click at [454, 360] on img at bounding box center [454, 357] width 22 height 22
click at [455, 453] on img at bounding box center [453, 451] width 22 height 22
click at [476, 354] on img at bounding box center [477, 357] width 22 height 22
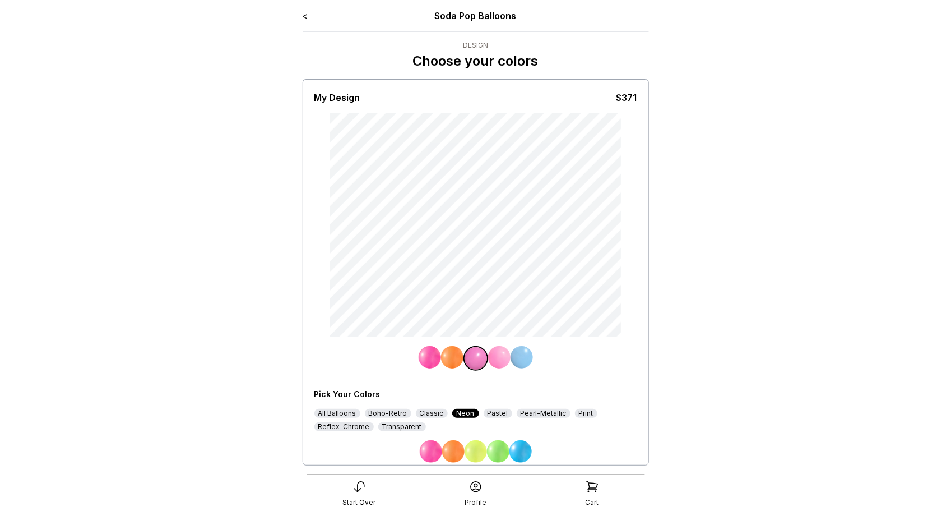
click at [478, 449] on img at bounding box center [476, 451] width 22 height 22
click at [499, 356] on img at bounding box center [499, 357] width 22 height 22
click at [501, 451] on img at bounding box center [498, 451] width 22 height 22
click at [523, 355] on img at bounding box center [522, 357] width 22 height 22
click at [523, 462] on div "My Design $371 Pick Your Colors All Balloons Boho-Retro Classic Neon Pastel Pea…" at bounding box center [476, 272] width 346 height 386
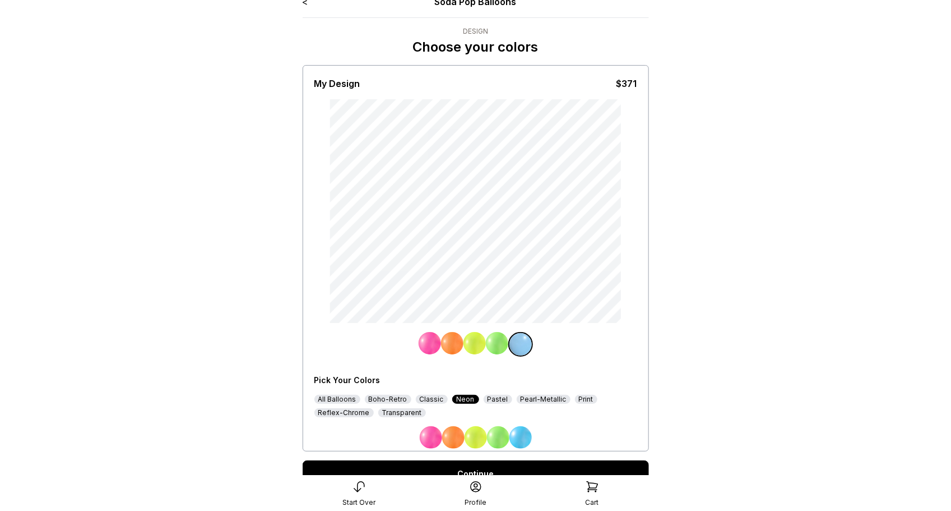
scroll to position [20, 0]
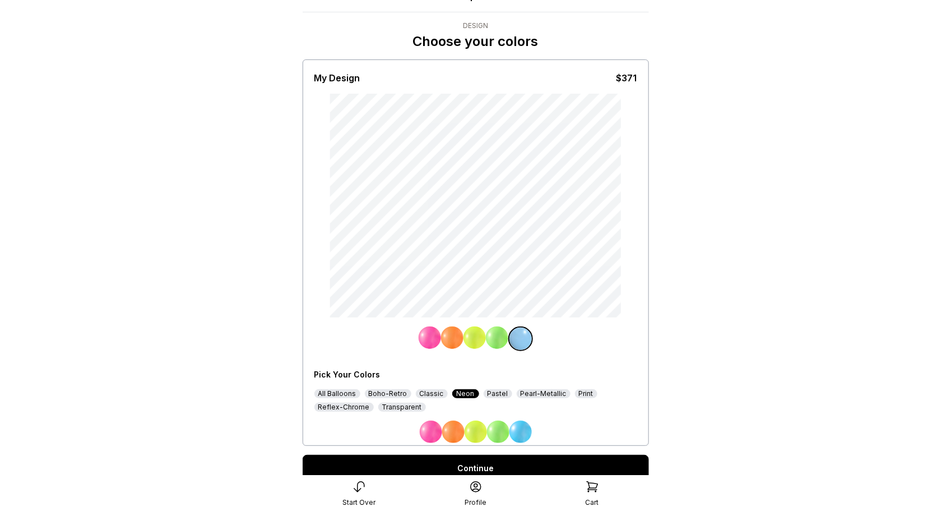
click at [518, 432] on img at bounding box center [520, 431] width 22 height 22
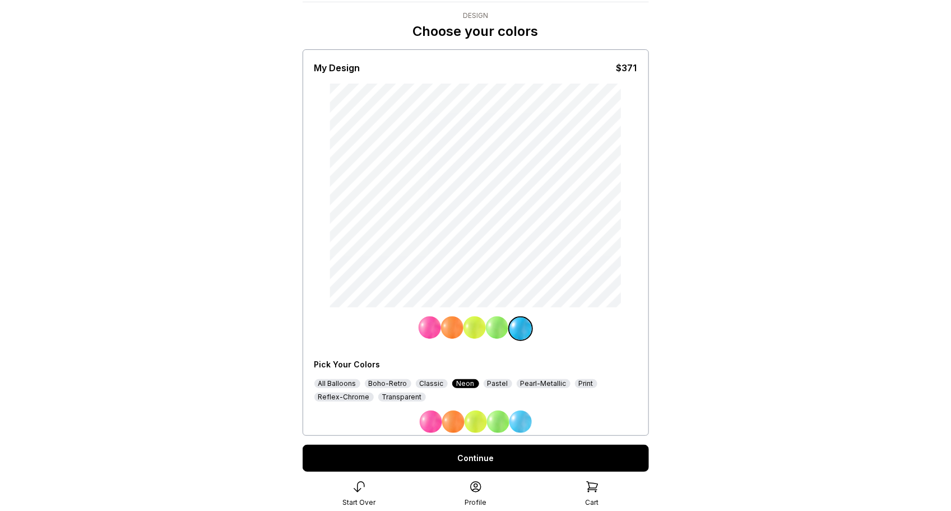
scroll to position [63, 0]
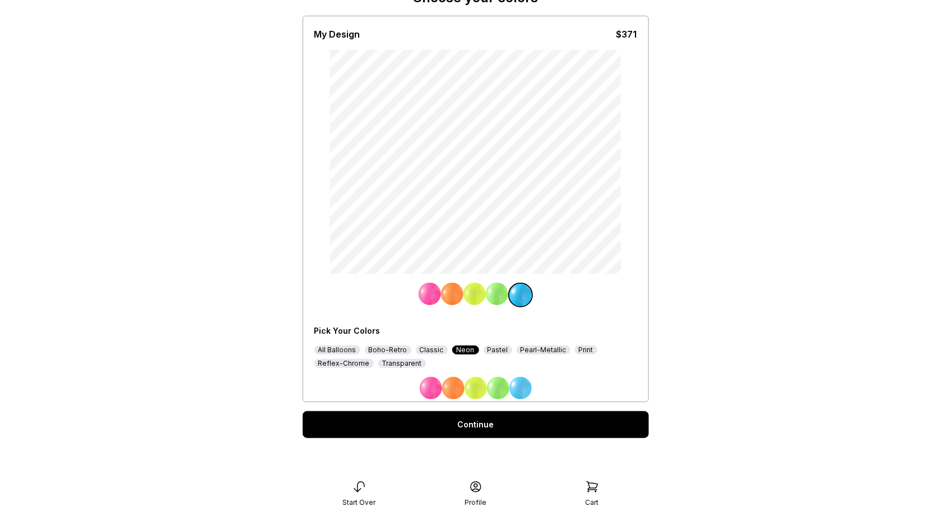
click at [518, 432] on div "Continue" at bounding box center [476, 424] width 346 height 27
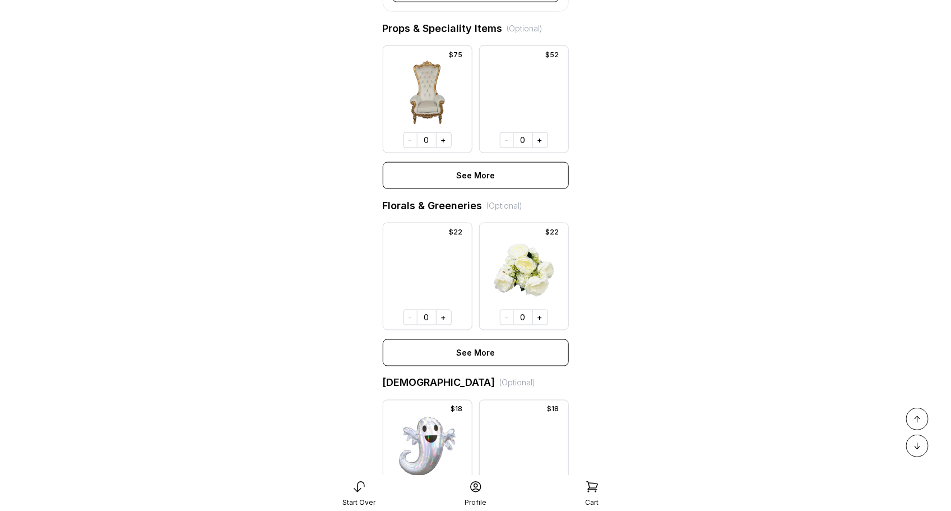
scroll to position [787, 0]
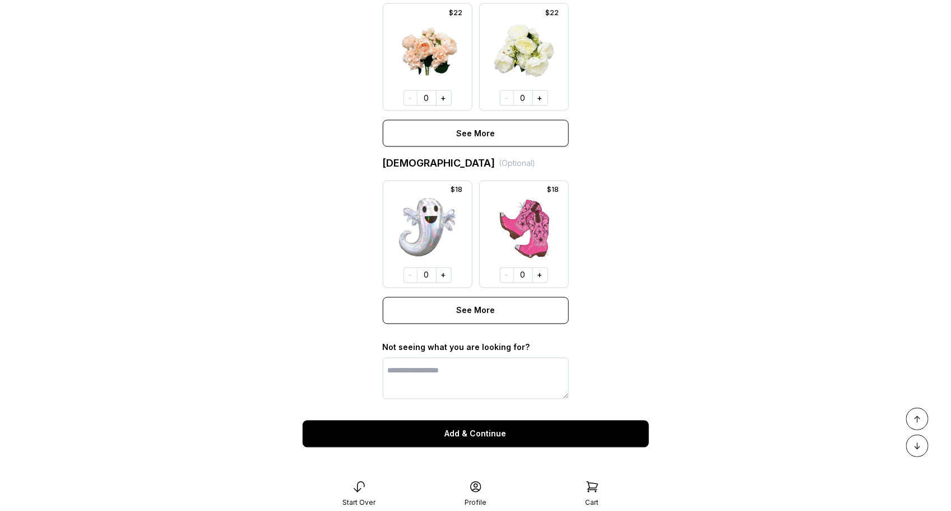
click at [518, 434] on button "Add & Continue" at bounding box center [476, 433] width 346 height 27
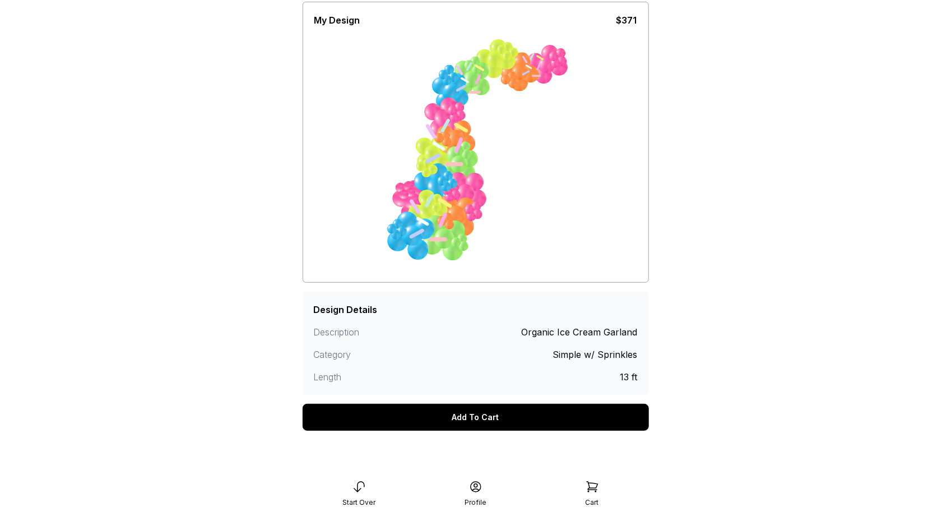
scroll to position [75, 0]
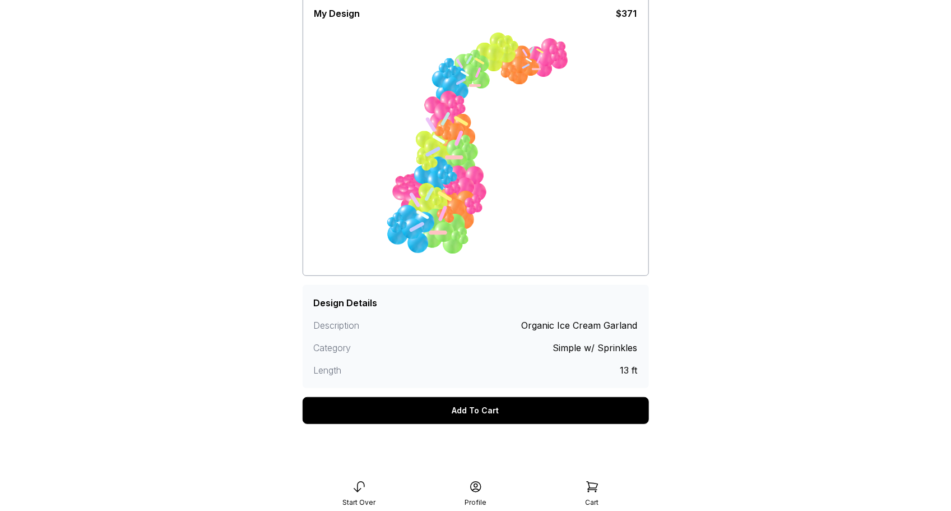
click at [507, 407] on div "Add To Cart" at bounding box center [476, 410] width 346 height 27
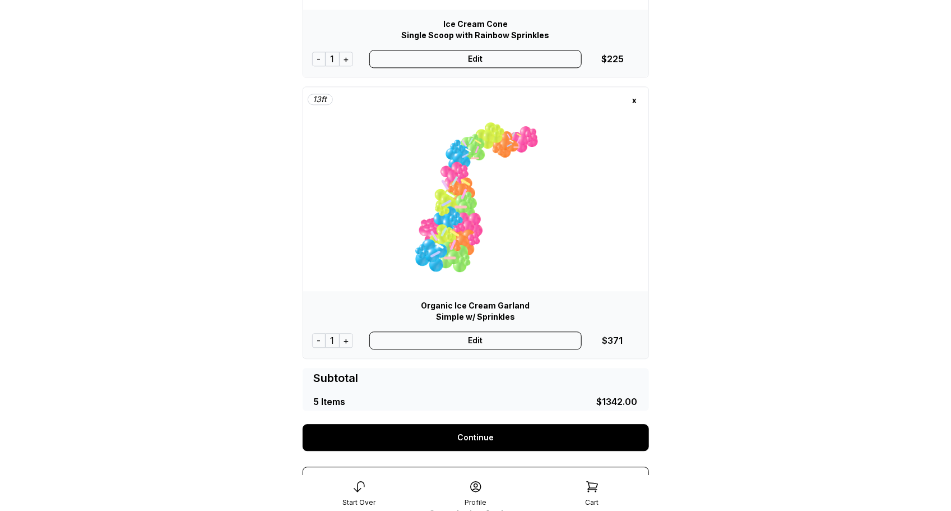
scroll to position [1233, 0]
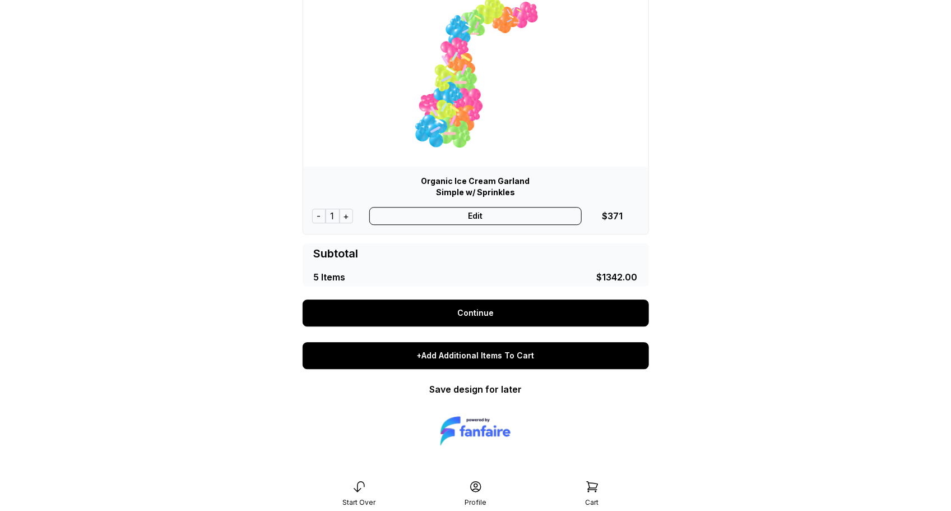
click at [489, 354] on div "+Add Additional Items To Cart" at bounding box center [476, 355] width 346 height 27
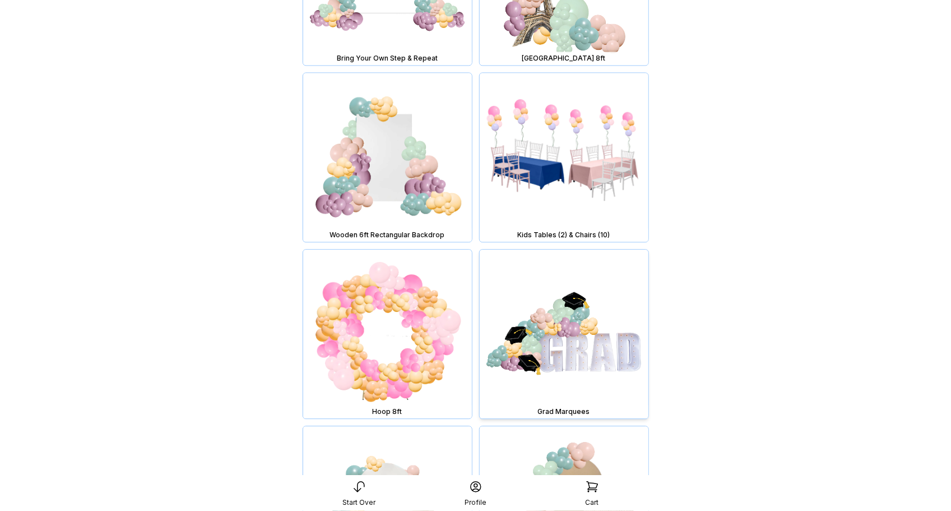
scroll to position [5046, 0]
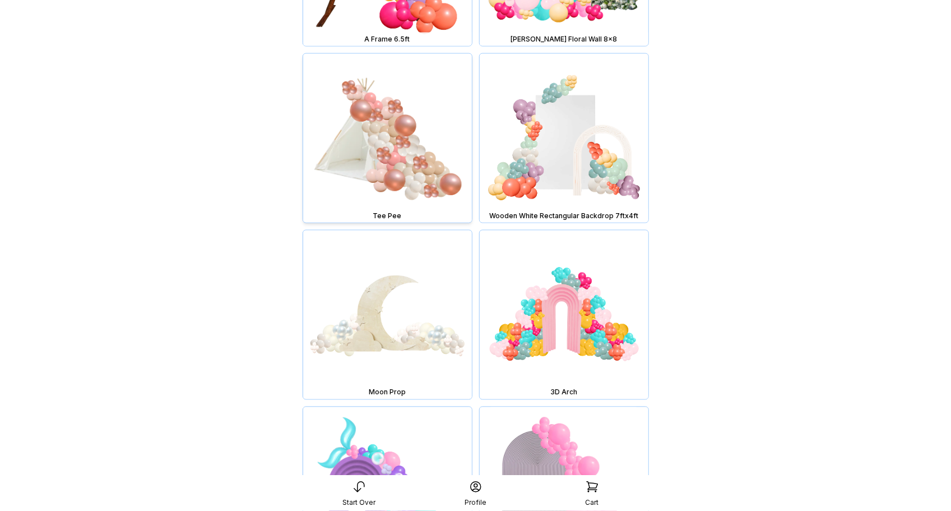
click at [415, 127] on img at bounding box center [387, 138] width 169 height 169
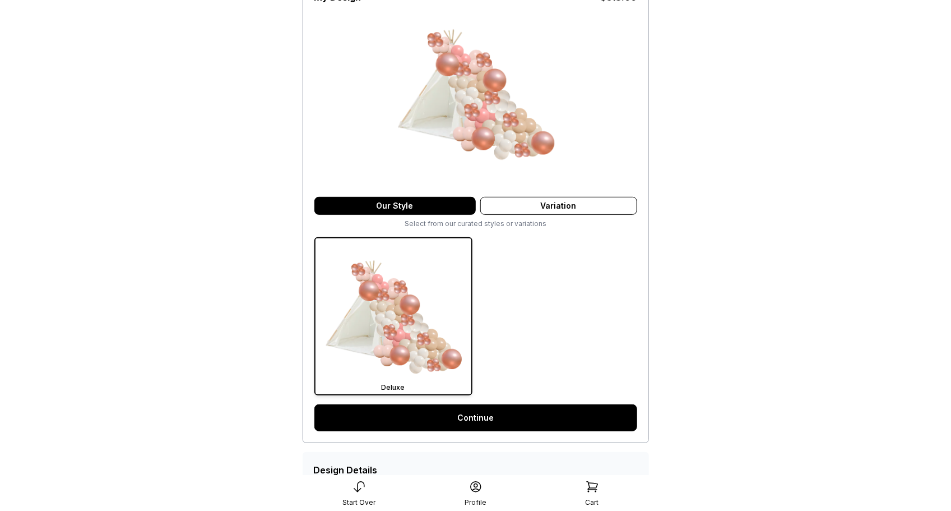
scroll to position [149, 0]
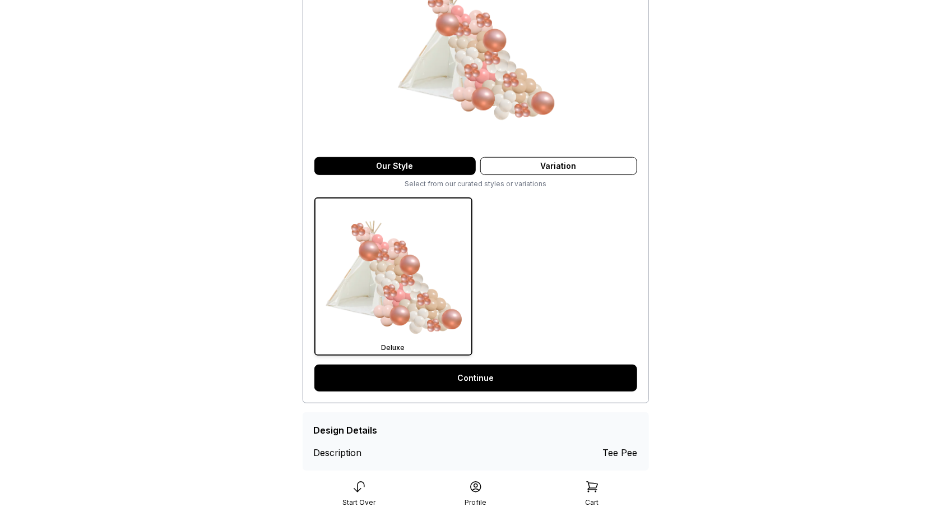
click at [484, 383] on link "Continue" at bounding box center [475, 377] width 323 height 27
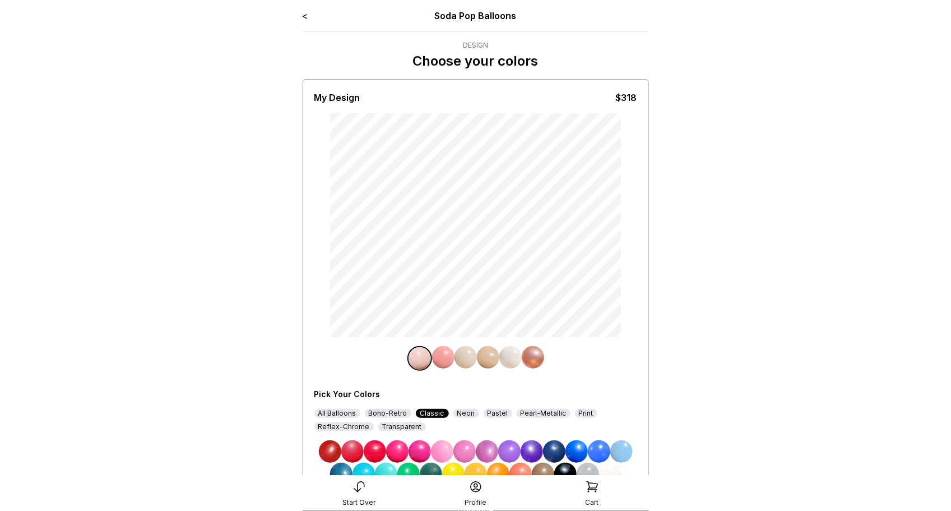
click at [490, 451] on img at bounding box center [487, 451] width 22 height 22
click at [469, 357] on img at bounding box center [466, 357] width 22 height 22
click at [512, 446] on img at bounding box center [509, 451] width 22 height 22
click at [445, 356] on img at bounding box center [441, 357] width 22 height 22
click at [446, 449] on img at bounding box center [442, 451] width 22 height 22
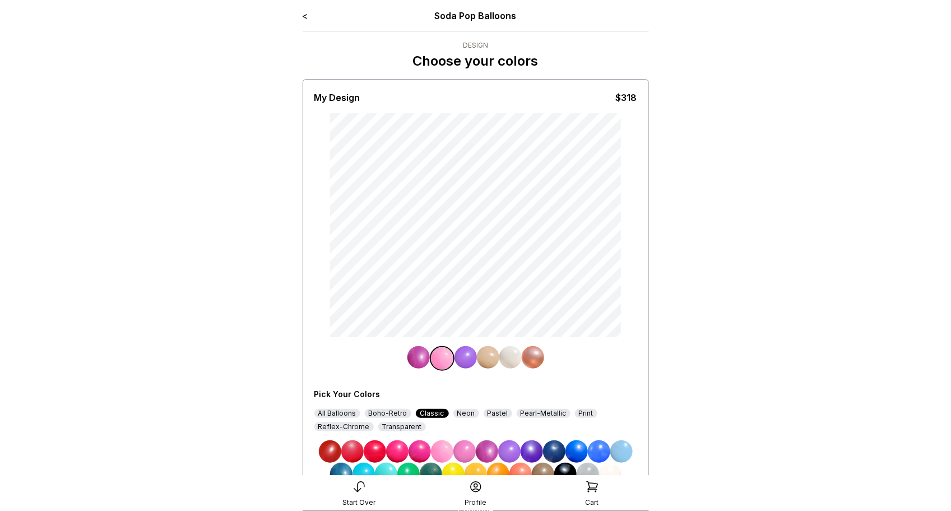
click at [489, 363] on img at bounding box center [488, 357] width 22 height 22
click at [620, 455] on img at bounding box center [621, 451] width 22 height 22
click at [514, 359] on img at bounding box center [510, 357] width 22 height 22
click at [536, 449] on img at bounding box center [532, 451] width 22 height 22
click at [534, 363] on img at bounding box center [533, 357] width 22 height 22
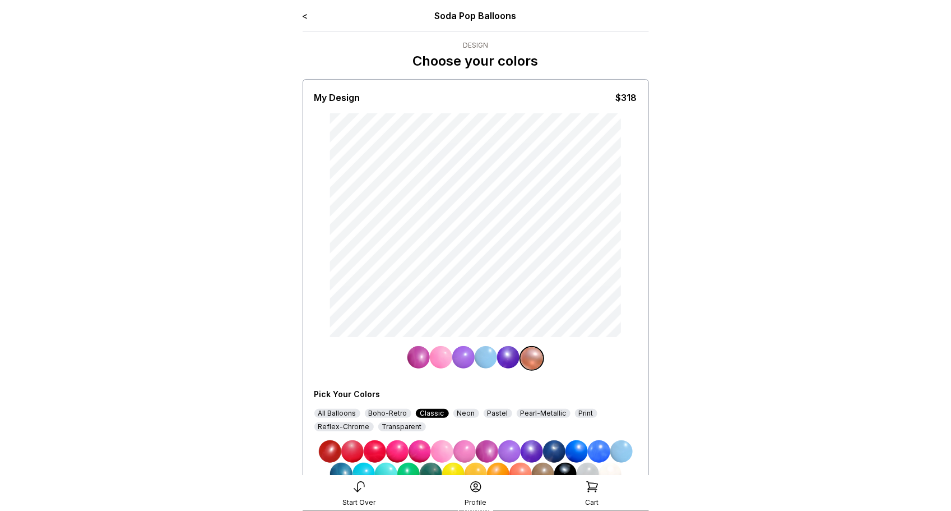
click at [593, 472] on img at bounding box center [588, 473] width 22 height 22
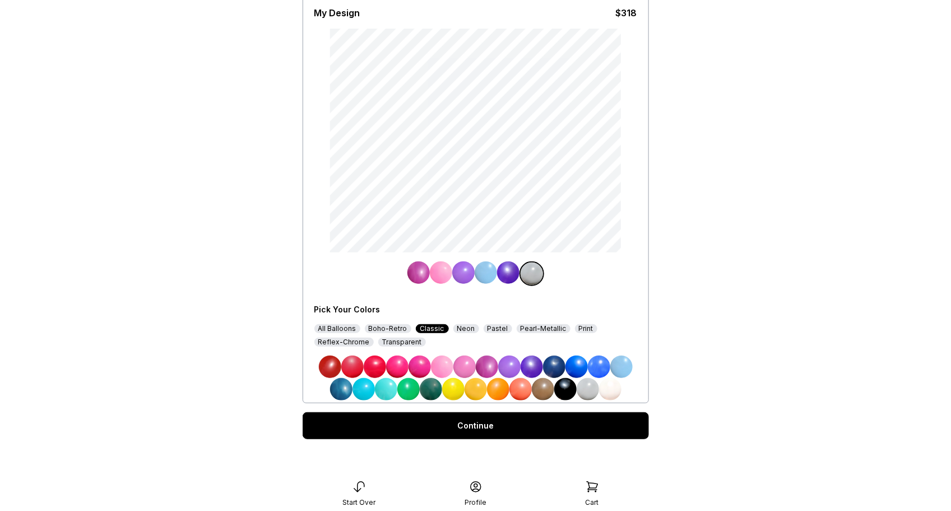
scroll to position [85, 0]
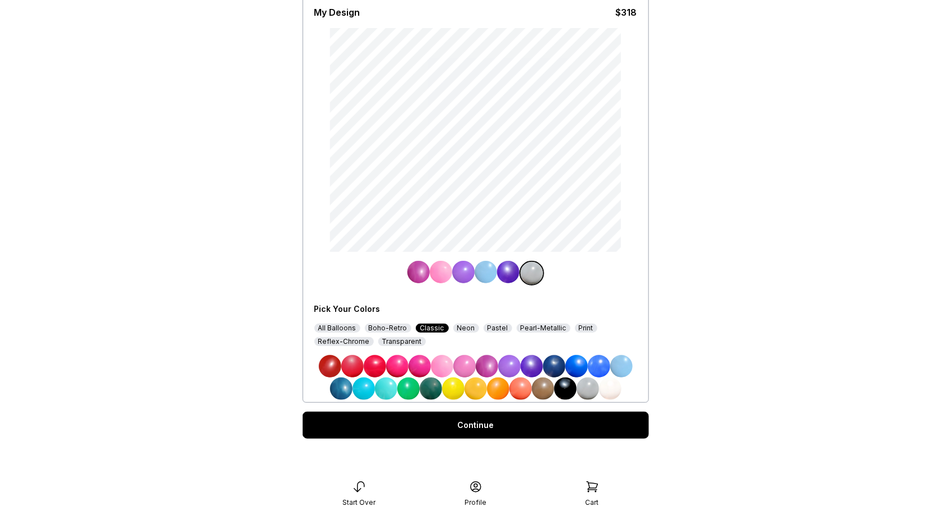
click at [606, 391] on img at bounding box center [610, 388] width 22 height 22
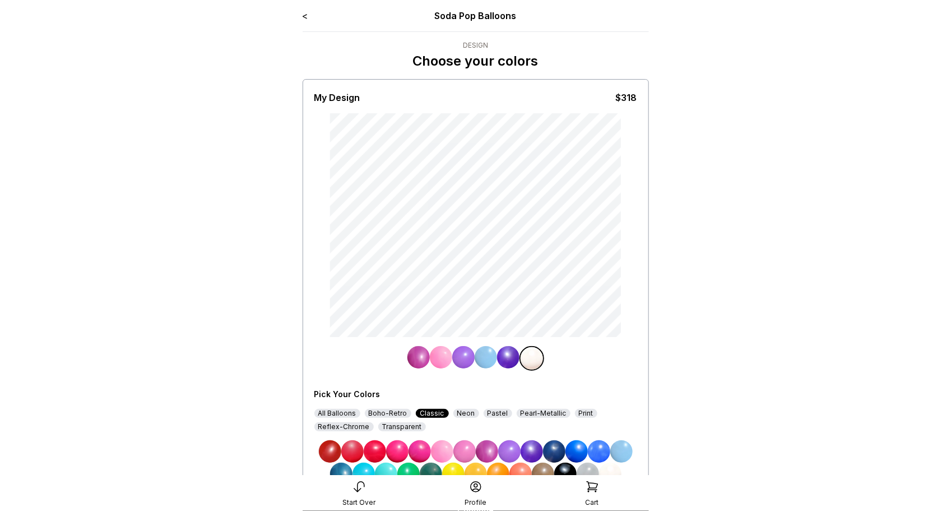
click at [307, 16] on link "<" at bounding box center [306, 15] width 6 height 11
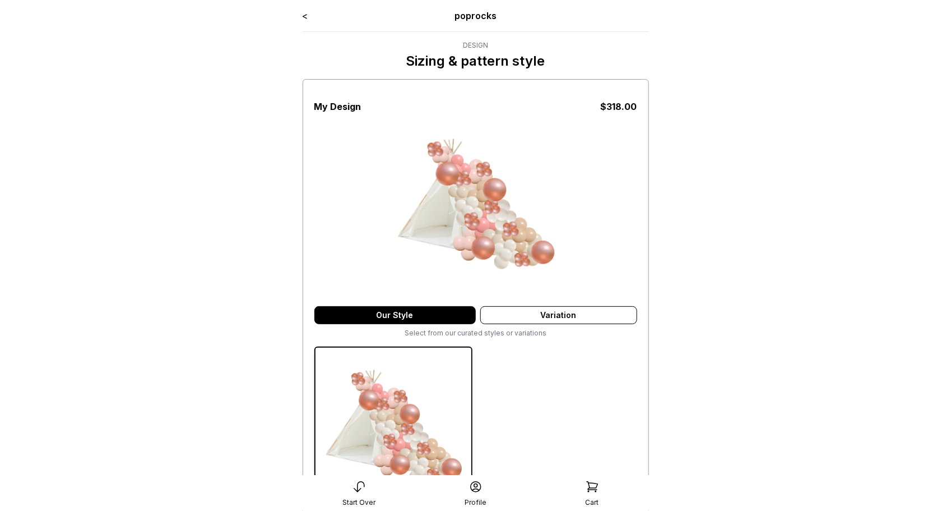
click at [304, 16] on link "<" at bounding box center [306, 15] width 6 height 11
